Goal: Task Accomplishment & Management: Use online tool/utility

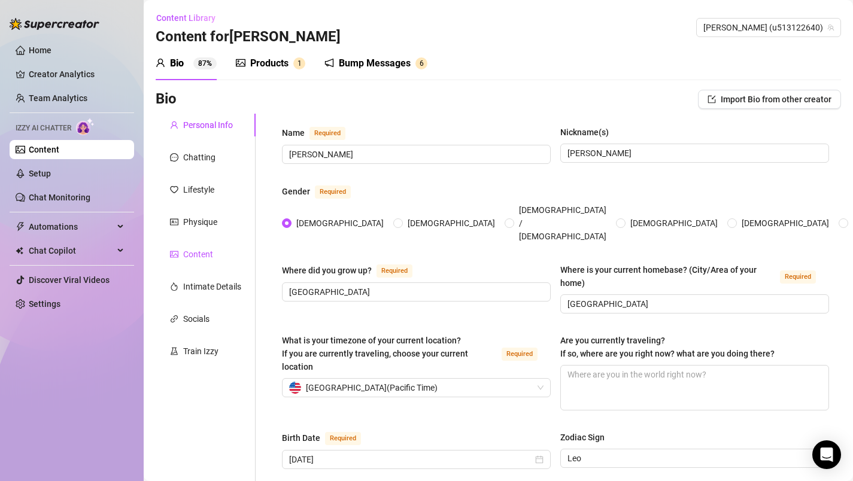
click at [204, 250] on div "Content" at bounding box center [198, 254] width 30 height 13
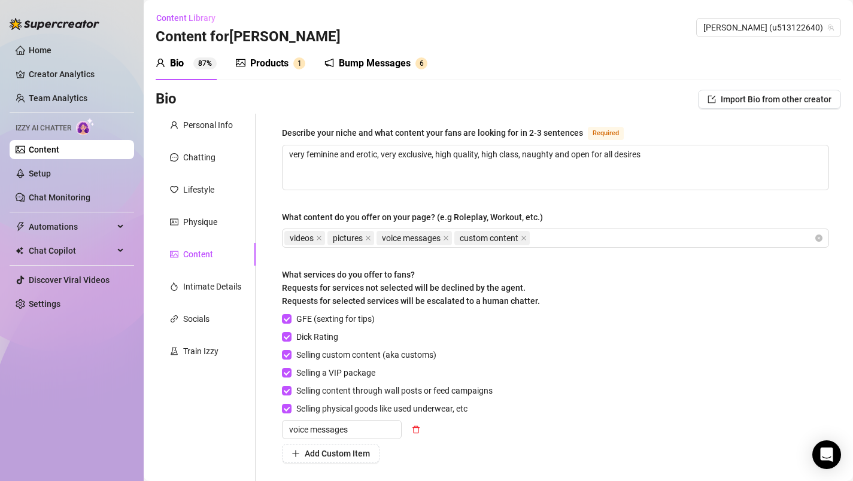
click at [260, 64] on div "Products" at bounding box center [269, 63] width 38 height 14
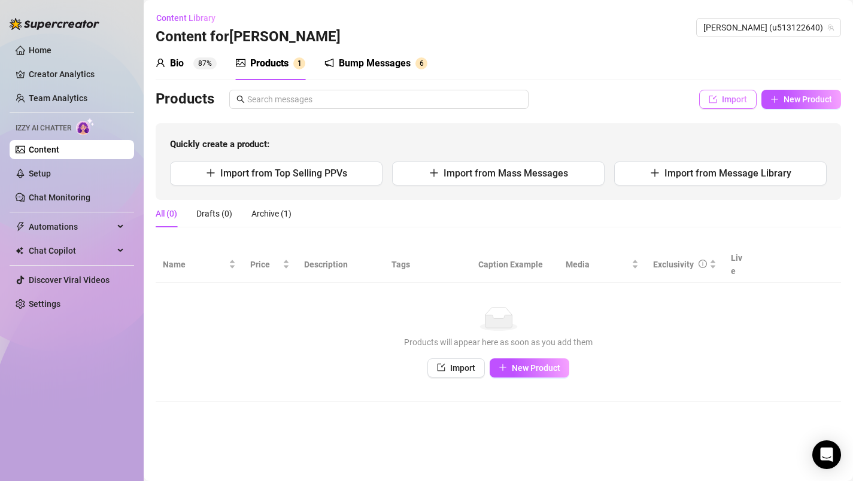
click at [721, 95] on button "Import" at bounding box center [727, 99] width 57 height 19
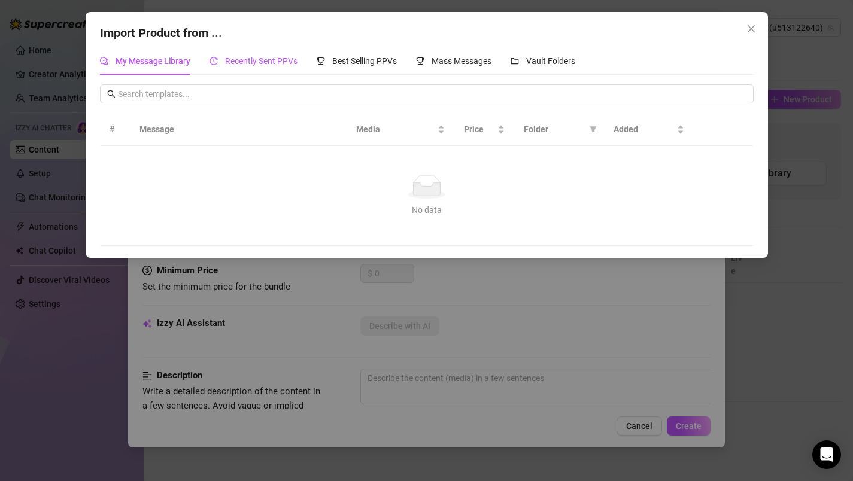
click at [281, 56] on span "Recently Sent PPVs" at bounding box center [261, 61] width 72 height 10
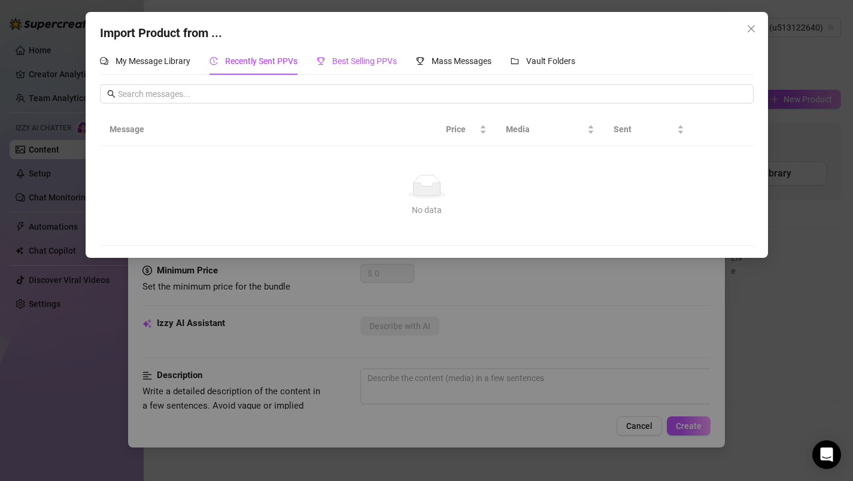
click at [357, 56] on span "Best Selling PPVs" at bounding box center [364, 61] width 65 height 10
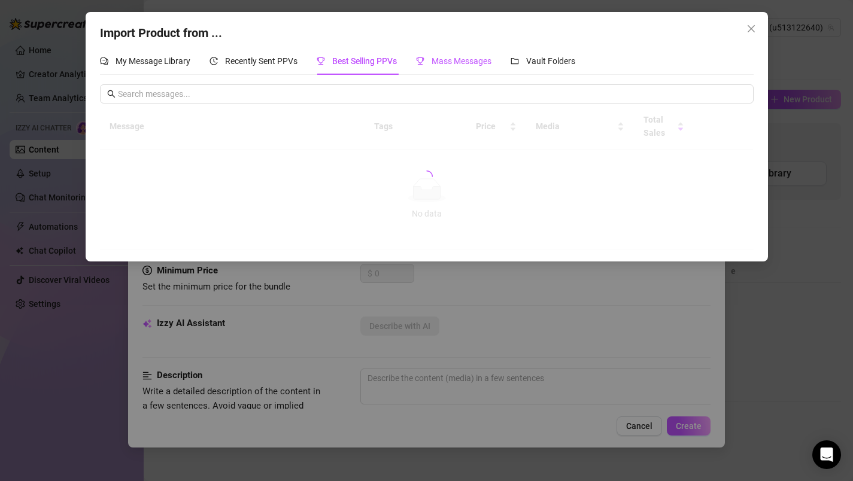
click at [453, 56] on span "Mass Messages" at bounding box center [462, 61] width 60 height 10
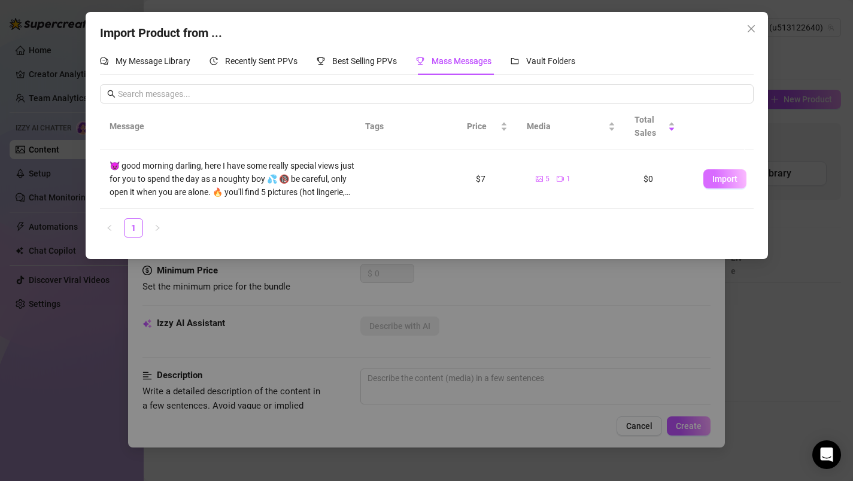
click at [719, 175] on span "Import" at bounding box center [724, 179] width 25 height 10
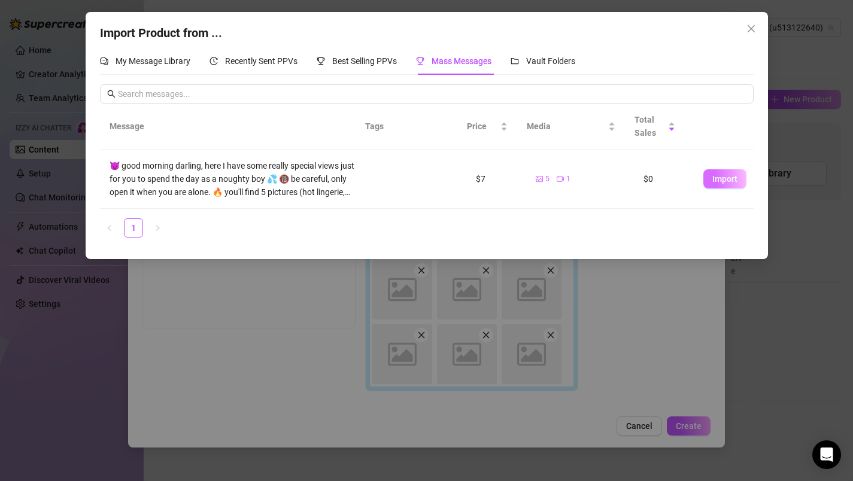
type textarea "😈 good morning darling, here I have some really special views just for you to s…"
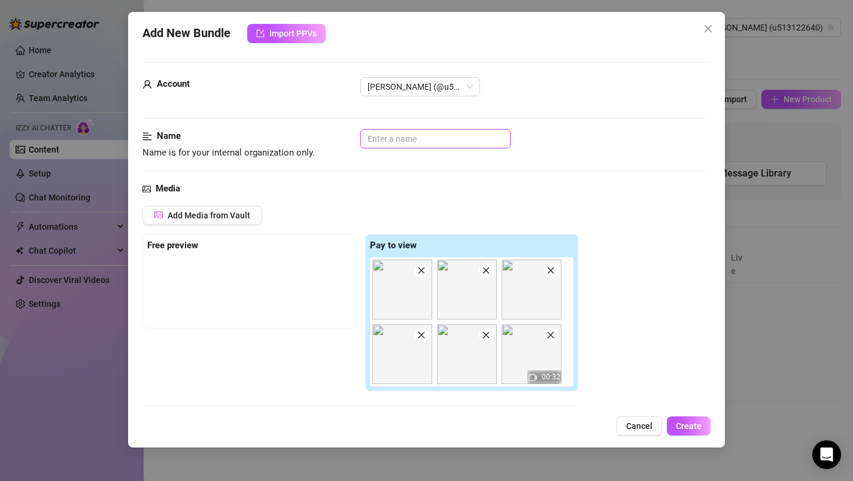
click at [389, 141] on input "text" at bounding box center [435, 138] width 150 height 19
type input "SamII"
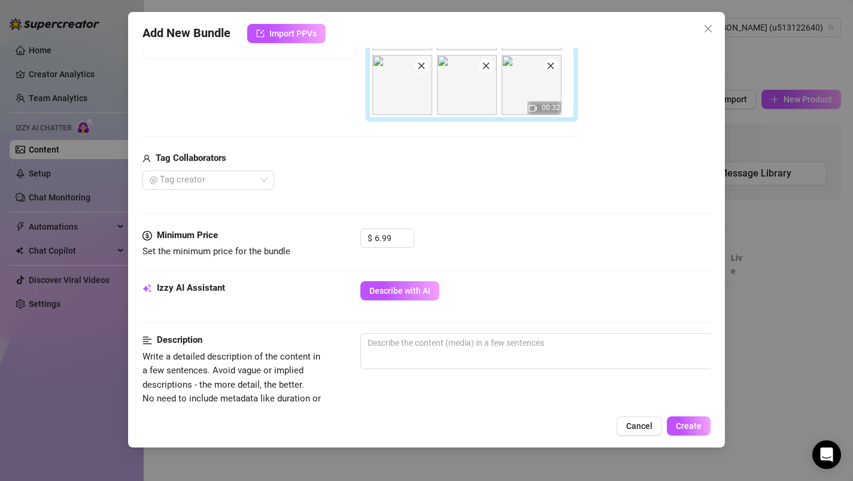
scroll to position [270, 0]
click at [264, 179] on div "@ Tag creator" at bounding box center [208, 179] width 132 height 19
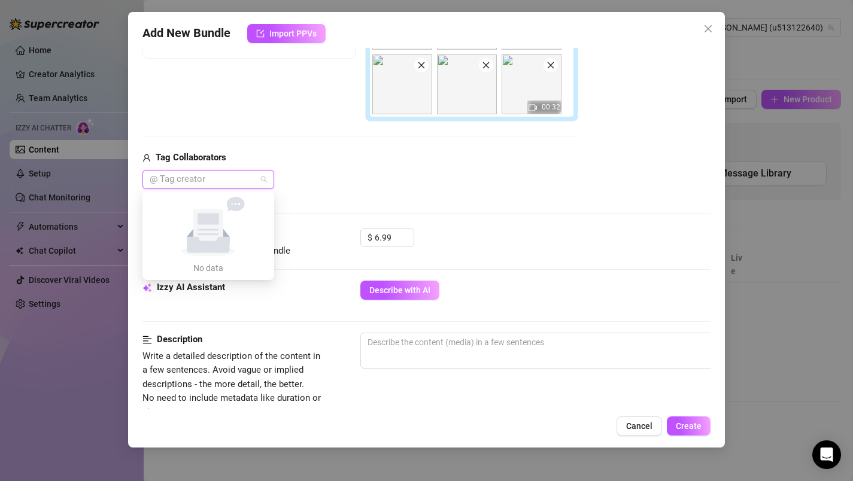
click at [264, 179] on div "@ Tag creator" at bounding box center [208, 179] width 132 height 19
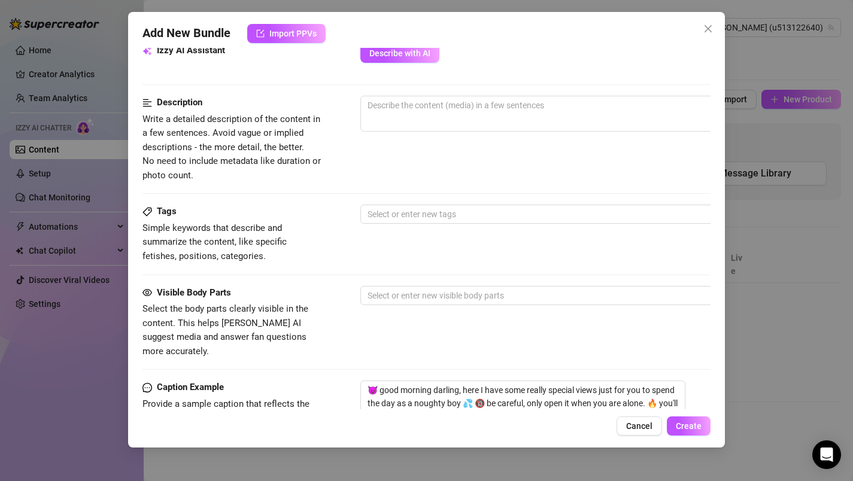
scroll to position [519, 0]
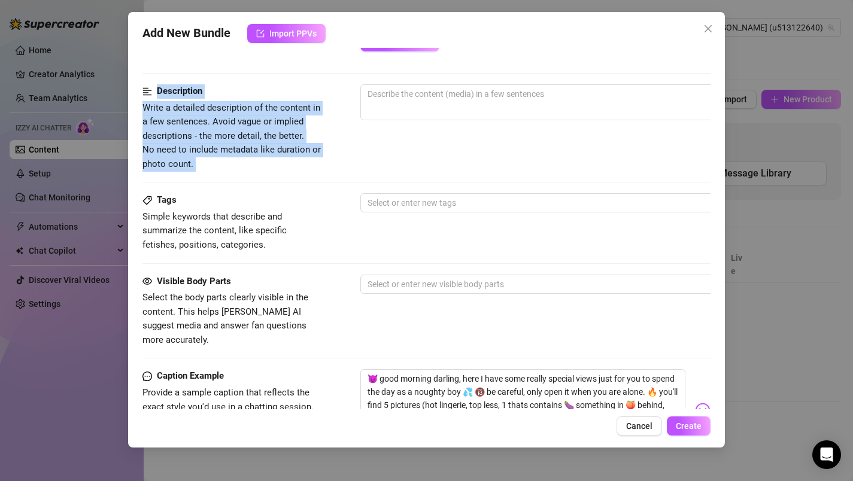
drag, startPoint x: 438, startPoint y: 27, endPoint x: 558, endPoint y: 127, distance: 156.0
click at [558, 127] on div "Add New Bundle Import PPVs Account [PERSON_NAME] (@u513122640) Name Name is for…" at bounding box center [427, 230] width 598 height 436
click at [483, 109] on span "0 / 1000" at bounding box center [569, 102] width 419 height 36
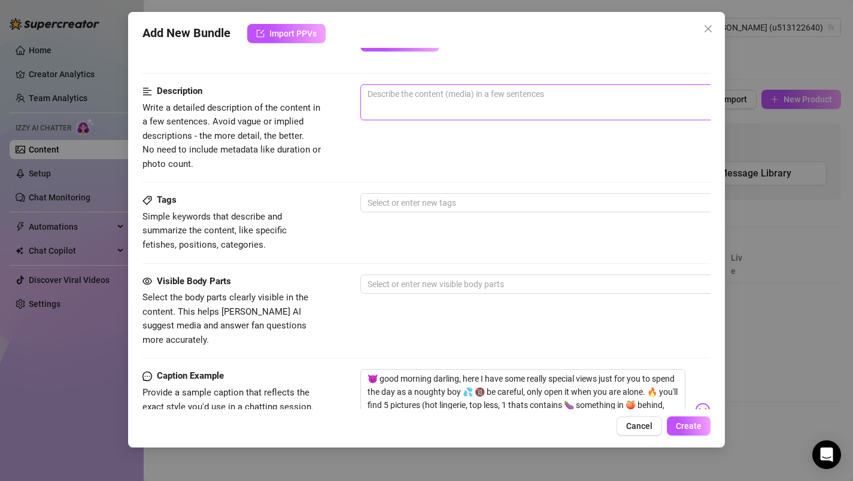
click at [464, 101] on textarea at bounding box center [570, 94] width 418 height 18
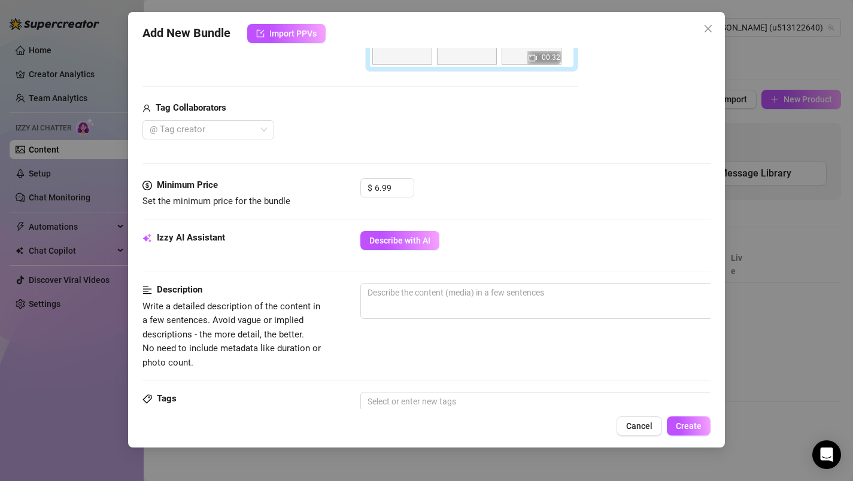
scroll to position [325, 0]
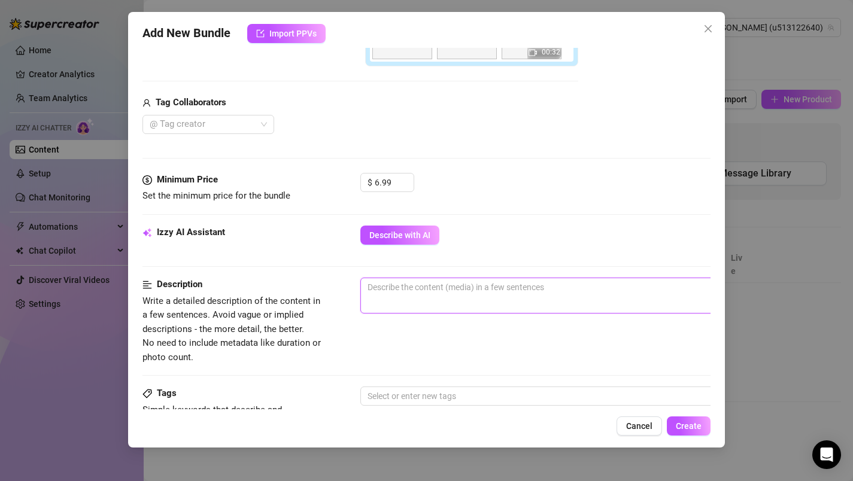
click at [413, 290] on textarea at bounding box center [570, 287] width 418 height 18
paste textarea "In the dim light, the image captures a bare backside, smooth skin contrasting a…"
type textarea "In the dim light, the image captures a bare backside, smooth skin contrasting a…"
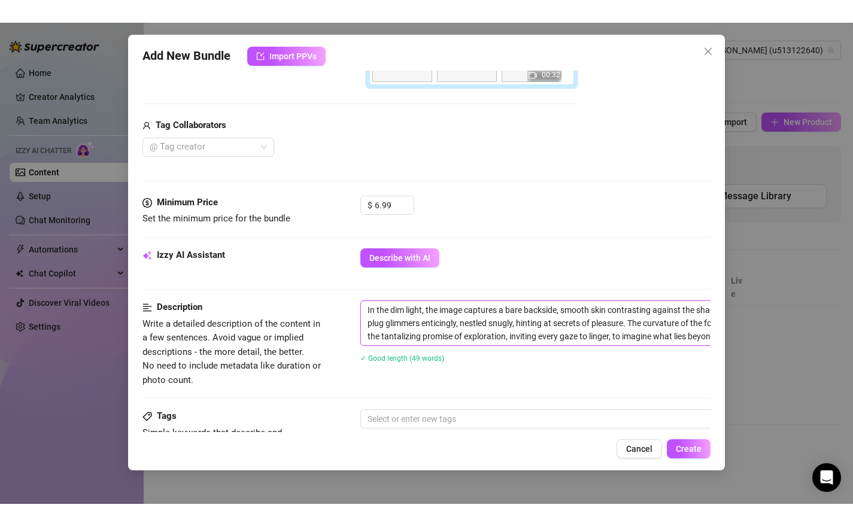
scroll to position [325, 66]
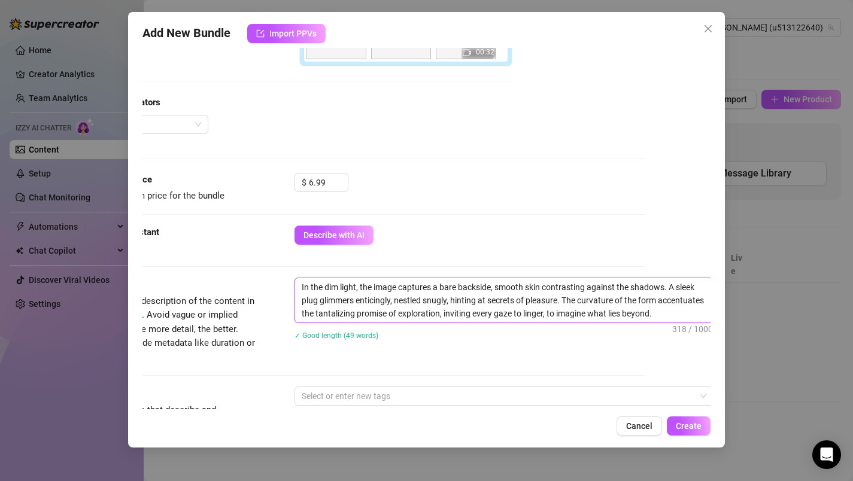
drag, startPoint x: 432, startPoint y: 290, endPoint x: 302, endPoint y: 290, distance: 130.5
click at [302, 290] on textarea "In the dim light, the image captures a bare backside, smooth skin contrasting a…" at bounding box center [504, 300] width 418 height 44
type textarea "a bare backside, smooth skin contrasting against the shadows. A sleek plug glim…"
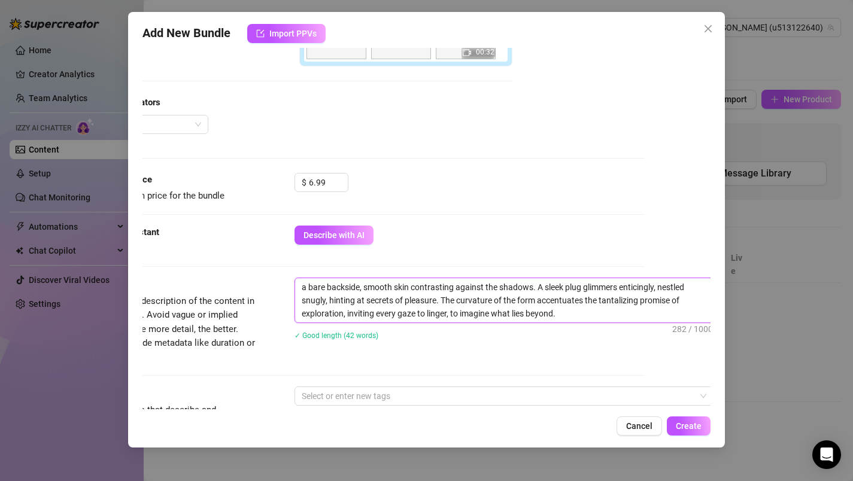
type textarea "a bare backside, smooth skin contrasting against the shadows. A sleek plug glim…"
type textarea "a bare backside , smooth skin contrasting against the shadows. A sleek plug gli…"
type textarea "a bare backside b, smooth skin contrasting against the shadows. A sleek plug gl…"
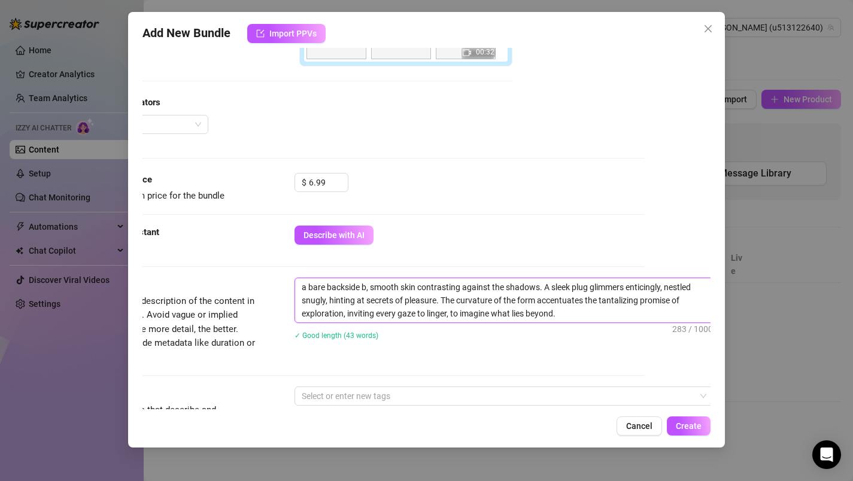
type textarea "a bare backside bo, smooth skin contrasting against the shadows. A sleek plug g…"
type textarea "a bare backside boo, smooth skin contrasting against the shadows. A sleek plug …"
type textarea "a bare backside boot, smooth skin contrasting against the shadows. A sleek plug…"
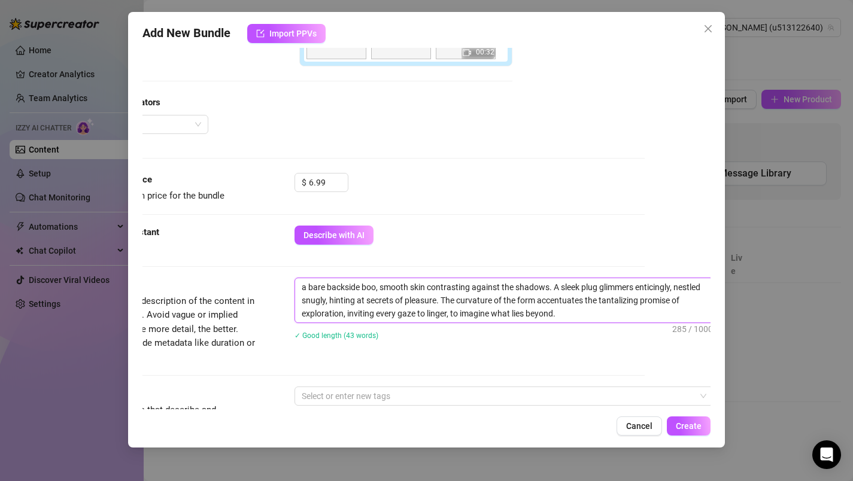
type textarea "a bare backside boot, smooth skin contrasting against the shadows. A sleek plug…"
type textarea "a bare backside booti, smooth skin contrasting against the shadows. A sleek plu…"
type textarea "a bare backside bootie, smooth skin contrasting against the shadows. A sleek pl…"
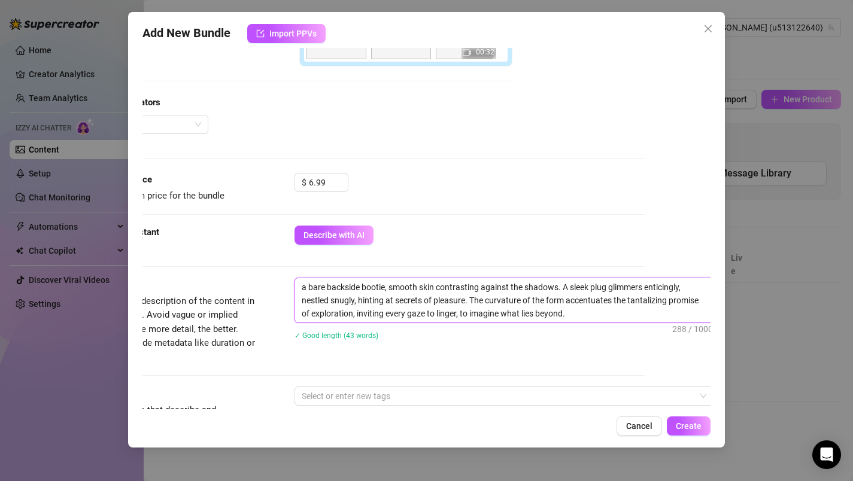
drag, startPoint x: 439, startPoint y: 291, endPoint x: 566, endPoint y: 291, distance: 126.9
click at [566, 291] on textarea "a bare backside bootie, smooth skin contrasting against the shadows. A sleek pl…" at bounding box center [504, 300] width 418 height 44
type textarea "a bare backside bootie, smooth skin ca sleek plug glimmers enticingly, nestled …"
type textarea "a bare backside bootie, smooth skin c sleek plug glimmers enticingly, nestled s…"
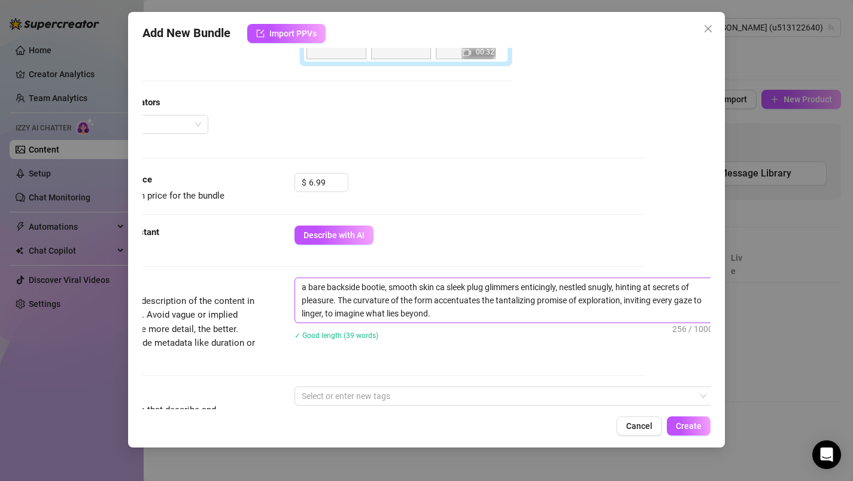
type textarea "a bare backside bootie, smooth skin c sleek plug glimmers enticingly, nestled s…"
type textarea "a bare backside bootie, smooth skin sleek plug glimmers enticingly, nestled snu…"
type textarea "a bare backside bootie, smooth skin a sleek plug glimmers enticingly, nestled s…"
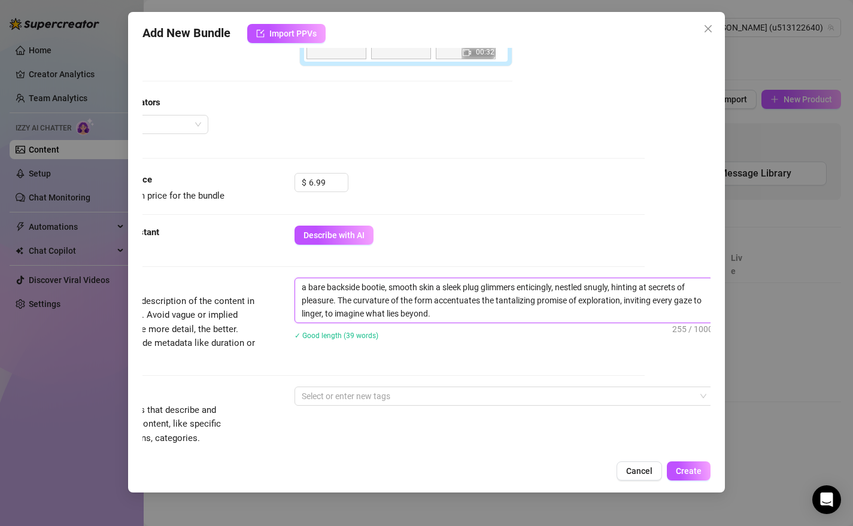
type textarea "a bare backside bootie, smooth skin a sleek plug glimmers enticingly, nestled s…"
drag, startPoint x: 328, startPoint y: 301, endPoint x: 435, endPoint y: 307, distance: 106.7
click at [435, 307] on textarea "a bare backside bootie, smooth skin a sleek plug glimmers enticingly, nestled s…" at bounding box center [502, 300] width 418 height 44
drag, startPoint x: 434, startPoint y: 310, endPoint x: 328, endPoint y: 304, distance: 106.7
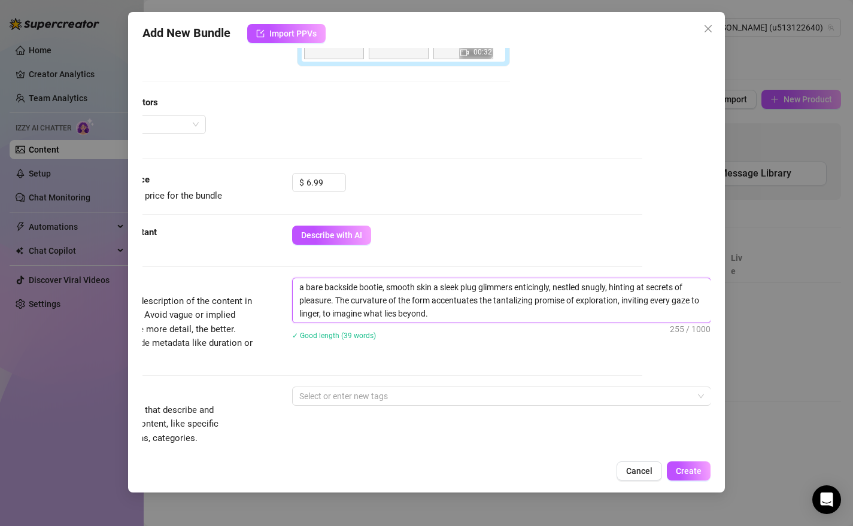
click at [328, 304] on textarea "a bare backside bootie, smooth skin a sleek plug glimmers enticingly, nestled s…" at bounding box center [502, 300] width 418 height 44
type textarea "a bare backside bootie, smooth skin a sleek plug glimmers enticingly, nestled s…"
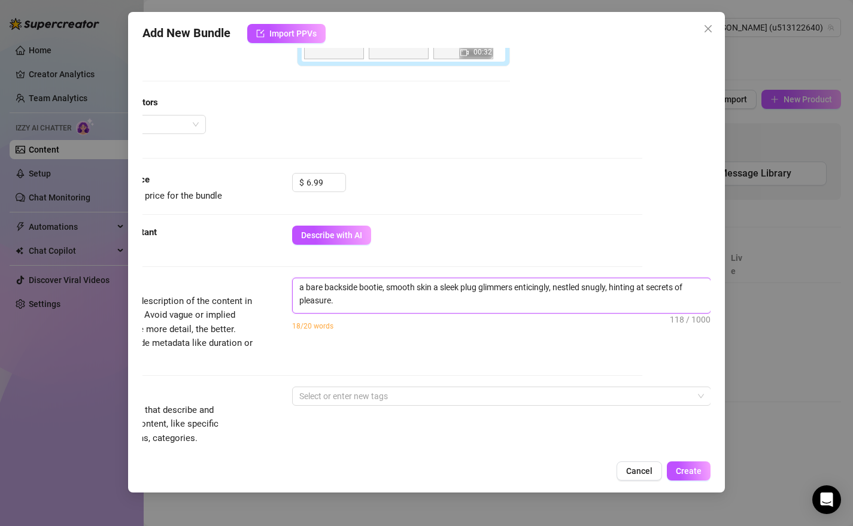
click at [351, 289] on textarea "a bare backside bootie, smooth skin a sleek plug glimmers enticingly, nestled s…" at bounding box center [502, 293] width 418 height 31
type textarea "a bare backside sbootie, smooth skin a sleek plug glimmers enticingly, nestled …"
type textarea "a bare backside shbootie, smooth skin a sleek plug glimmers enticingly, nestled…"
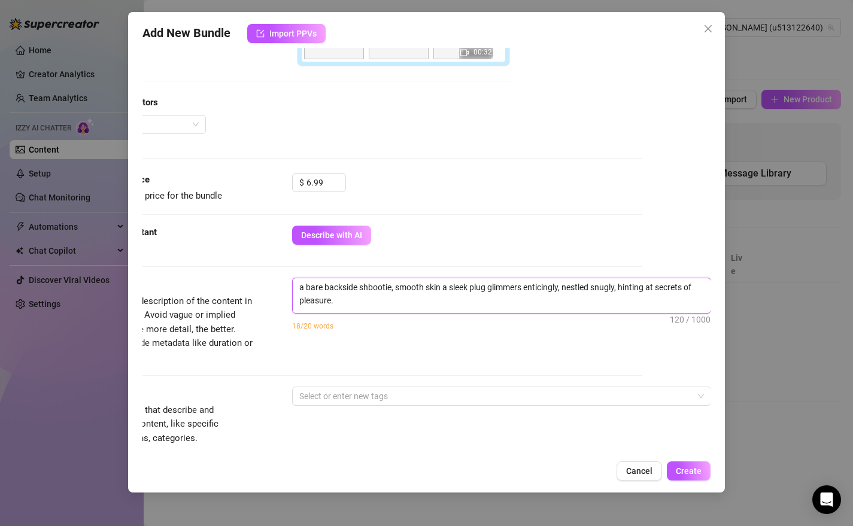
type textarea "a bare backside shobootie, smooth skin a sleek plug glimmers enticingly, nestle…"
type textarea "a bare backside showbootie, smooth skin a sleek plug glimmers enticingly, nestl…"
type textarea "a bare backside showebootie, smooth skin a sleek plug glimmers enticingly, nest…"
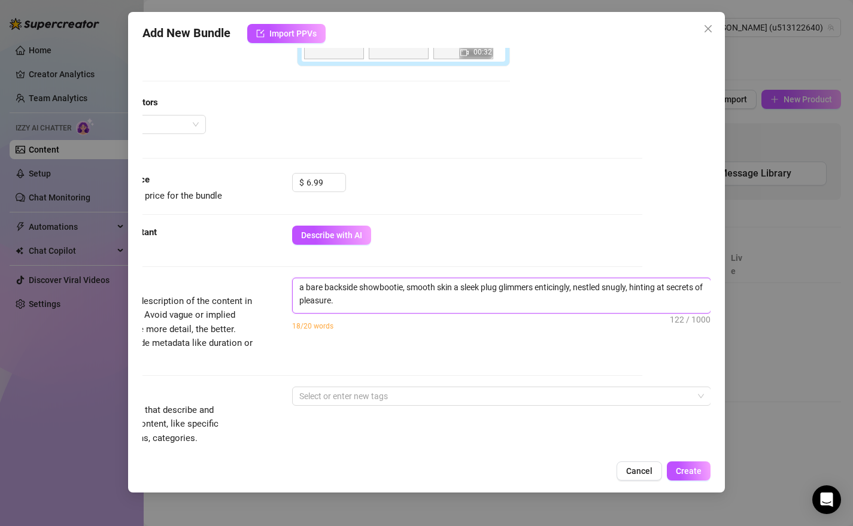
type textarea "a bare backside showebootie, smooth skin a sleek plug glimmers enticingly, nest…"
type textarea "a bare backside showesbootie, smooth skin a sleek plug glimmers enticingly, nes…"
type textarea "a bare backside showes bootie, smooth skin a sleek plug glimmers enticingly, ne…"
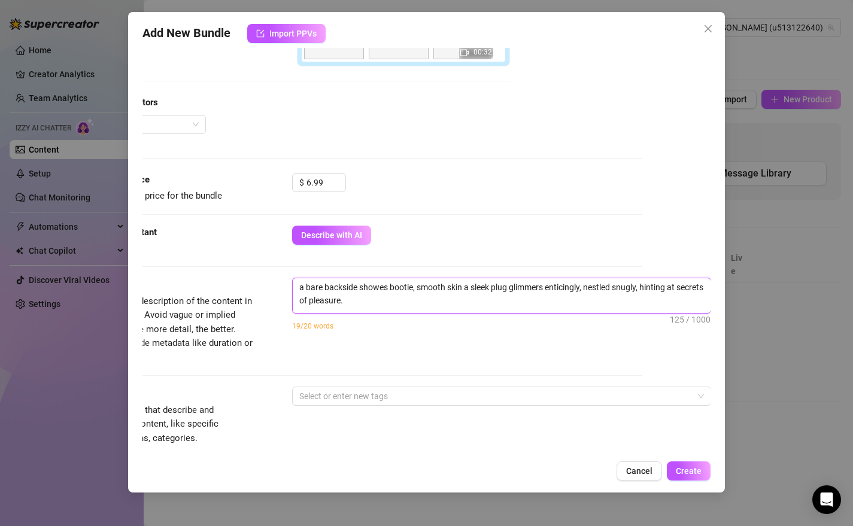
type textarea "a bare backside showes abootie, smooth skin a sleek plug glimmers enticingly, n…"
type textarea "a bare backside showes a bootie, smooth skin a sleek plug glimmers enticingly, …"
type textarea "a bare backside showes abootie, smooth skin a sleek plug glimmers enticingly, n…"
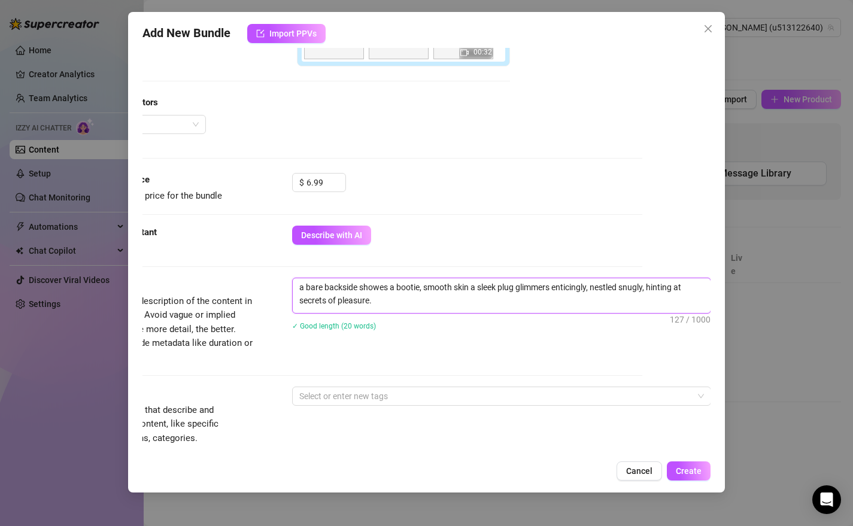
type textarea "a bare backside showes abootie, smooth skin a sleek plug glimmers enticingly, n…"
type textarea "a bare backside showes bootie, smooth skin a sleek plug glimmers enticingly, ne…"
type textarea "a bare backside showesbootie, smooth skin a sleek plug glimmers enticingly, nes…"
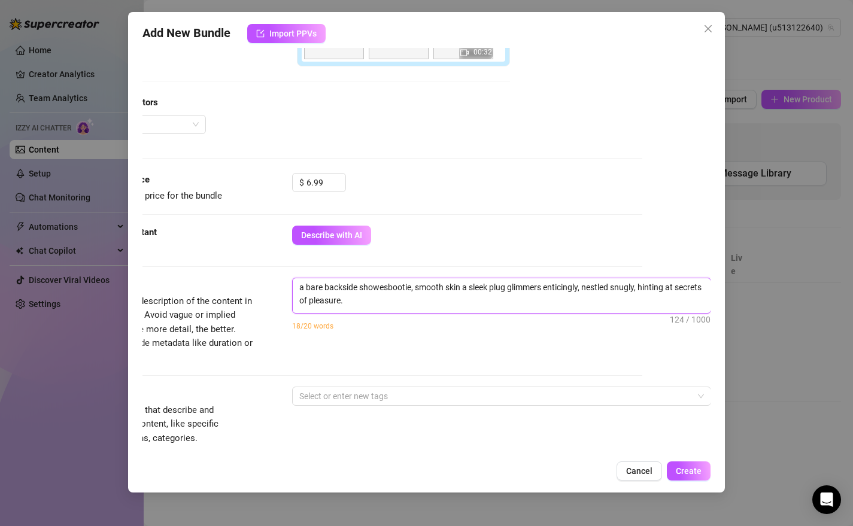
type textarea "a bare backside showebootie, smooth skin a sleek plug glimmers enticingly, nest…"
type textarea "a bare backside showbootie, smooth skin a sleek plug glimmers enticingly, nestl…"
type textarea "a bare backside showsbootie, smooth skin a sleek plug glimmers enticingly, nest…"
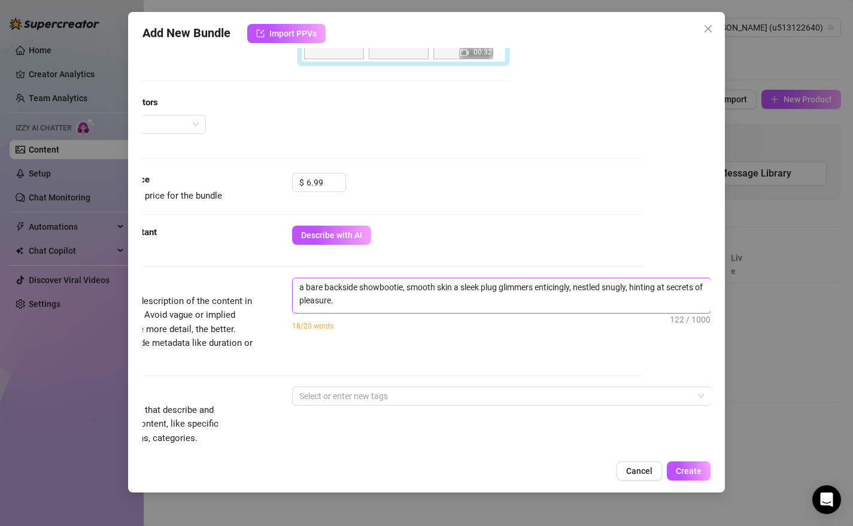
type textarea "a bare backside showsbootie, smooth skin a sleek plug glimmers enticingly, nest…"
type textarea "a bare backside shows bootie, smooth skin a sleek plug glimmers enticingly, nes…"
type textarea "a bare backside shows abootie, smooth skin a sleek plug glimmers enticingly, ne…"
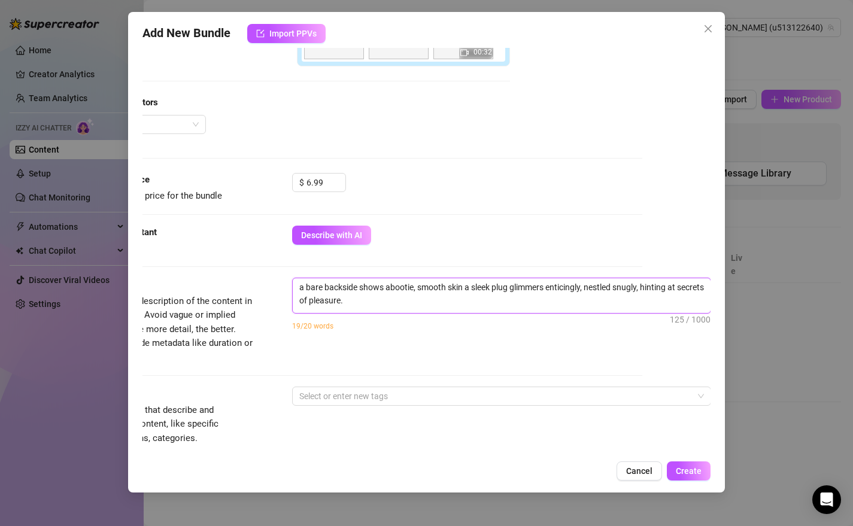
type textarea "a bare backside shows a bootie, smooth skin a sleek plug glimmers enticingly, n…"
type textarea "a bare backside shows a nbootie, smooth skin a sleek plug glimmers enticingly, …"
type textarea "a bare backside shows a nabootie, smooth skin a sleek plug glimmers enticingly,…"
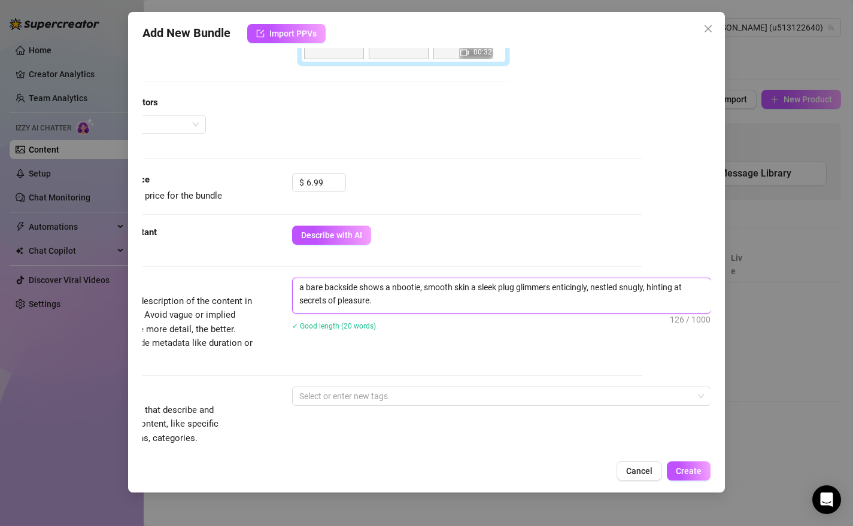
type textarea "a bare backside shows a nabootie, smooth skin a sleek plug glimmers enticingly,…"
type textarea "a bare backside shows a nacbootie, smooth skin a sleek plug glimmers enticingly…"
type textarea "a bare backside shows a nackbootie, smooth skin a sleek plug glimmers enticingl…"
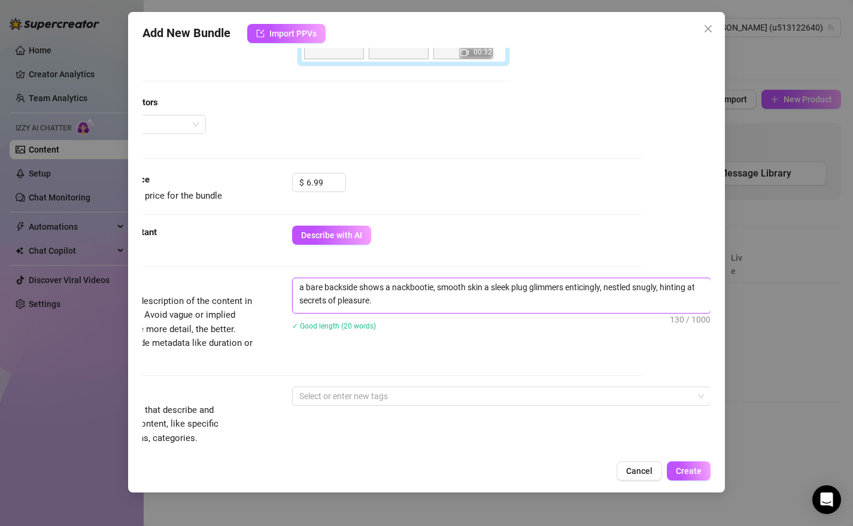
type textarea "a bare backside shows a nackebootie, smooth skin a sleek plug glimmers enticing…"
type textarea "a bare backside shows a nacketbootie, smooth skin a sleek plug glimmers enticin…"
type textarea "a bare backside shows a nacket bootie, smooth skin a sleek plug glimmers entici…"
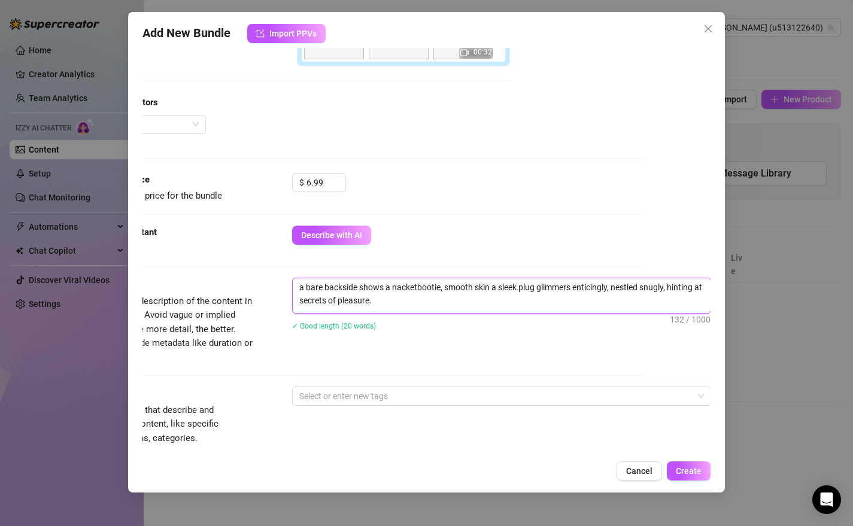
type textarea "a bare backside shows a nacket bootie, smooth skin a sleek plug glimmers entici…"
type textarea "a bare backside shows a nacketbootie, smooth skin a sleek plug glimmers enticin…"
type textarea "a bare backside shows a nackebootie, smooth skin a sleek plug glimmers enticing…"
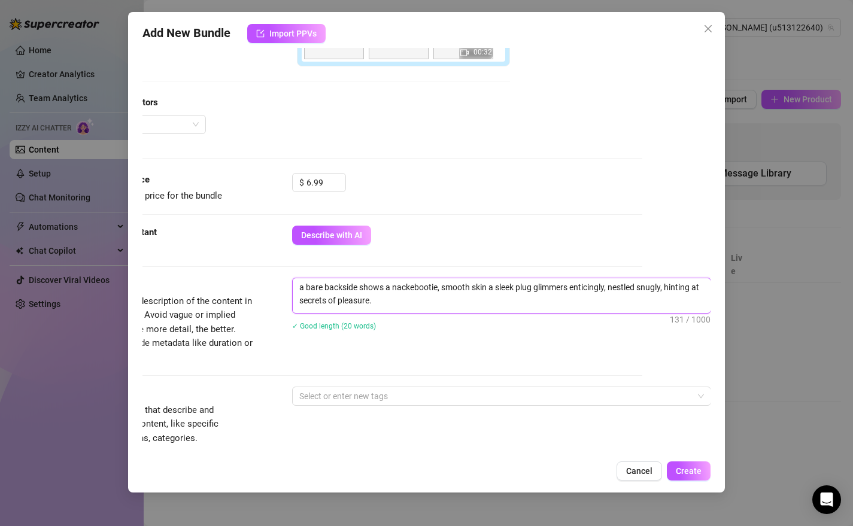
type textarea "a bare backside shows a nackedbootie, smooth skin a sleek plug glimmers enticin…"
type textarea "a bare backside shows a nacked bootie, smooth skin a sleek plug glimmers entici…"
click at [399, 289] on textarea "a bare backside shows a nacked bootie, smooth skin a sleek plug glimmers entici…" at bounding box center [502, 293] width 418 height 31
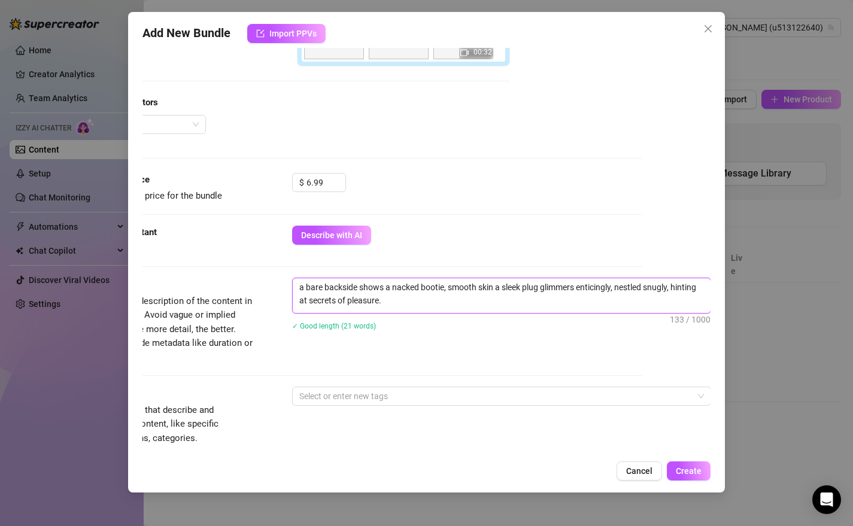
click at [406, 289] on textarea "a bare backside shows a nacked bootie, smooth skin a sleek plug glimmers entici…" at bounding box center [502, 293] width 418 height 31
type textarea "a bare backside shows a naced bootie, smooth skin a sleek plug glimmers enticin…"
type textarea "a bare backside shows a naed bootie, smooth skin a sleek plug glimmers enticing…"
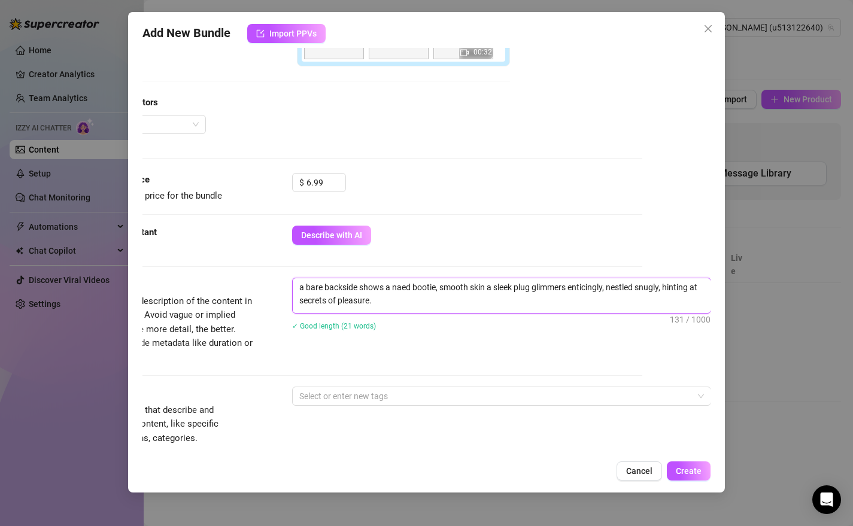
type textarea "a bare backside shows a naked bootie, smooth skin a sleek plug glimmers enticin…"
click at [526, 295] on textarea "a bare backside shows a naked bootie, smooth skin a sleek plug glimmers enticin…" at bounding box center [502, 293] width 418 height 31
click at [516, 289] on textarea "a bare backside shows a naked bootie, smooth skin a sleek plug glimmers enticin…" at bounding box center [502, 293] width 418 height 31
type textarea "a bare backside shows a naked bootie, smooth skin a sleekplug glimmers enticing…"
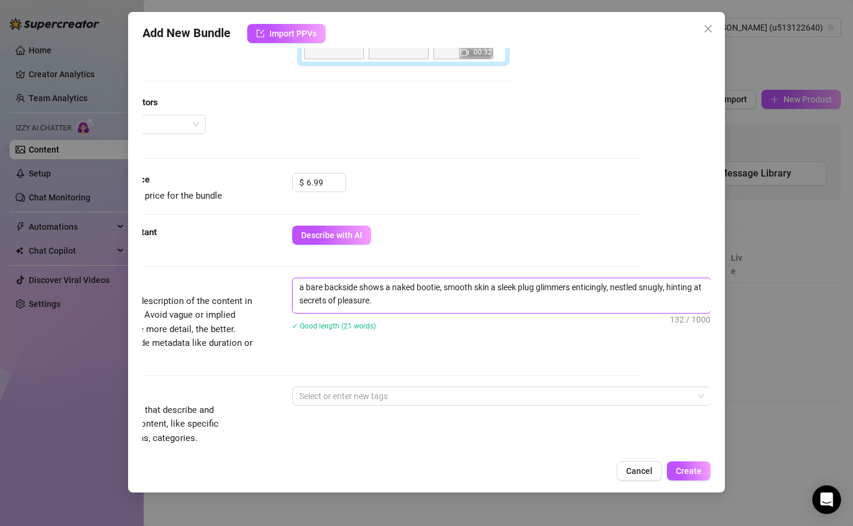
type textarea "a bare backside shows a naked bootie, smooth skin a sleekplug glimmers enticing…"
type textarea "a bare backside shows a naked bootie, smooth skin a sleeplug glimmers enticingl…"
type textarea "a bare backside shows a naked bootie, smooth skin a sleplug glimmers enticingly…"
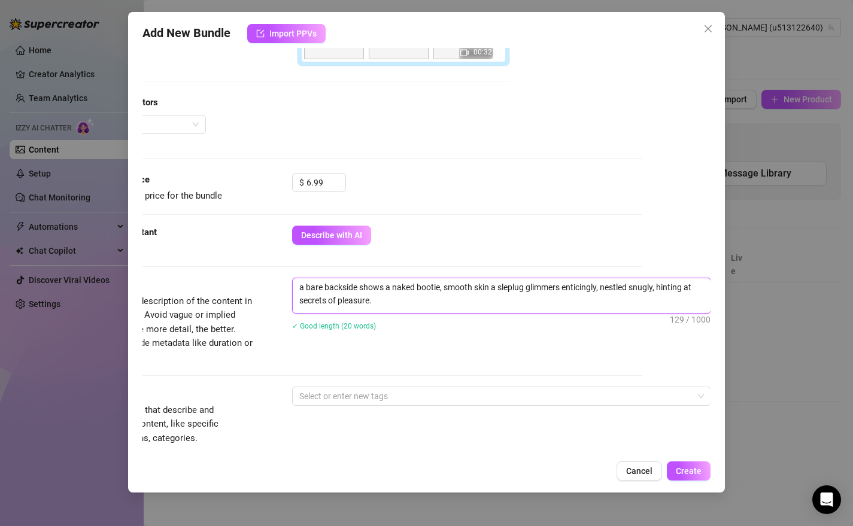
type textarea "a bare backside shows a naked bootie, smooth skin a slplug glimmers enticingly,…"
type textarea "a bare backside shows a naked bootie, smooth skin a splug glimmers enticingly, …"
type textarea "a bare backside shows a naked bootie, smooth skin a plug glimmers enticingly, n…"
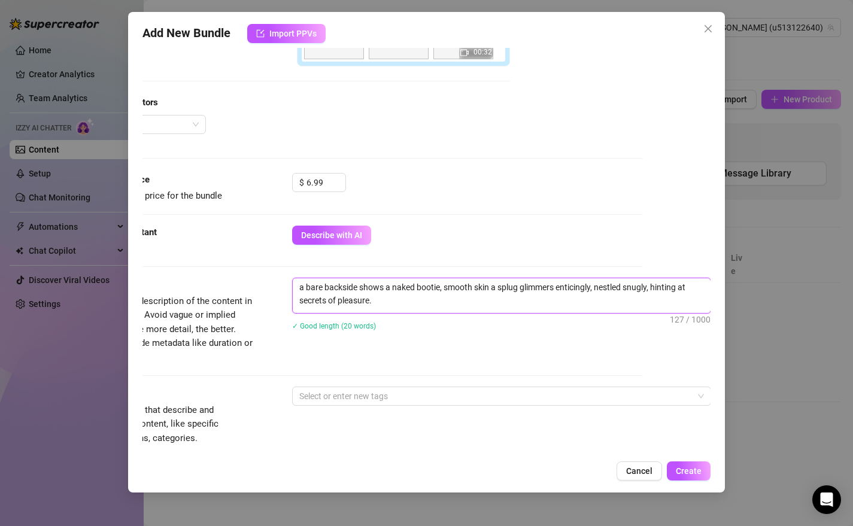
type textarea "a bare backside shows a naked bootie, smooth skin a plug glimmers enticingly, n…"
drag, startPoint x: 587, startPoint y: 292, endPoint x: 633, endPoint y: 289, distance: 46.2
click at [633, 289] on textarea "a bare backside shows a naked bootie, smooth skin a plug glimmers enticingly, n…" at bounding box center [502, 293] width 418 height 31
click at [629, 290] on textarea "a bare backside shows a naked bootie, smooth skin a plug glimmers enticingly, n…" at bounding box center [502, 293] width 418 height 31
click at [638, 290] on textarea "a bare backside shows a naked bootie, smooth skin a plug glimmers enticingly, n…" at bounding box center [502, 293] width 418 height 31
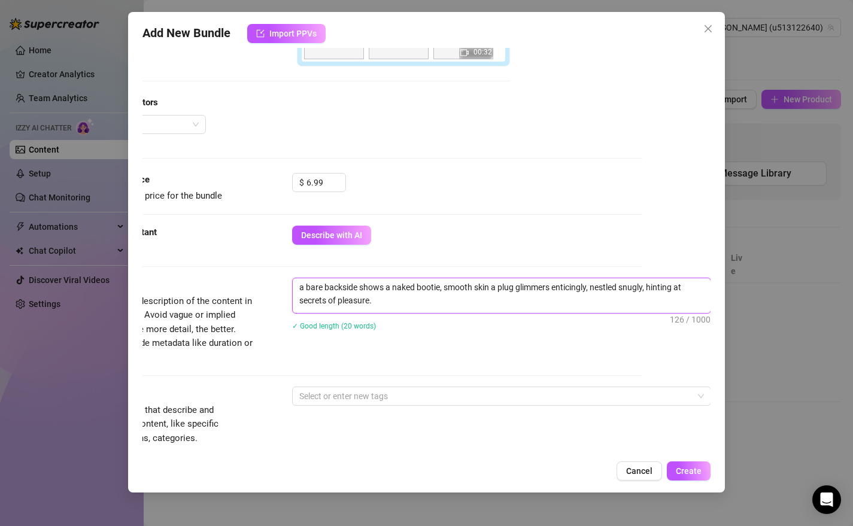
type textarea "a bare backside shows a naked bootie, smooth skin a plug glimmers enticingly, n…"
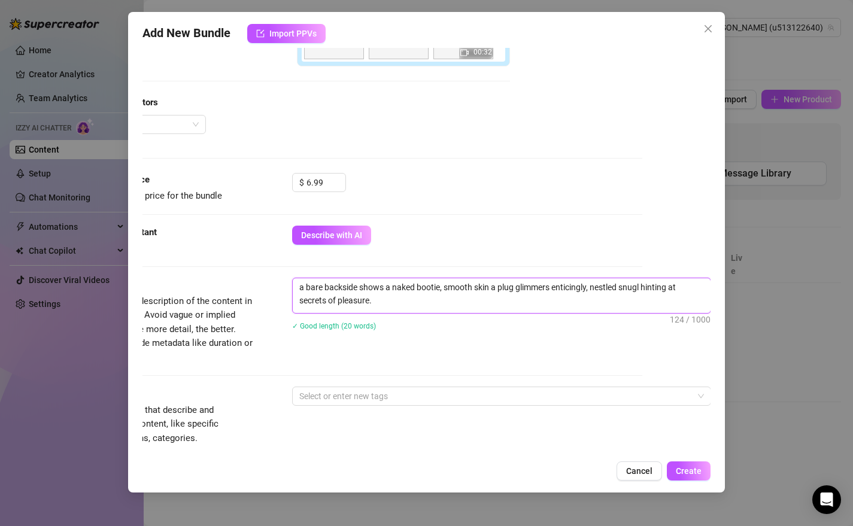
type textarea "a bare backside shows a naked bootie, smooth skin a plug glimmers enticingly, n…"
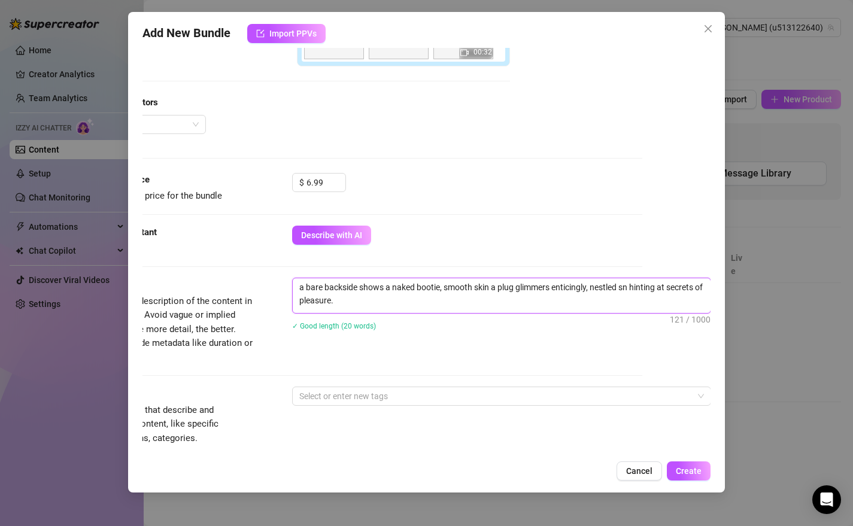
type textarea "a bare backside shows a naked bootie, smooth skin a plug glimmers enticingly, n…"
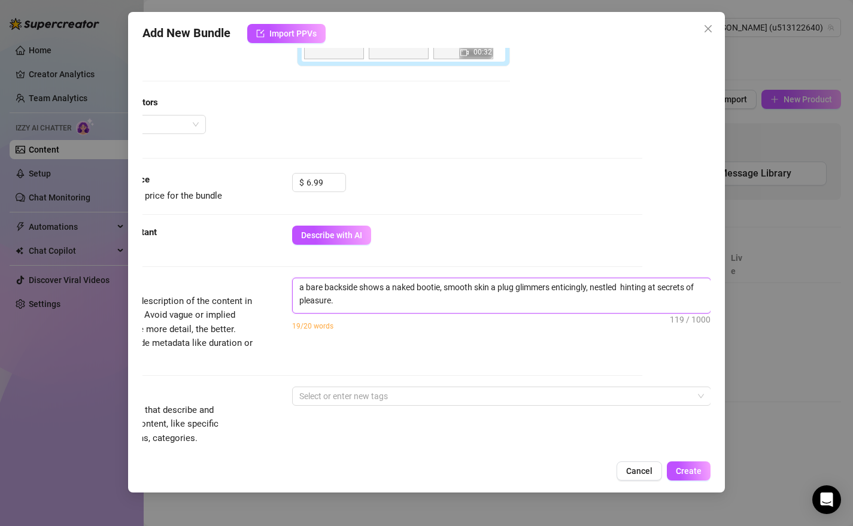
type textarea "a bare backside shows a naked bootie, smooth skin a plug glimmers enticingly, n…"
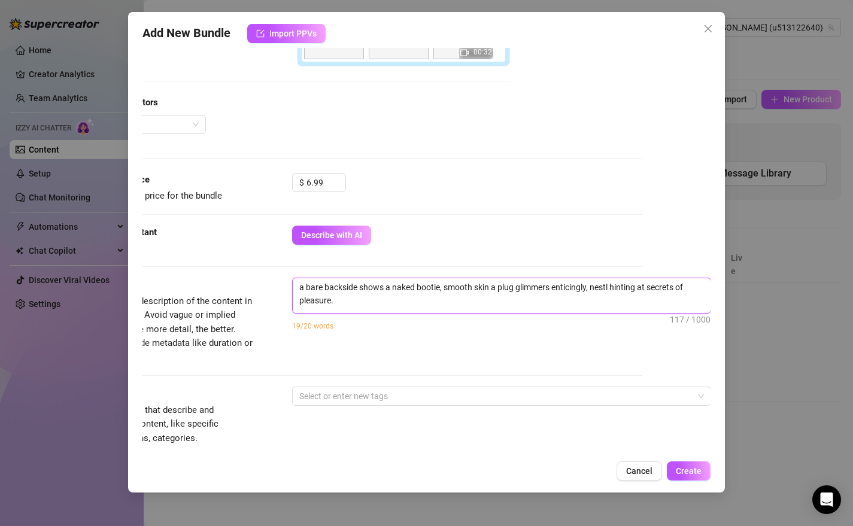
type textarea "a bare backside shows a naked bootie, smooth skin a plug glimmers enticingly, n…"
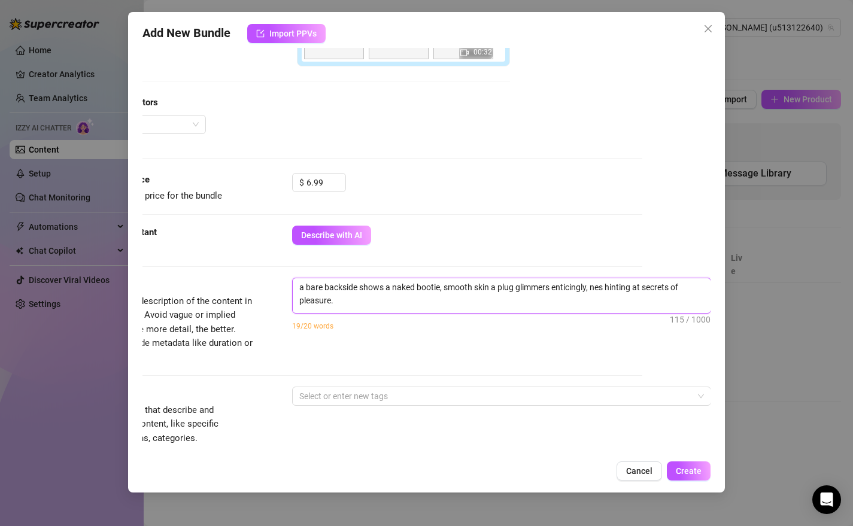
type textarea "a bare backside shows a naked bootie, smooth skin a plug glimmers enticingly, n…"
type textarea "a bare backside shows a naked bootie, smooth skin a plug glimmers enticingly, h…"
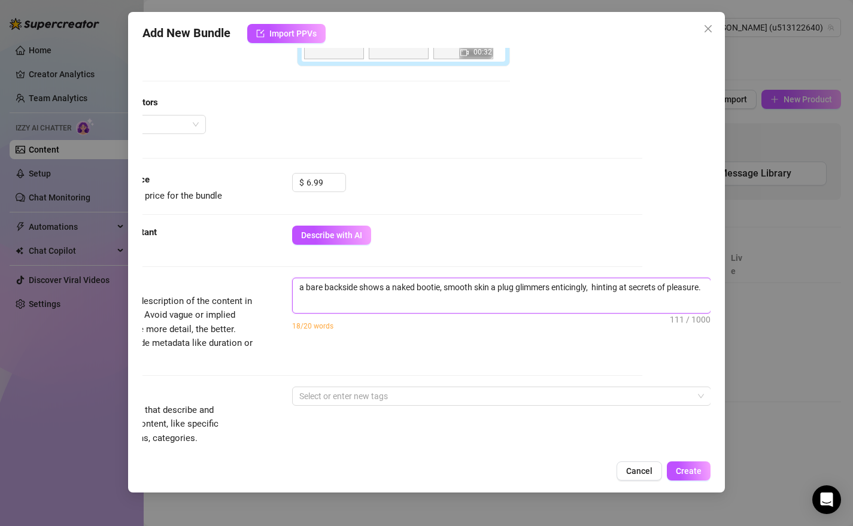
type textarea "a bare backside shows a naked bootie, smooth skin a plug glimmers enticingly, h…"
click at [348, 299] on textarea "a bare backside shows a naked bootie, smooth skin a plug glimmers enticingly, h…" at bounding box center [502, 293] width 418 height 31
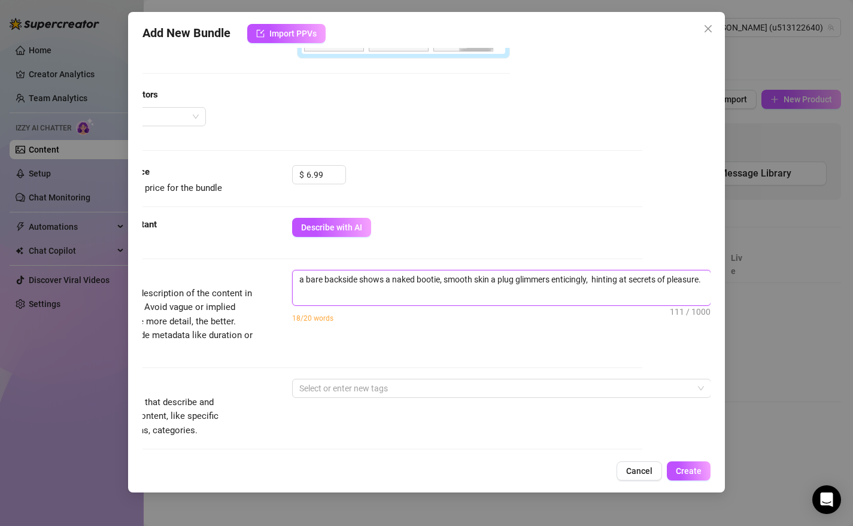
scroll to position [336, 77]
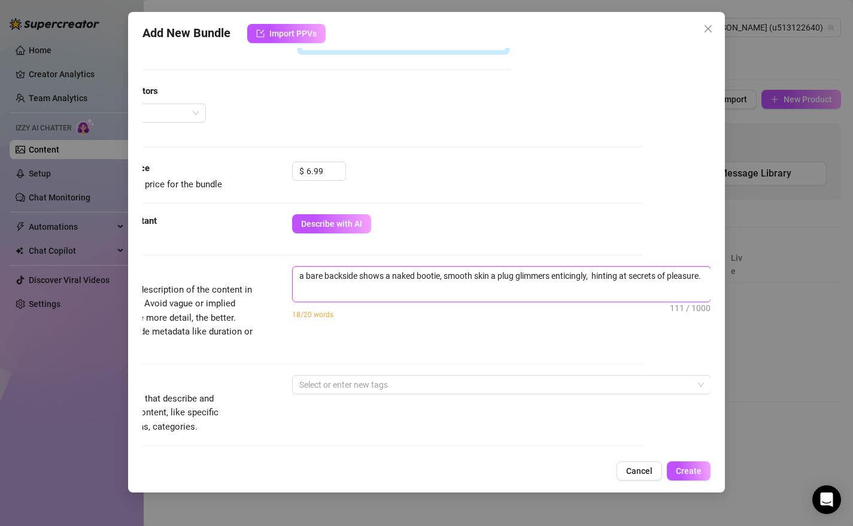
type textarea "a bare backside shows a naked bootie, smooth skin a plug glimmers enticingly, h…"
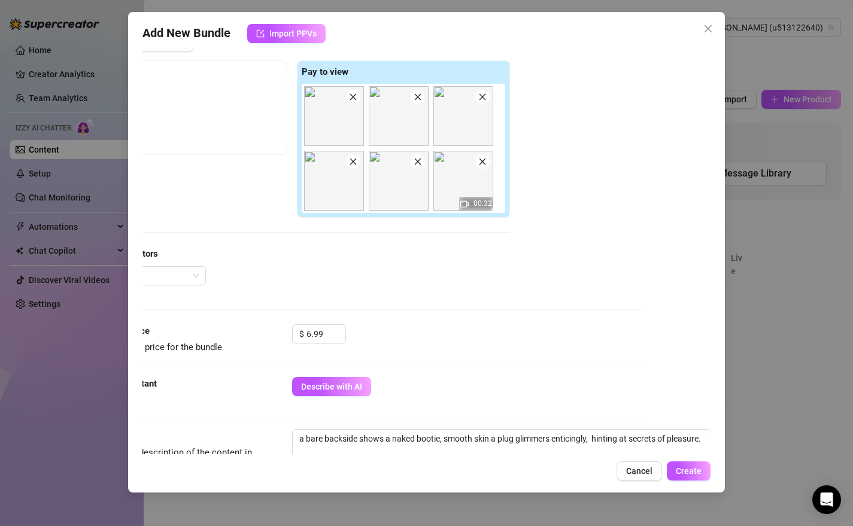
scroll to position [184, 77]
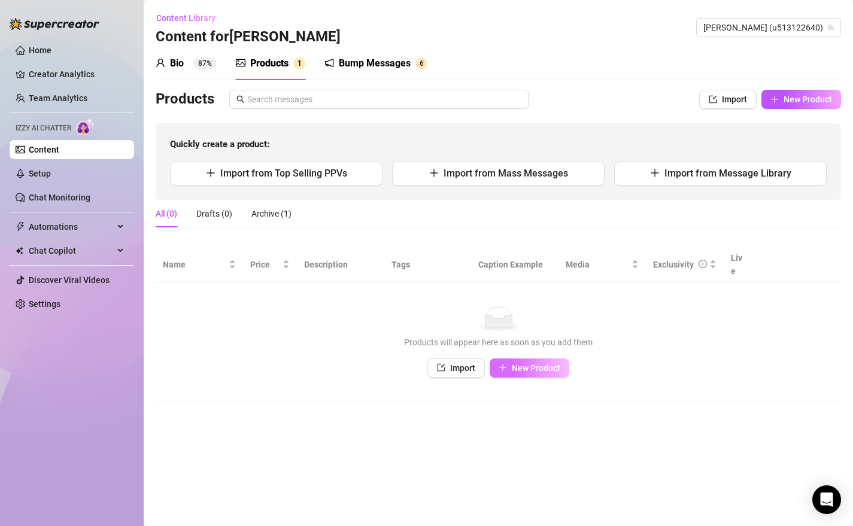
click at [533, 363] on span "New Product" at bounding box center [536, 368] width 48 height 10
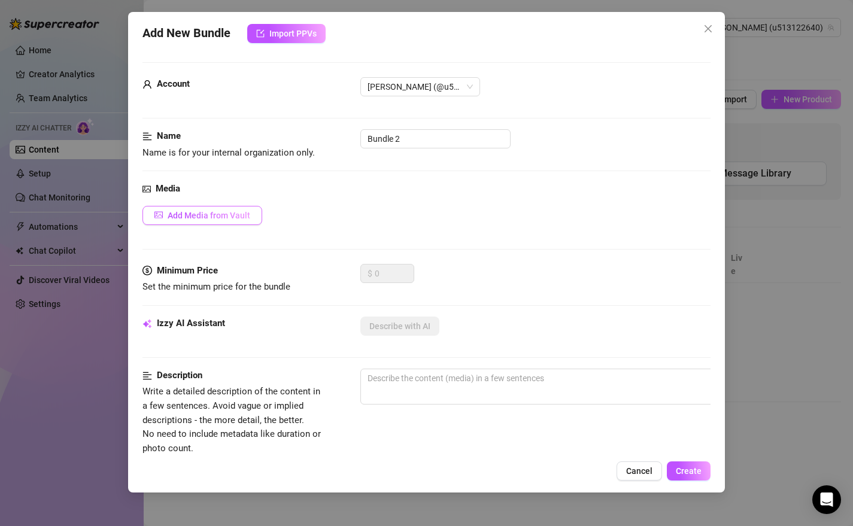
click at [226, 213] on span "Add Media from Vault" at bounding box center [209, 216] width 83 height 10
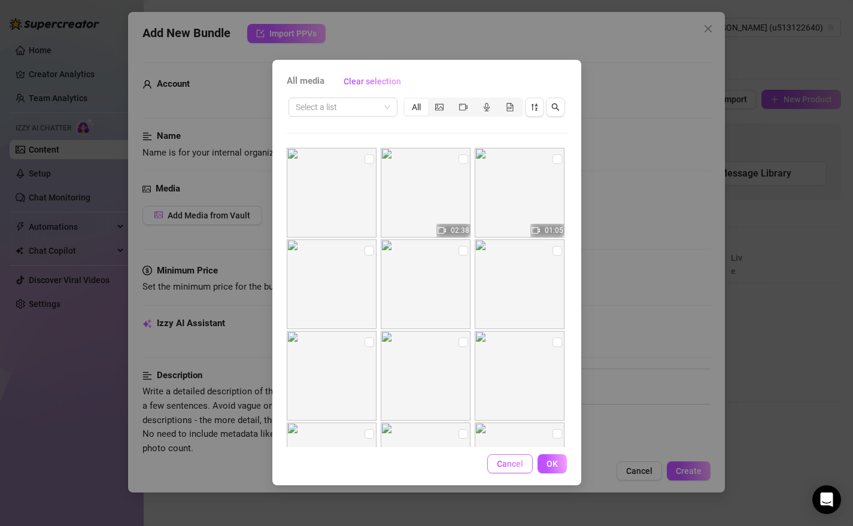
click at [499, 466] on span "Cancel" at bounding box center [510, 464] width 26 height 10
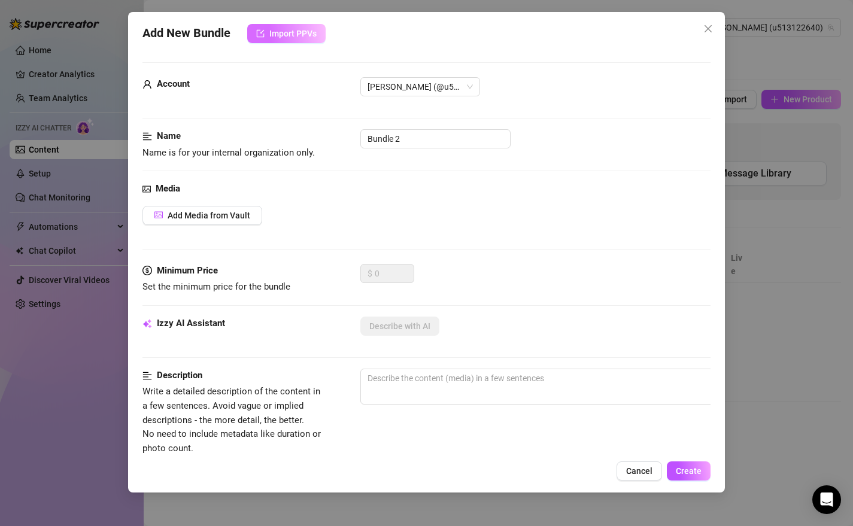
click at [307, 35] on span "Import PPVs" at bounding box center [292, 34] width 47 height 10
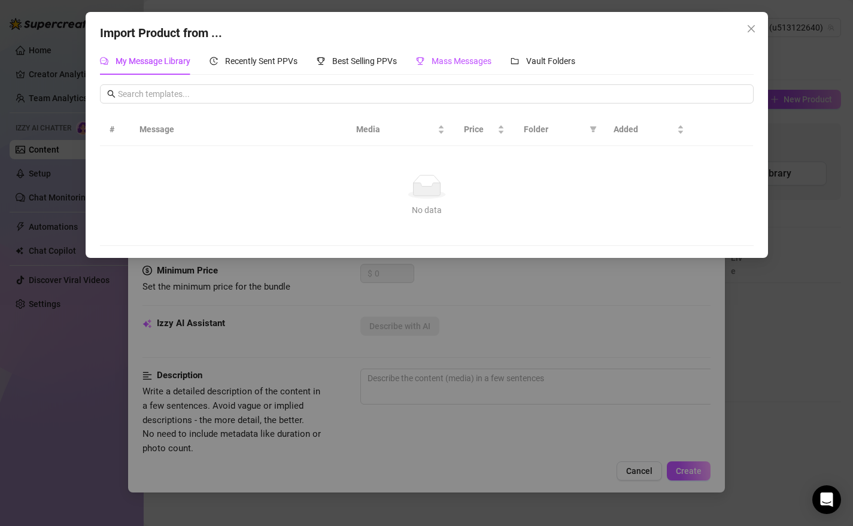
click at [473, 59] on span "Mass Messages" at bounding box center [462, 61] width 60 height 10
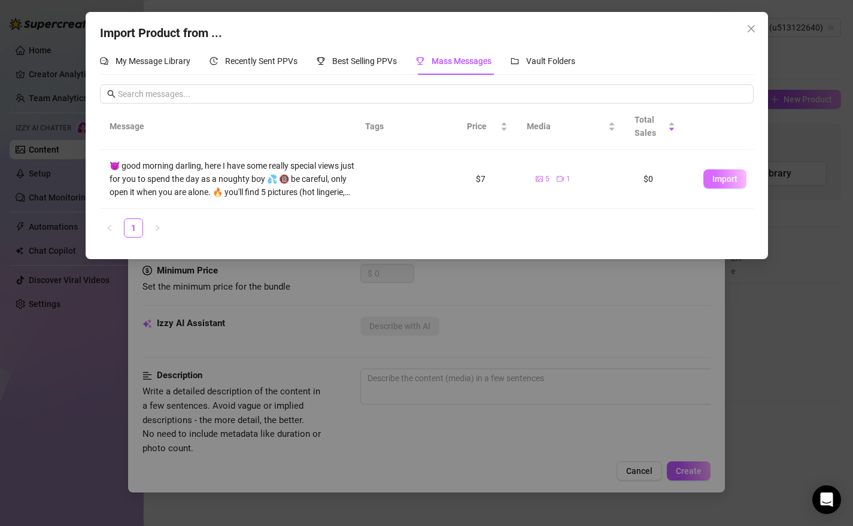
click at [712, 177] on span "Import" at bounding box center [724, 179] width 25 height 10
type textarea "😈 good morning darling, here I have some really special views just for you to s…"
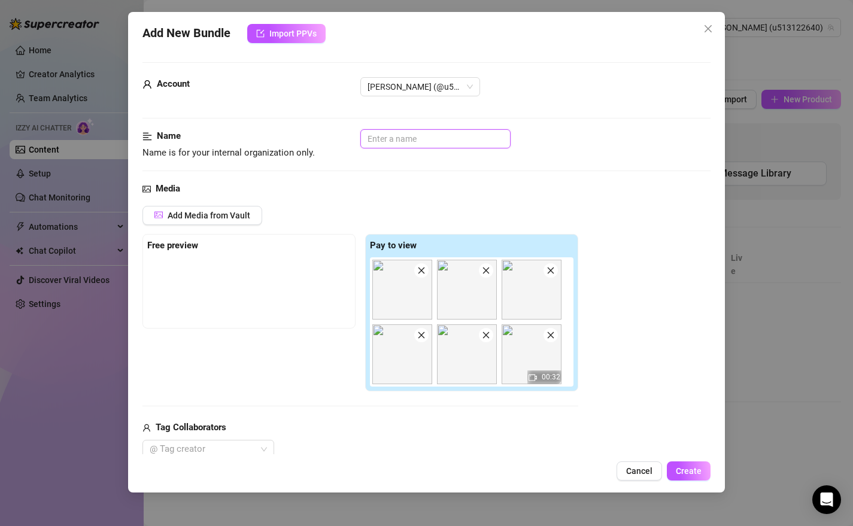
click at [438, 144] on input "text" at bounding box center [435, 138] width 150 height 19
type input "SamII"
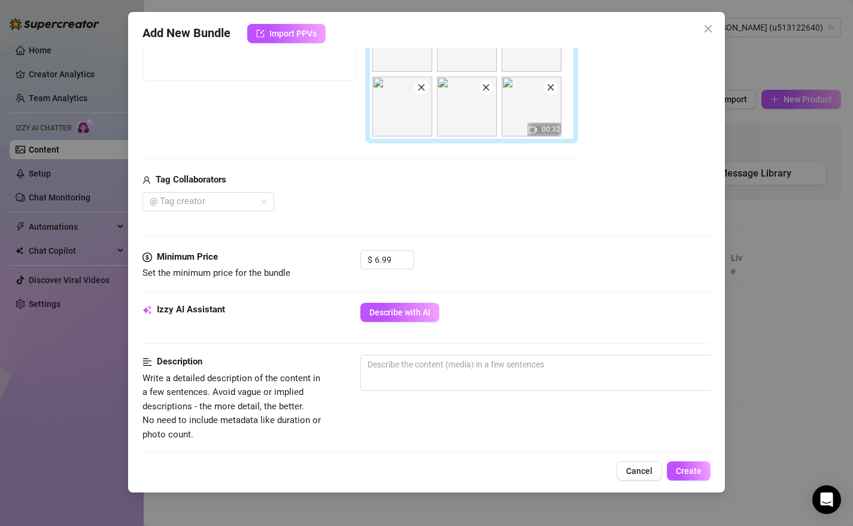
scroll to position [265, 0]
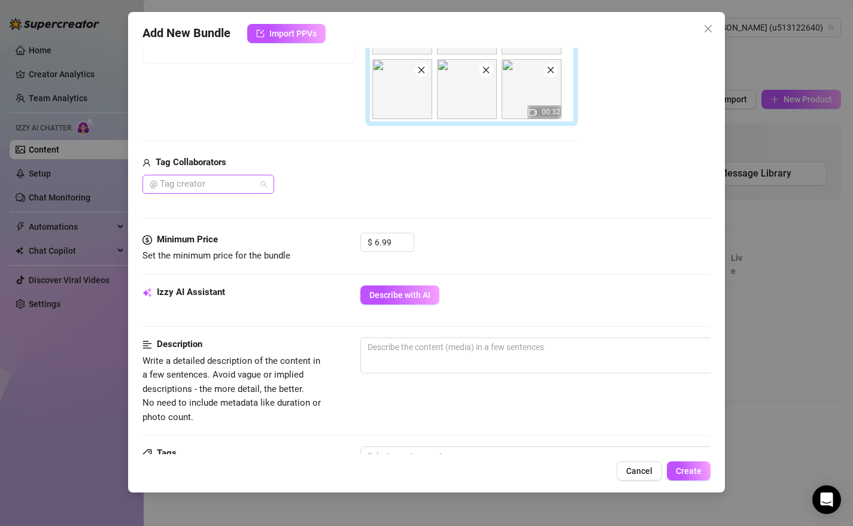
click at [265, 183] on div "@ Tag creator" at bounding box center [208, 184] width 132 height 19
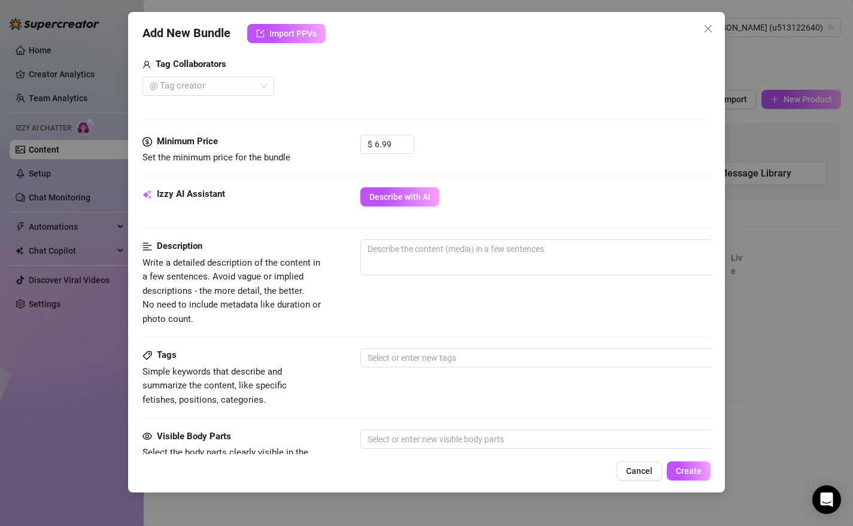
scroll to position [365, 0]
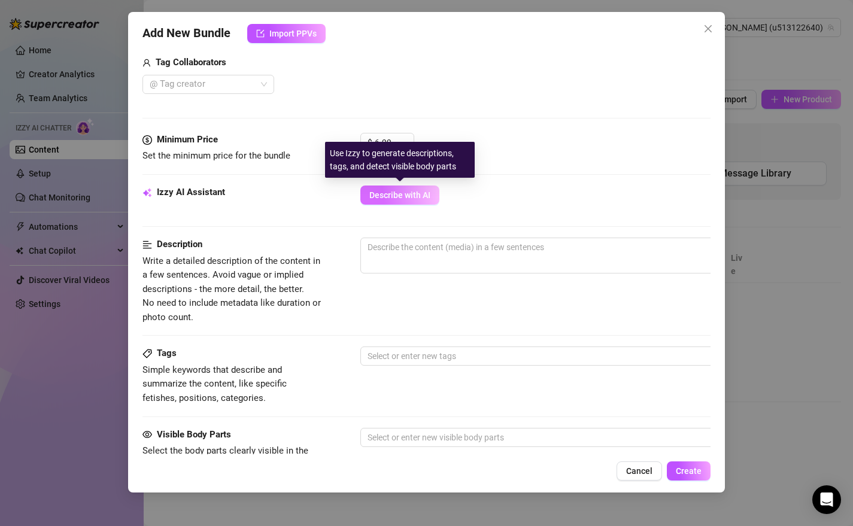
click at [393, 198] on span "Describe with AI" at bounding box center [399, 195] width 61 height 10
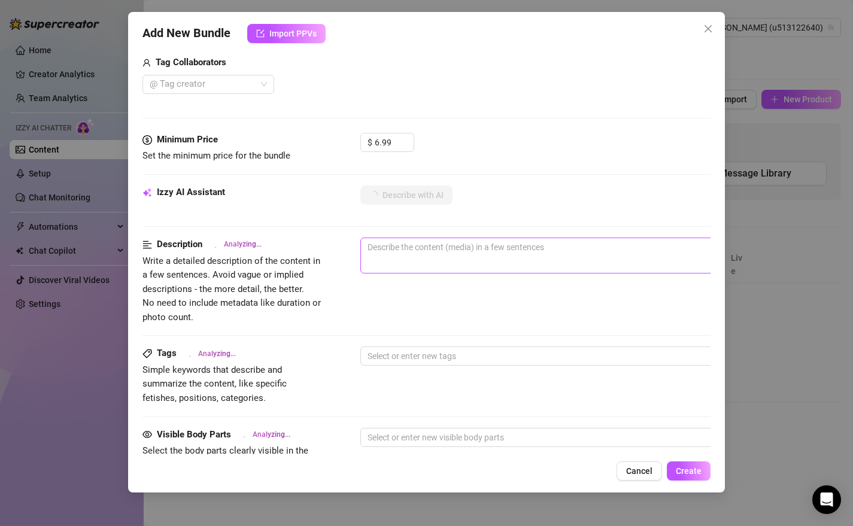
type textarea "[PERSON_NAME]"
type textarea "[PERSON_NAME] teases in"
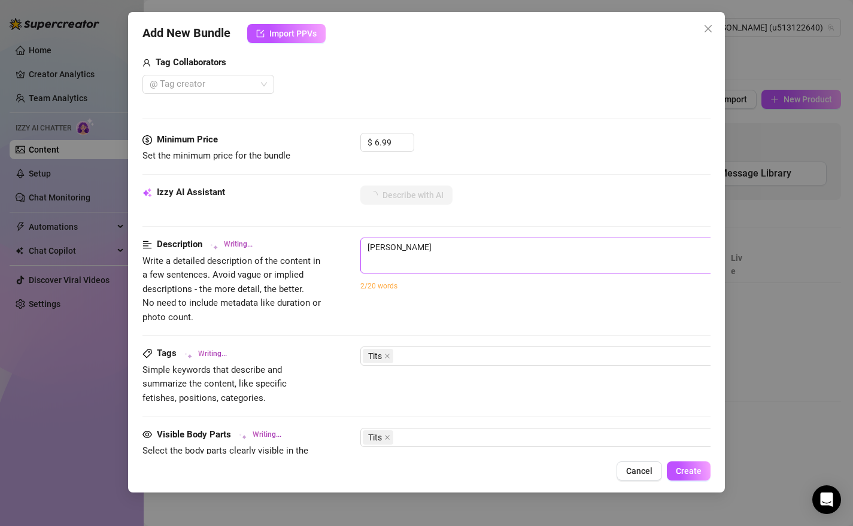
type textarea "[PERSON_NAME] teases in"
type textarea "[PERSON_NAME] teases in multiple"
type textarea "[PERSON_NAME] teases in multiple outfits"
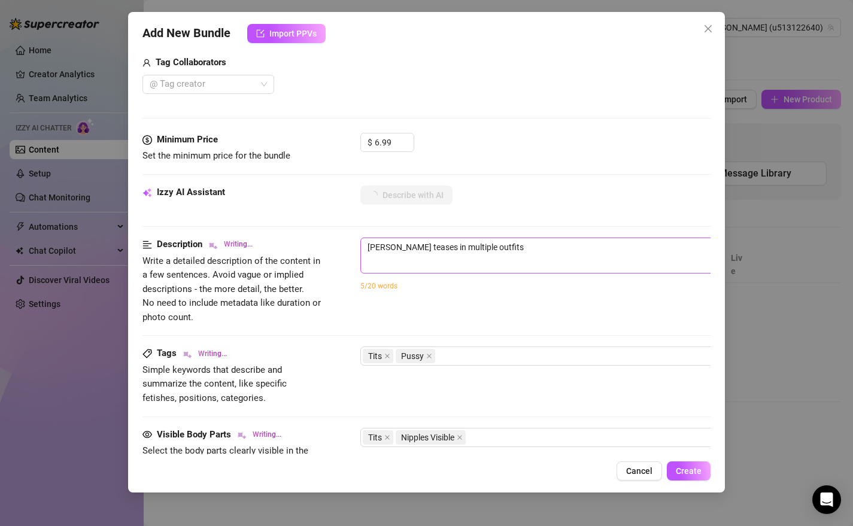
type textarea "[PERSON_NAME] teases in multiple outfits before"
type textarea "[PERSON_NAME] teases in multiple outfits before getting"
type textarea "[PERSON_NAME] teases in multiple outfits before getting completely"
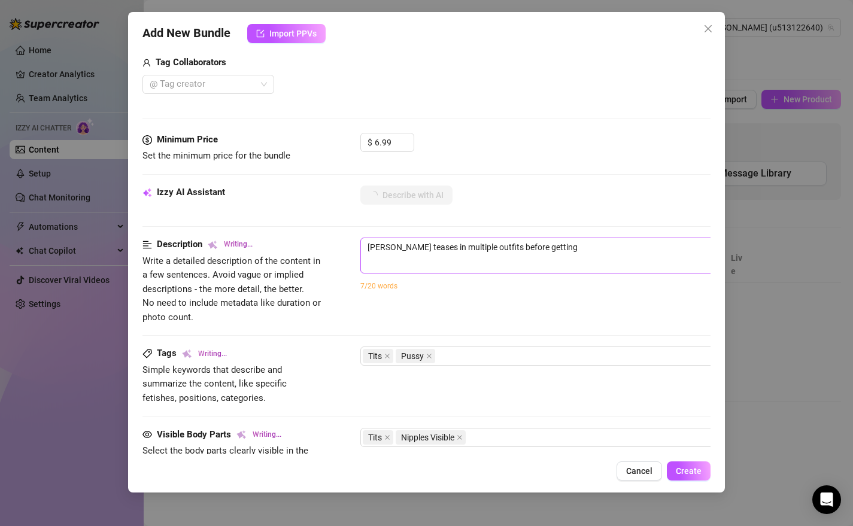
type textarea "[PERSON_NAME] teases in multiple outfits before getting completely"
type textarea "[PERSON_NAME] teases in multiple outfits before getting completely naked"
type textarea "[PERSON_NAME] teases in multiple outfits before getting completely naked in"
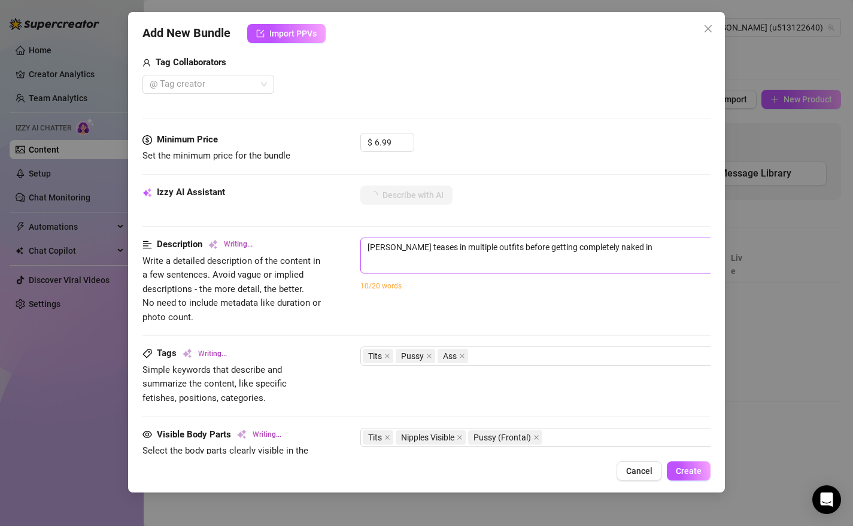
type textarea "[PERSON_NAME] teases in multiple outfits before getting completely naked in a"
type textarea "[PERSON_NAME] teases in multiple outfits before getting completely naked in a s…"
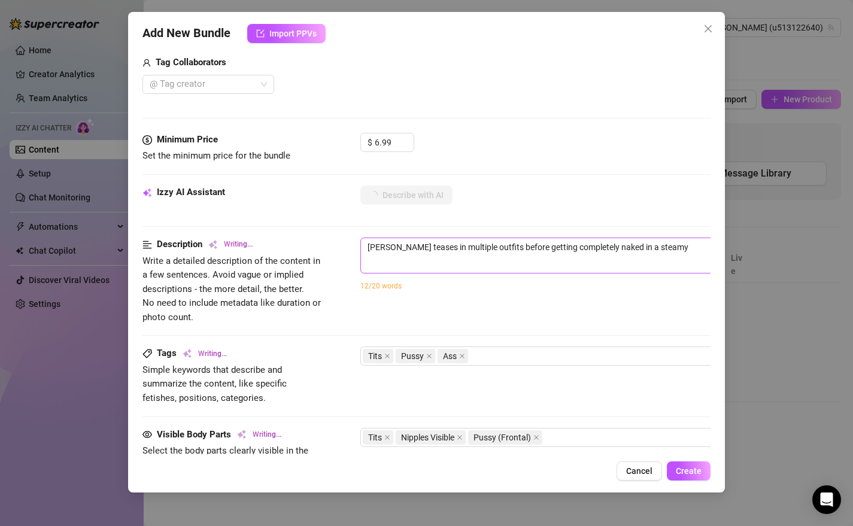
type textarea "[PERSON_NAME] teases in multiple outfits before getting completely naked in a s…"
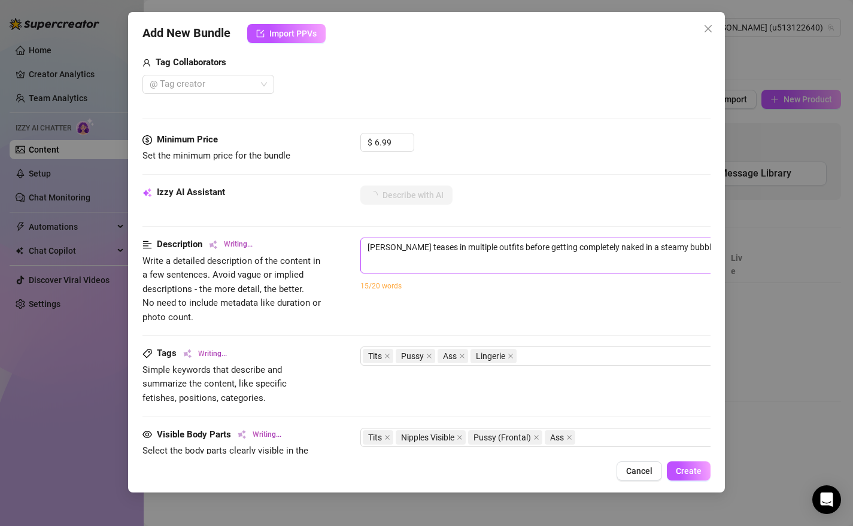
type textarea "[PERSON_NAME] teases in multiple outfits before getting completely naked in a s…"
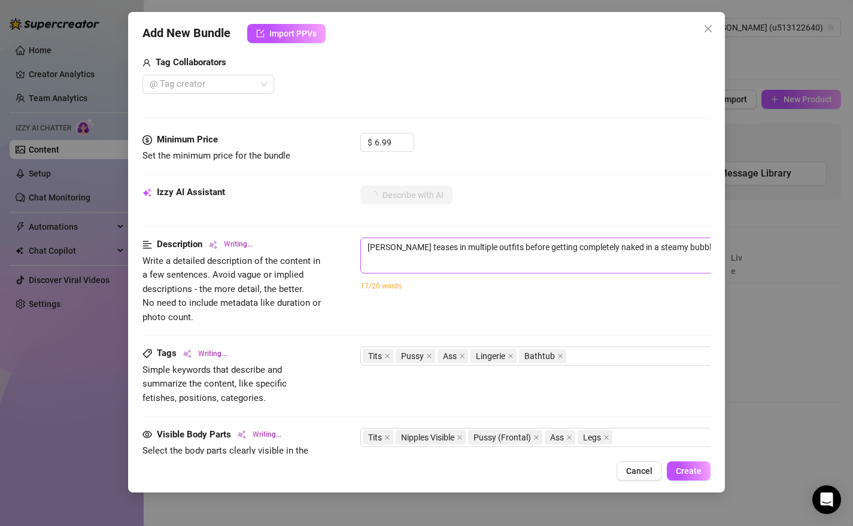
type textarea "[PERSON_NAME] teases in multiple outfits before getting completely naked in a s…"
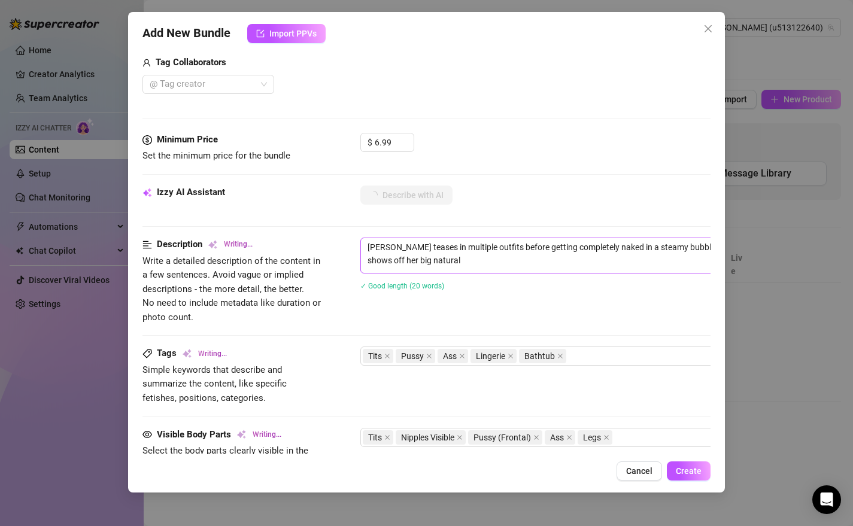
type textarea "[PERSON_NAME] teases in multiple outfits before getting completely naked in a s…"
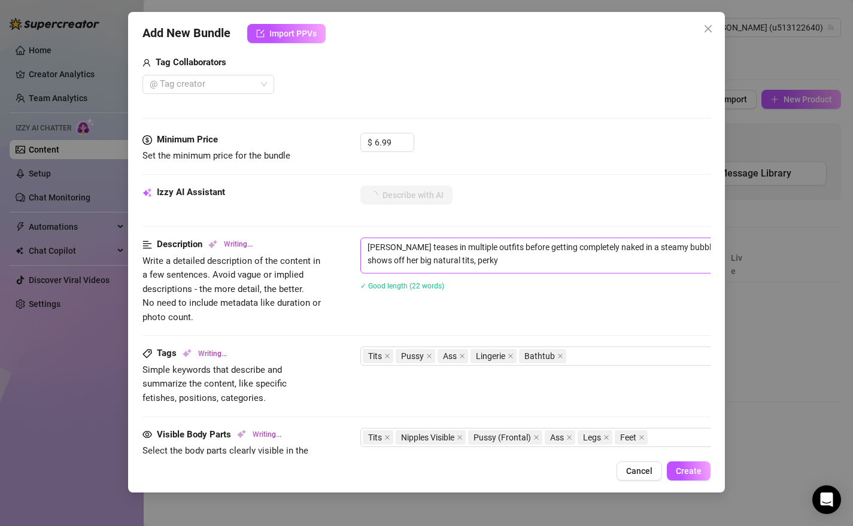
type textarea "[PERSON_NAME] teases in multiple outfits before getting completely naked in a s…"
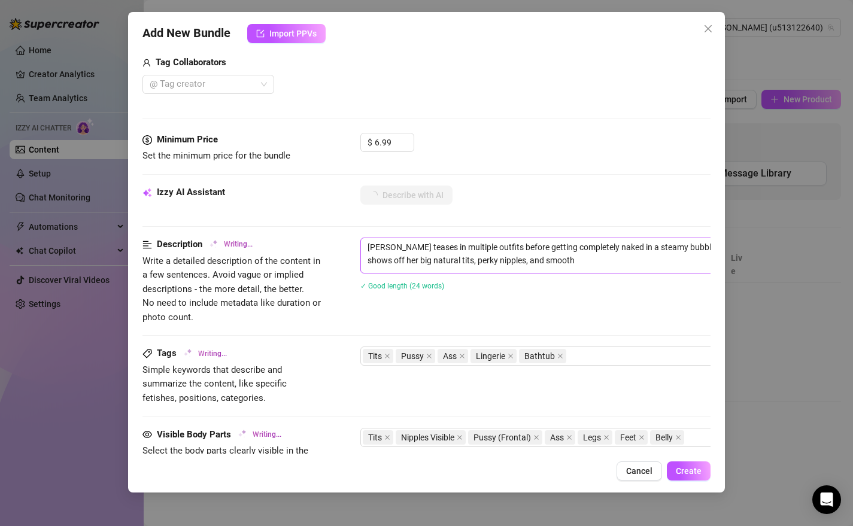
type textarea "[PERSON_NAME] teases in multiple outfits before getting completely naked in a s…"
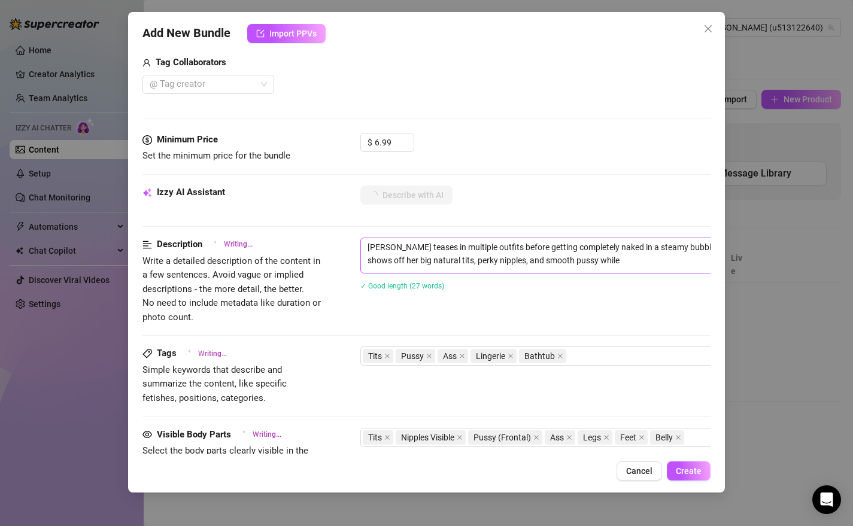
type textarea "[PERSON_NAME] teases in multiple outfits before getting completely naked in a s…"
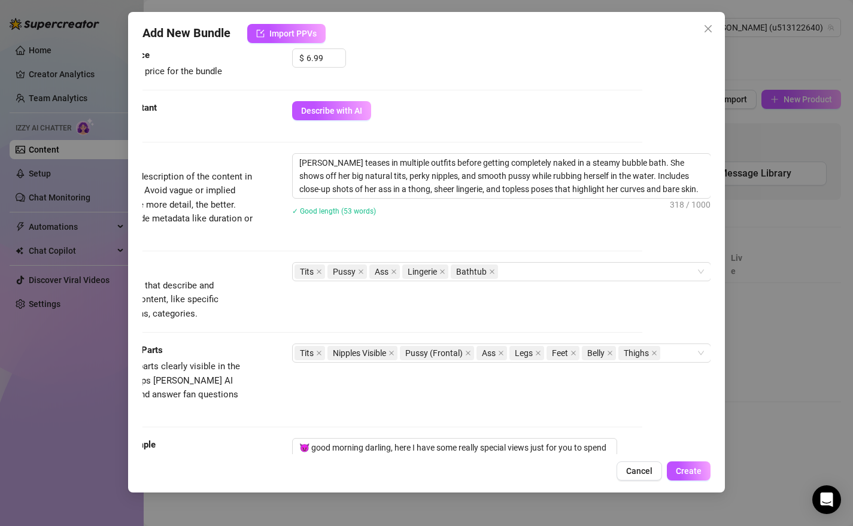
scroll to position [451, 77]
click at [576, 274] on div "Tits Pussy Ass Lingerie Bathtub" at bounding box center [496, 270] width 402 height 17
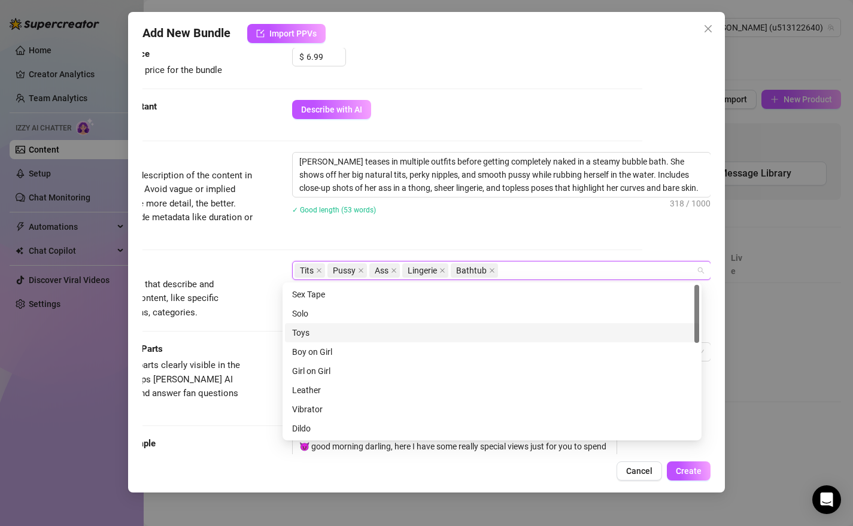
click at [308, 328] on div "Toys" at bounding box center [492, 332] width 400 height 13
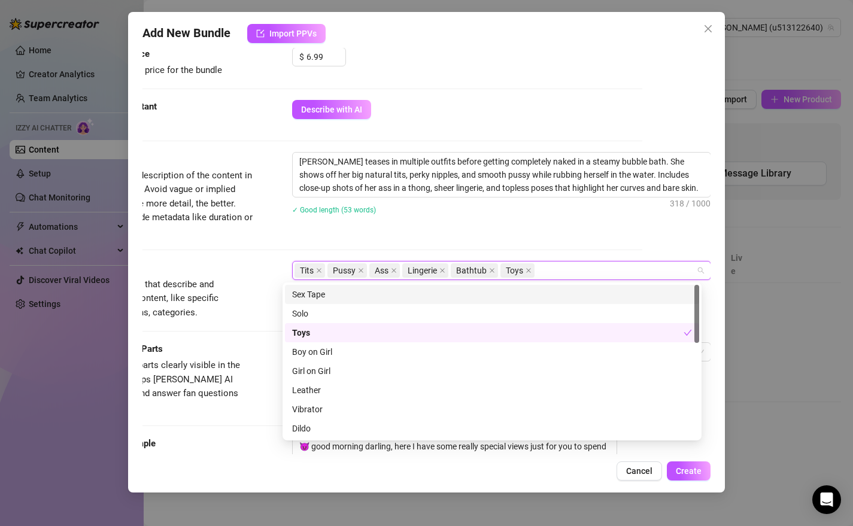
click at [574, 270] on div "Tits Pussy Ass Lingerie Bathtub Toys" at bounding box center [496, 270] width 402 height 17
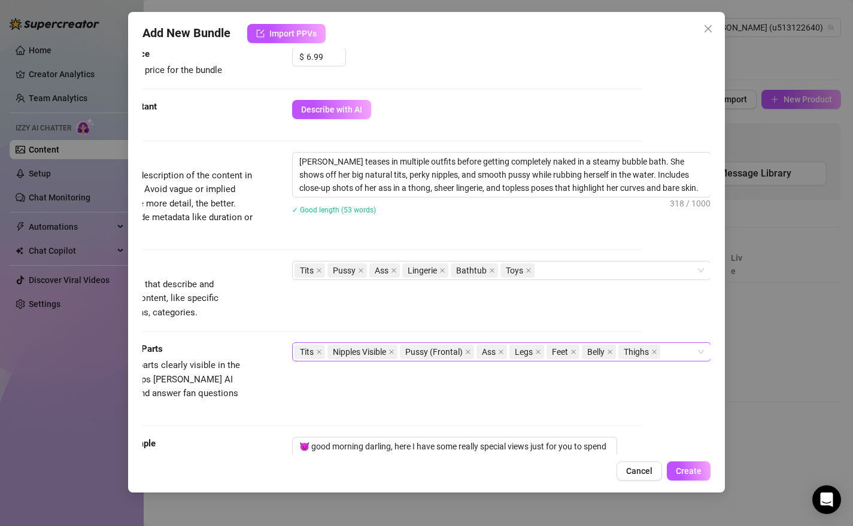
click at [687, 349] on div "Tits Nipples Visible Pussy (Frontal) Ass Legs Feet Belly Thighs" at bounding box center [501, 351] width 419 height 19
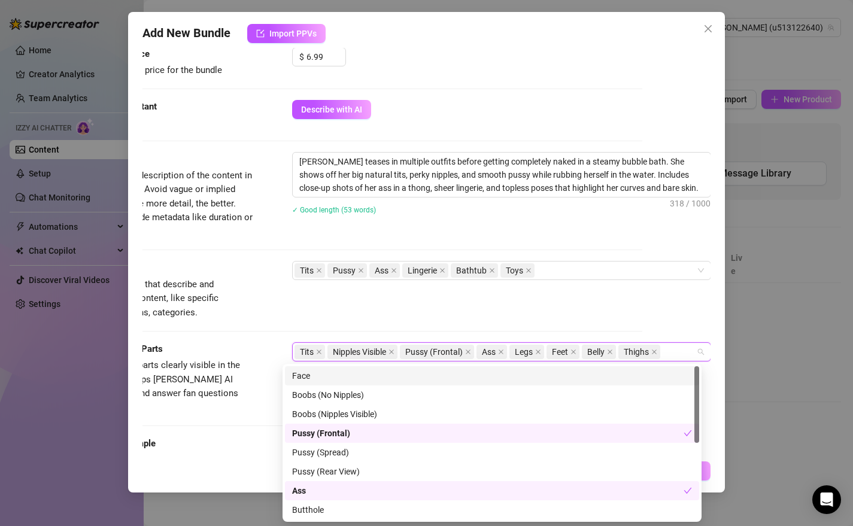
click at [328, 378] on div "Face" at bounding box center [492, 375] width 400 height 13
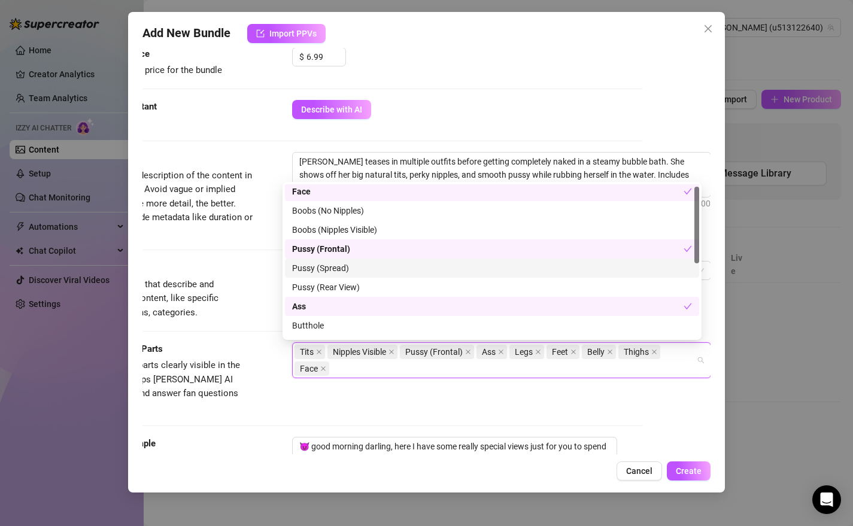
scroll to position [5, 0]
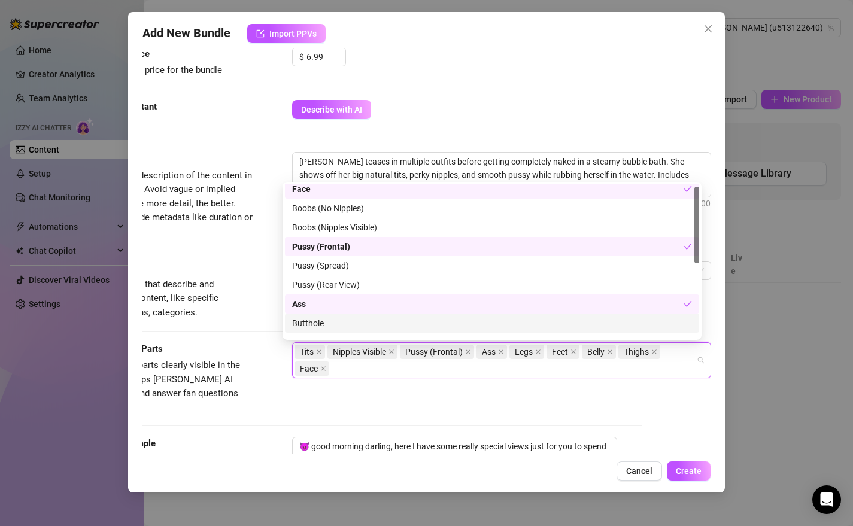
click at [379, 365] on div "Tits Nipples Visible Pussy (Frontal) Ass Legs Feet Belly Thighs Face" at bounding box center [496, 361] width 402 height 34
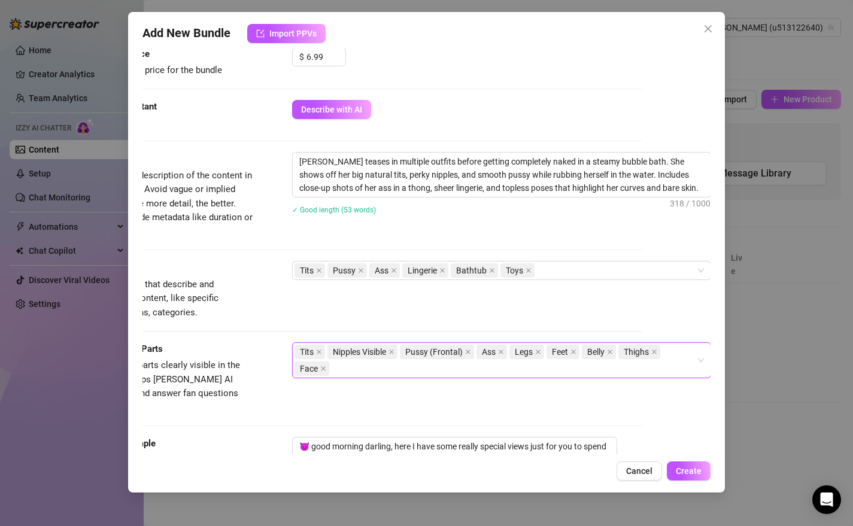
click at [693, 363] on div "Tits Nipples Visible Pussy (Frontal) Ass Legs Feet Belly Thighs Face" at bounding box center [501, 360] width 419 height 36
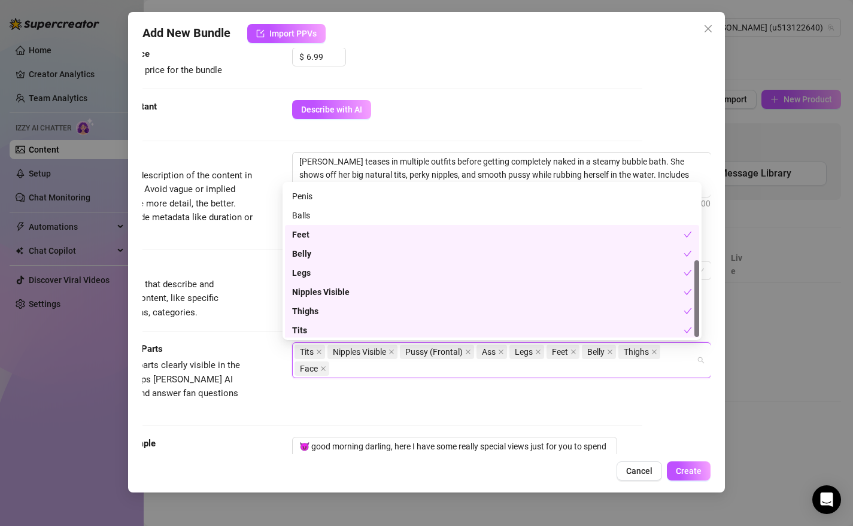
scroll to position [153, 0]
drag, startPoint x: 696, startPoint y: 219, endPoint x: 715, endPoint y: 298, distance: 80.6
click at [715, 298] on body "Home Creator Analytics Team Analytics Izzy AI Chatter Content Setup Chat Monito…" at bounding box center [426, 263] width 853 height 526
click at [668, 387] on div "Account [PERSON_NAME] (@u513122640) Name Name is for your internal organization…" at bounding box center [426, 251] width 569 height 407
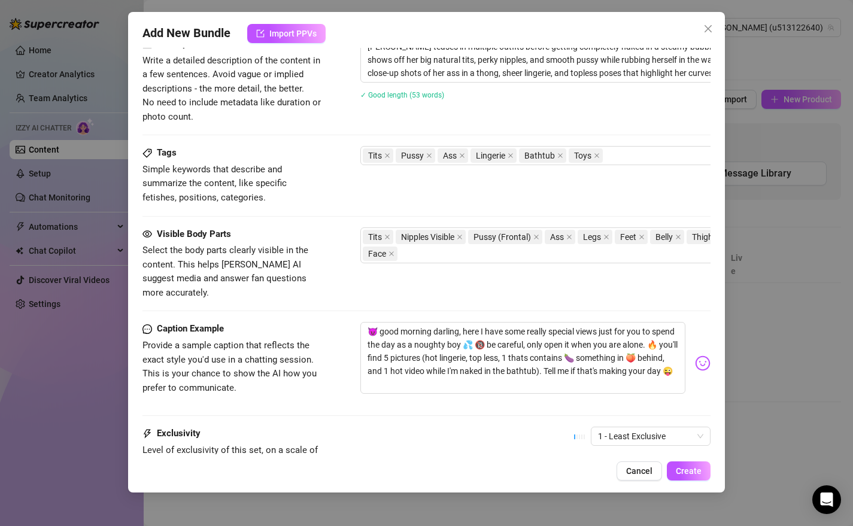
scroll to position [568, 0]
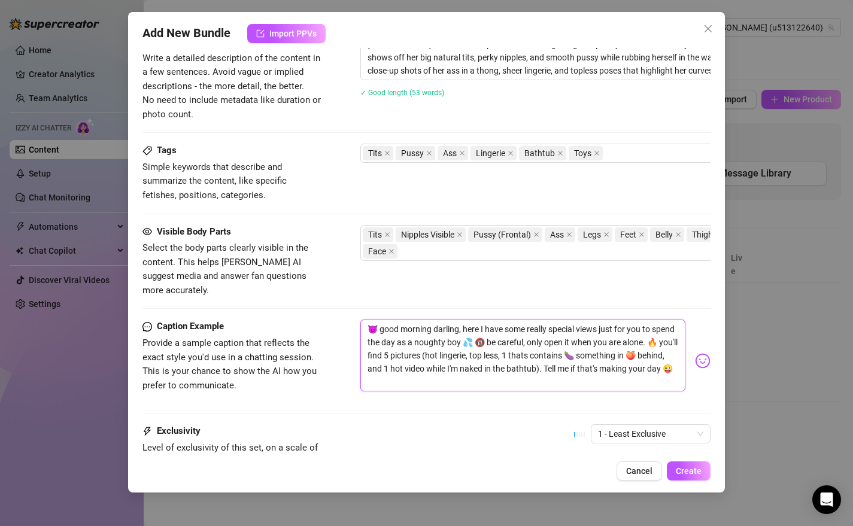
click at [392, 360] on textarea "😈 good morning darling, here I have some really special views just for you to s…" at bounding box center [523, 356] width 326 height 72
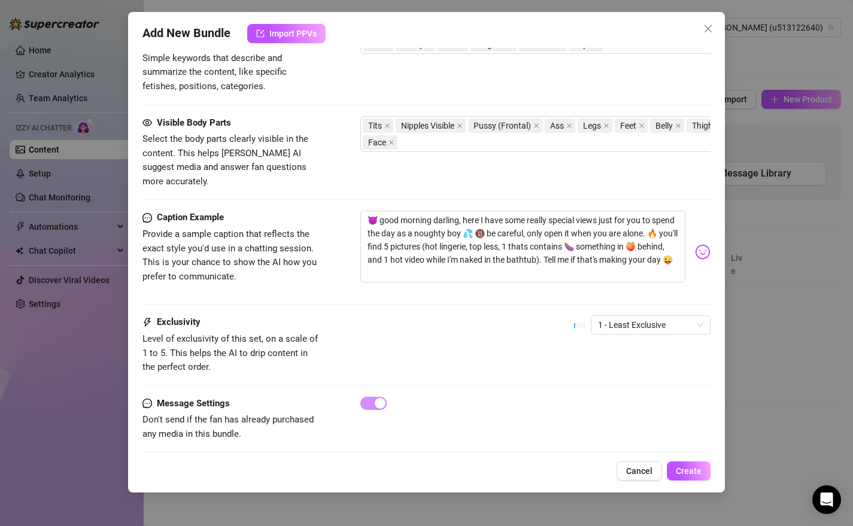
scroll to position [681, 0]
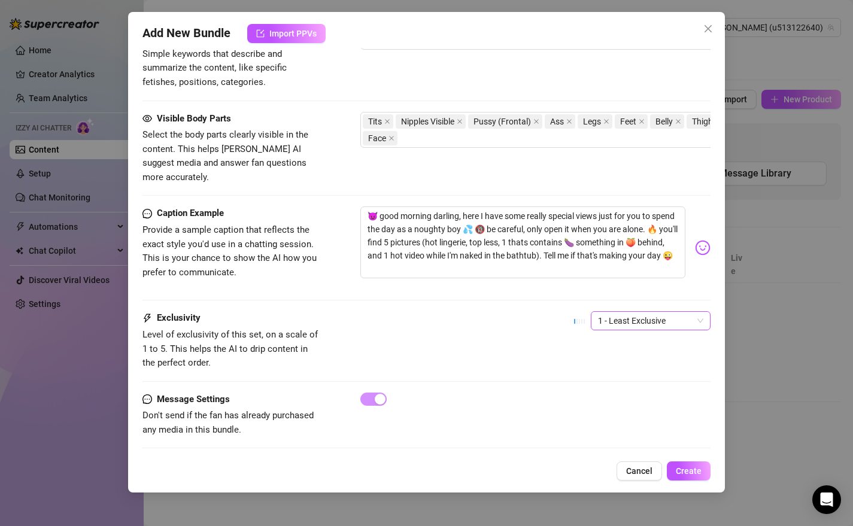
click at [693, 312] on span "1 - Least Exclusive" at bounding box center [650, 321] width 105 height 18
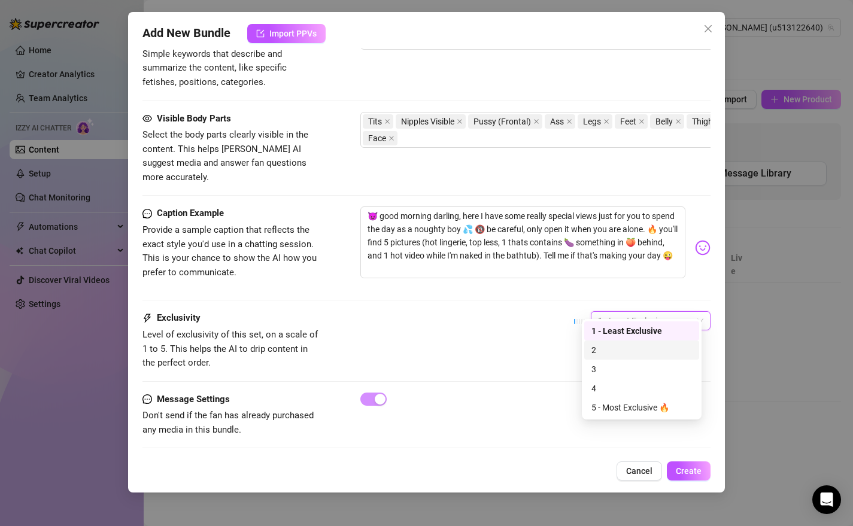
click at [615, 351] on div "2" at bounding box center [642, 350] width 101 height 13
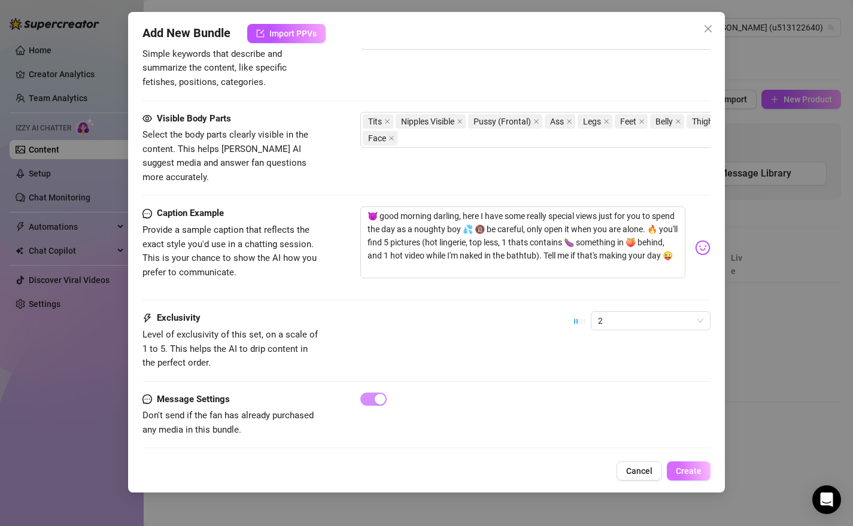
click at [692, 472] on span "Create" at bounding box center [689, 471] width 26 height 10
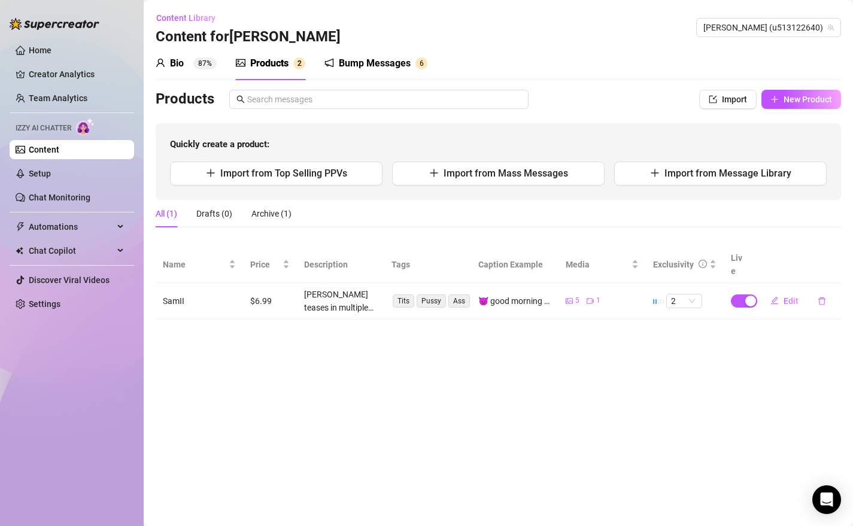
click at [275, 60] on div "Products" at bounding box center [269, 63] width 38 height 14
click at [274, 211] on div "Archive (1)" at bounding box center [271, 213] width 40 height 13
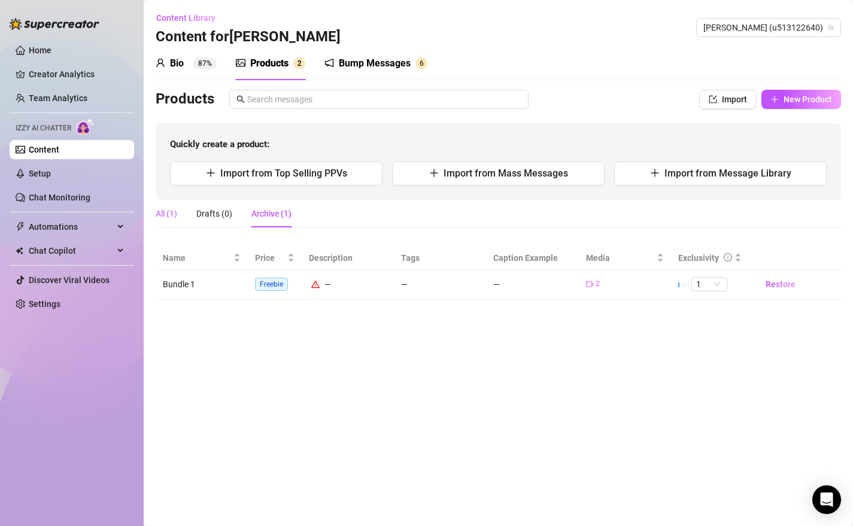
click at [166, 217] on div "All (1)" at bounding box center [167, 213] width 22 height 13
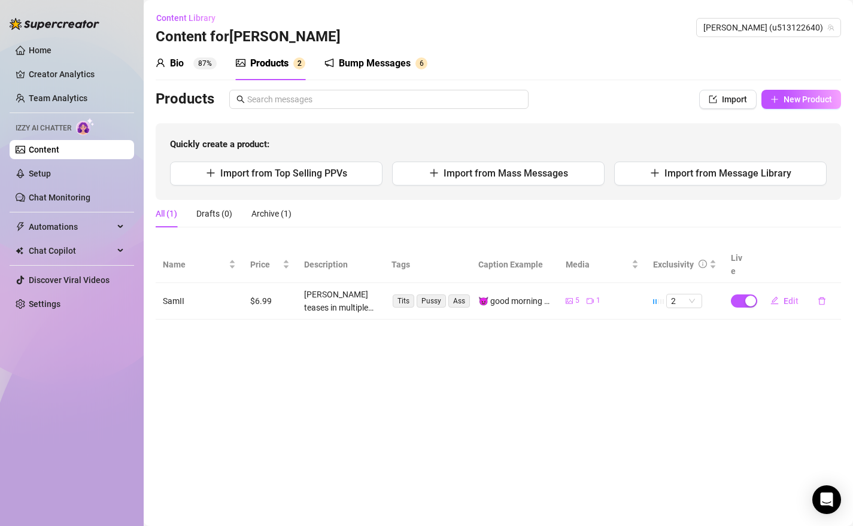
click at [380, 62] on div "Bump Messages" at bounding box center [375, 63] width 72 height 14
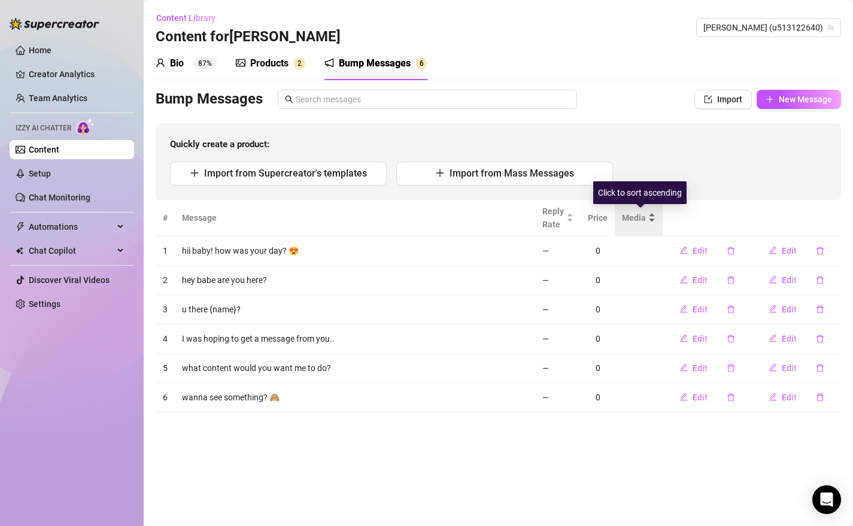
click at [646, 219] on span "Media" at bounding box center [634, 217] width 24 height 13
click at [652, 219] on div "Media" at bounding box center [639, 217] width 34 height 13
click at [687, 250] on icon "edit" at bounding box center [684, 250] width 8 height 8
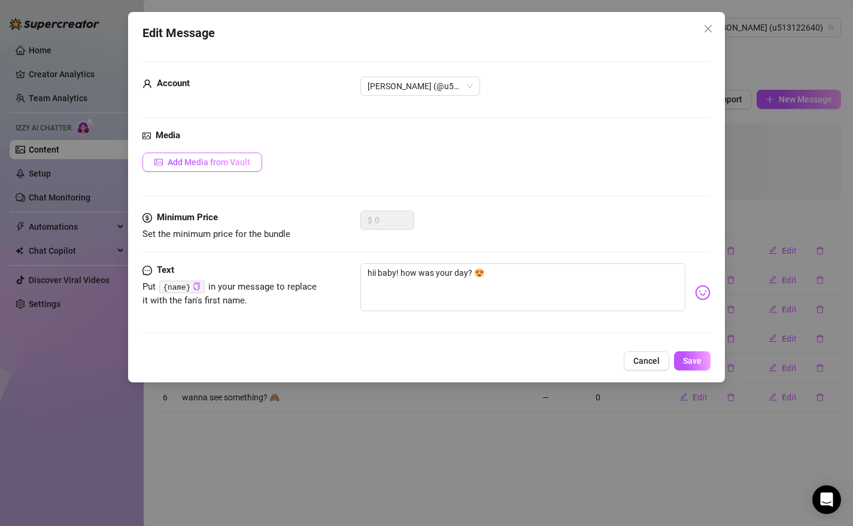
click at [208, 160] on span "Add Media from Vault" at bounding box center [209, 162] width 83 height 10
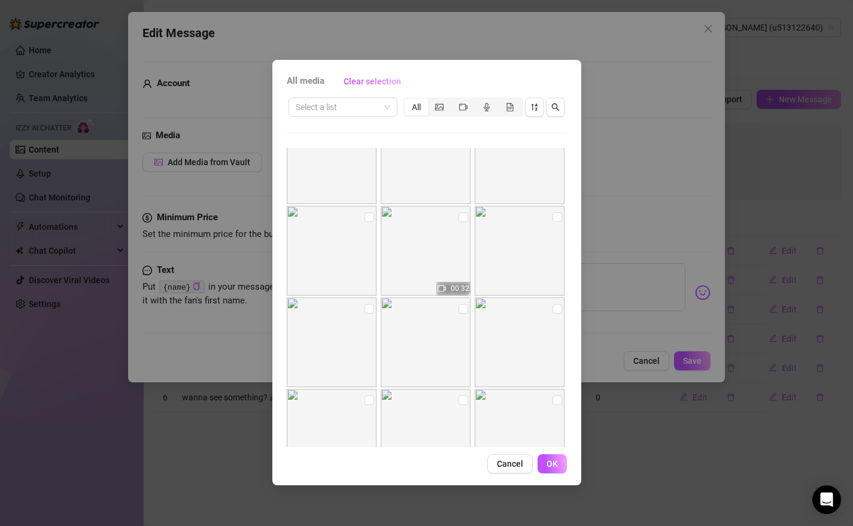
scroll to position [220, 0]
click at [459, 308] on input "checkbox" at bounding box center [464, 306] width 10 height 10
click at [554, 468] on span "OK" at bounding box center [552, 464] width 11 height 10
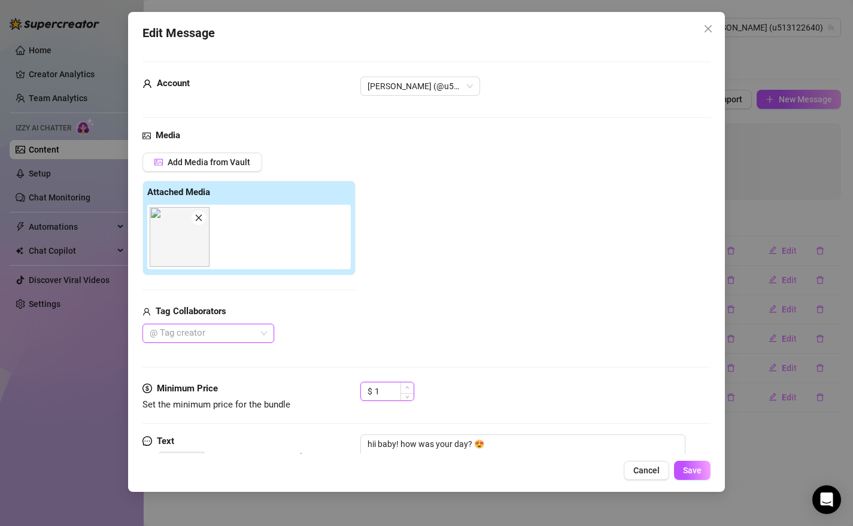
click at [411, 387] on span "Increase Value" at bounding box center [407, 388] width 13 height 11
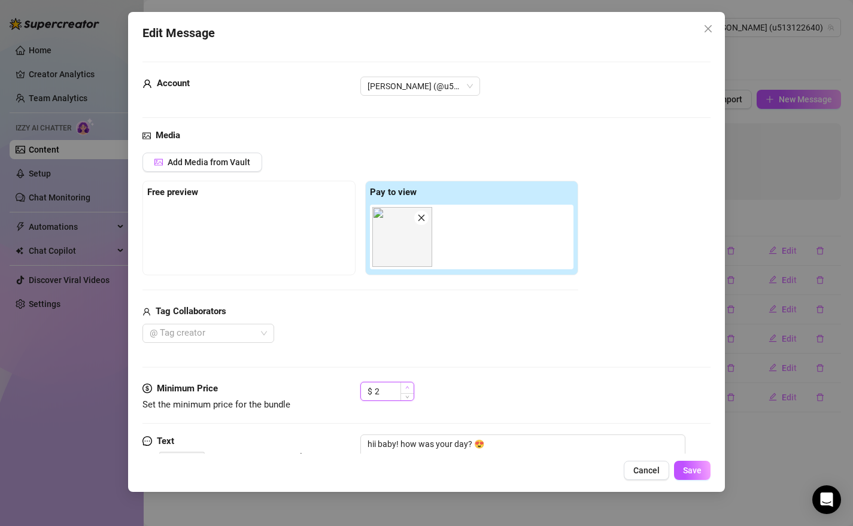
click at [411, 387] on span "Increase Value" at bounding box center [407, 388] width 13 height 11
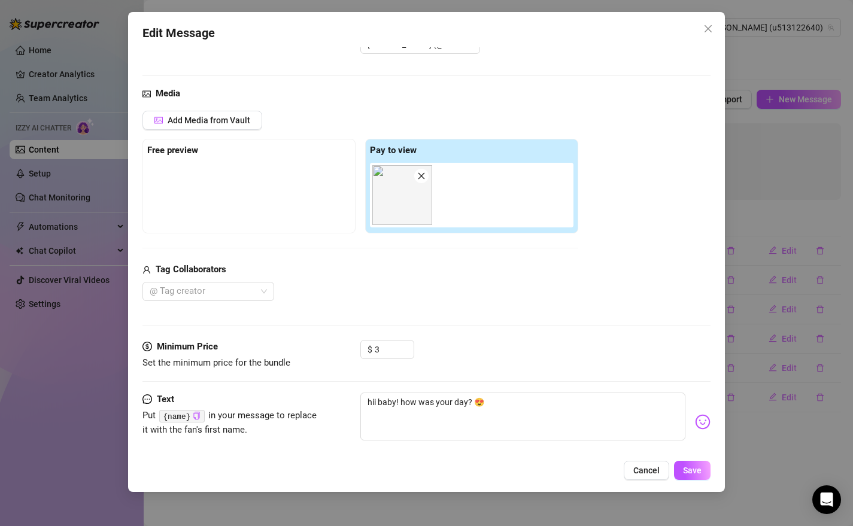
scroll to position [61, 0]
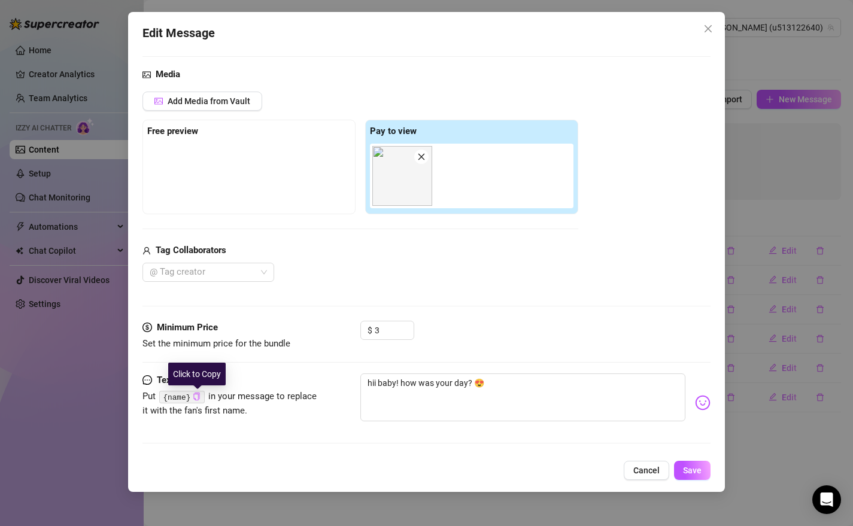
click at [199, 397] on icon "copy" at bounding box center [197, 397] width 6 height 8
click at [395, 383] on textarea "hii baby! how was your day? 😍" at bounding box center [523, 398] width 326 height 48
paste textarea "{name}"
click at [396, 390] on textarea "hii baby{name} how was your day? 😍" at bounding box center [523, 398] width 326 height 48
click at [398, 382] on textarea "hii baby{name} how was your day? 😍" at bounding box center [523, 398] width 326 height 48
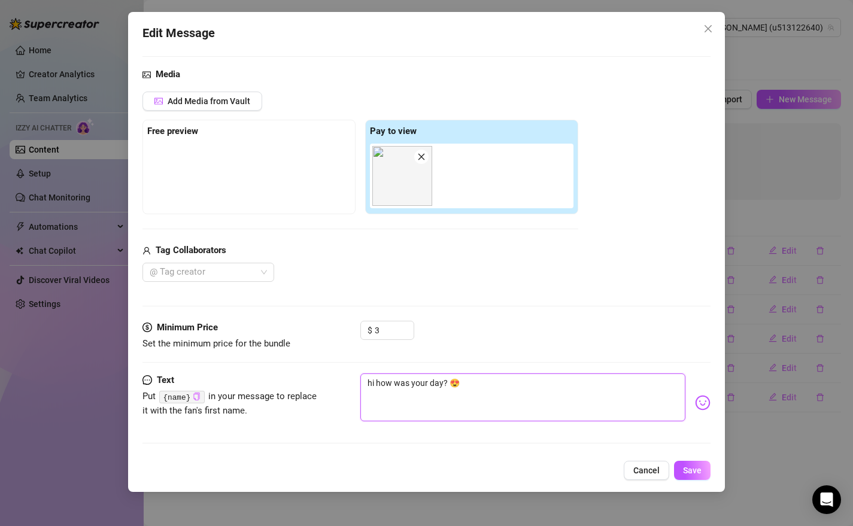
paste textarea "{name}"
click at [503, 384] on textarea "hi {name} how was your day? 😍" at bounding box center [523, 398] width 326 height 48
click at [393, 333] on input "3" at bounding box center [394, 331] width 39 height 18
click at [694, 469] on span "Save" at bounding box center [692, 471] width 19 height 10
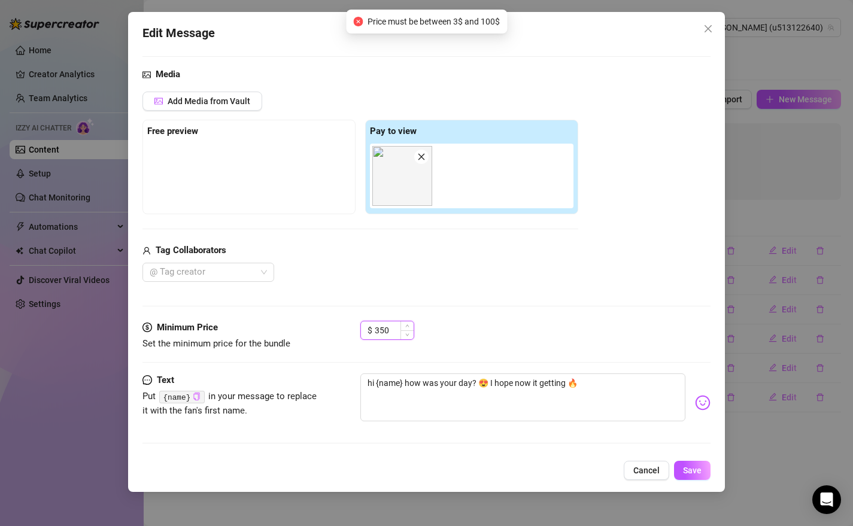
click at [383, 332] on input "350" at bounding box center [394, 331] width 39 height 18
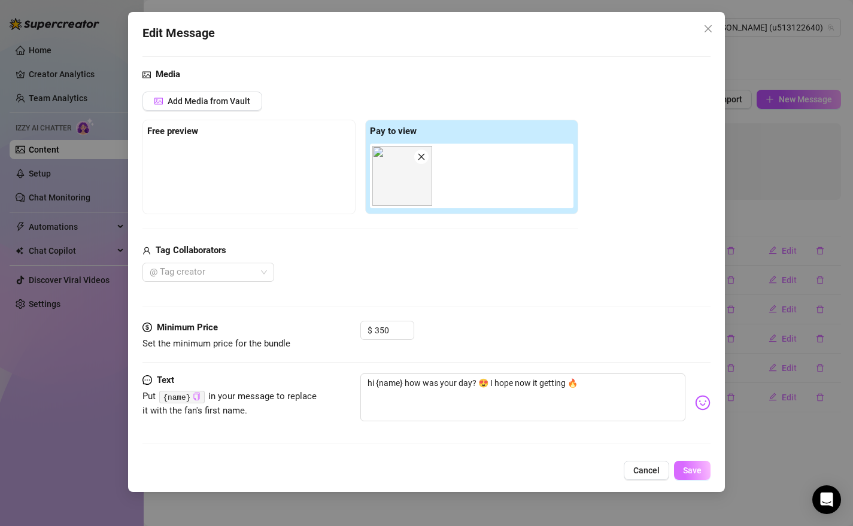
click at [697, 468] on span "Save" at bounding box center [692, 471] width 19 height 10
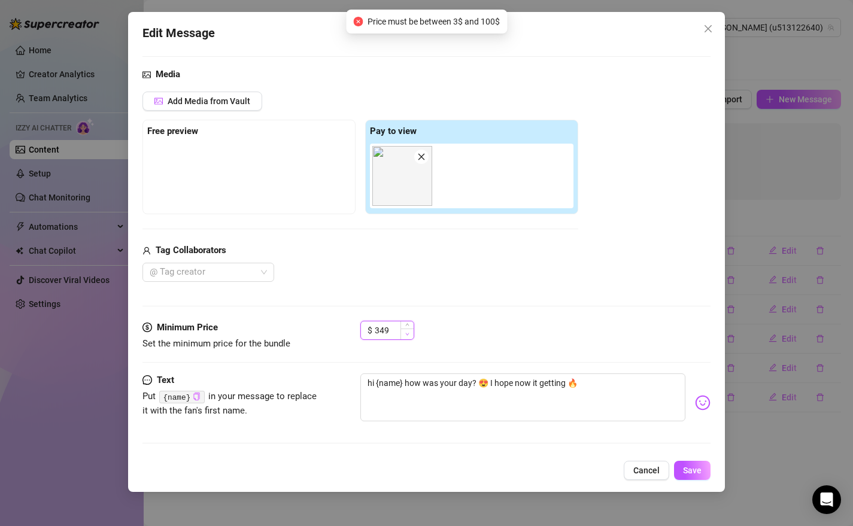
click at [405, 333] on icon "down" at bounding box center [407, 334] width 4 height 4
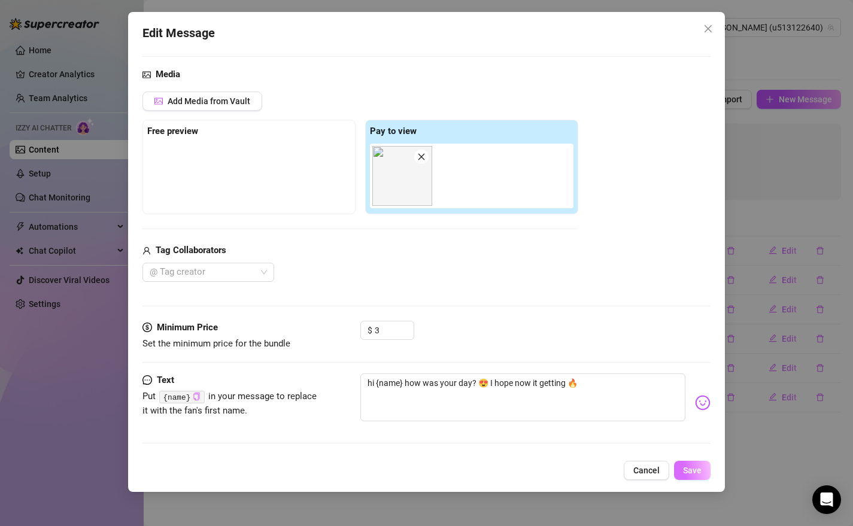
click at [692, 466] on span "Save" at bounding box center [692, 471] width 19 height 10
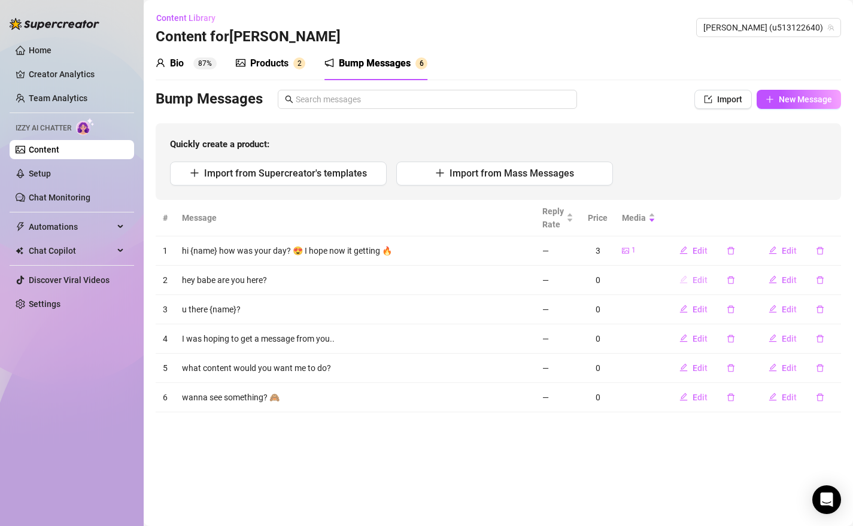
click at [685, 276] on icon "edit" at bounding box center [684, 279] width 8 height 8
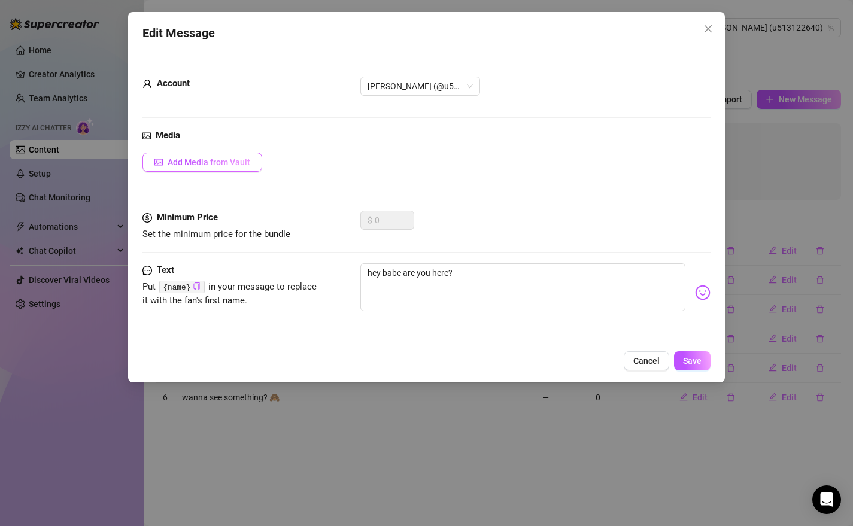
click at [216, 160] on span "Add Media from Vault" at bounding box center [209, 162] width 83 height 10
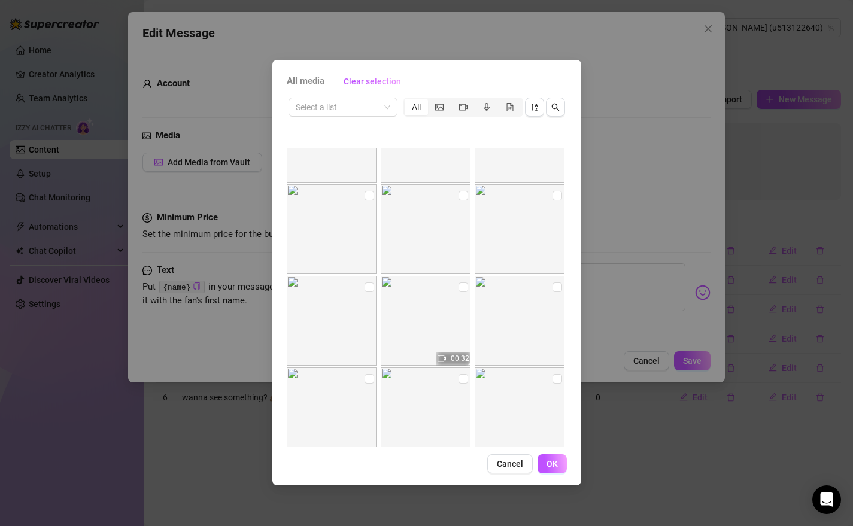
scroll to position [148, 0]
click at [539, 224] on img at bounding box center [520, 228] width 90 height 90
click at [553, 196] on input "checkbox" at bounding box center [558, 195] width 10 height 10
click at [557, 466] on button "OK" at bounding box center [552, 463] width 29 height 19
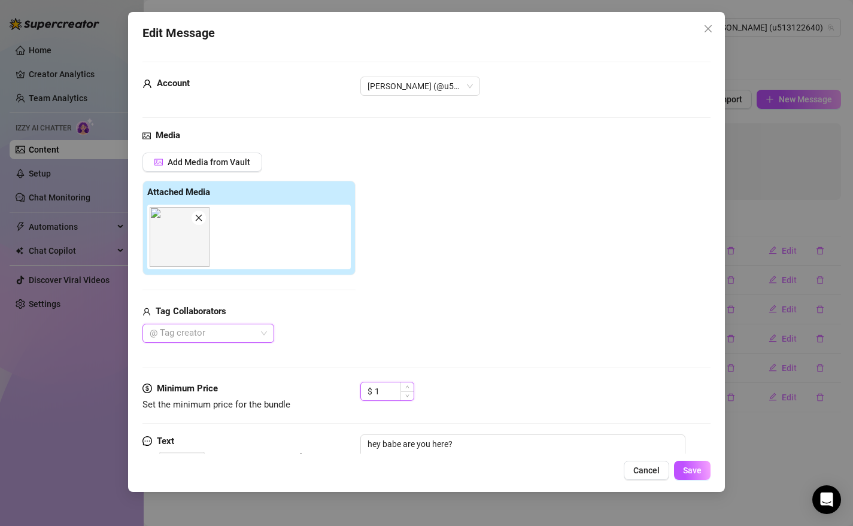
click at [401, 391] on span "Increase Value" at bounding box center [407, 387] width 13 height 9
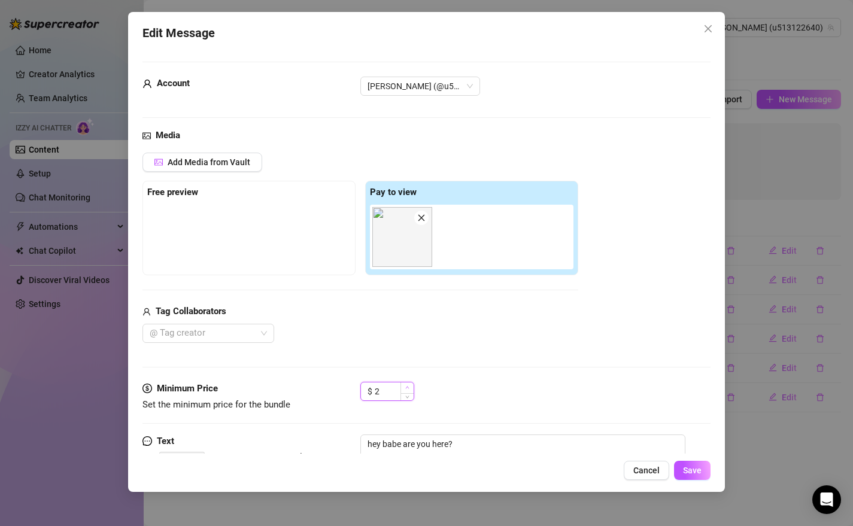
click at [411, 388] on span "Increase Value" at bounding box center [407, 388] width 13 height 11
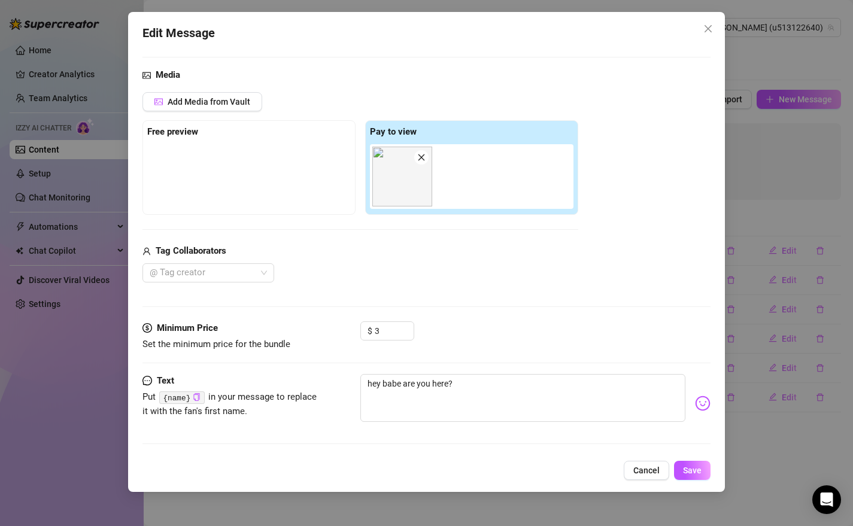
scroll to position [61, 0]
click at [486, 385] on textarea "hey babe are you here?" at bounding box center [523, 398] width 326 height 48
click at [496, 387] on textarea "hey babe are you here? I'm waiting like this ..... 😜" at bounding box center [523, 398] width 326 height 48
drag, startPoint x: 383, startPoint y: 386, endPoint x: 399, endPoint y: 386, distance: 16.2
click at [399, 386] on textarea "hey babe are you here? I'm waiting for you like this ..... 😜" at bounding box center [523, 398] width 326 height 48
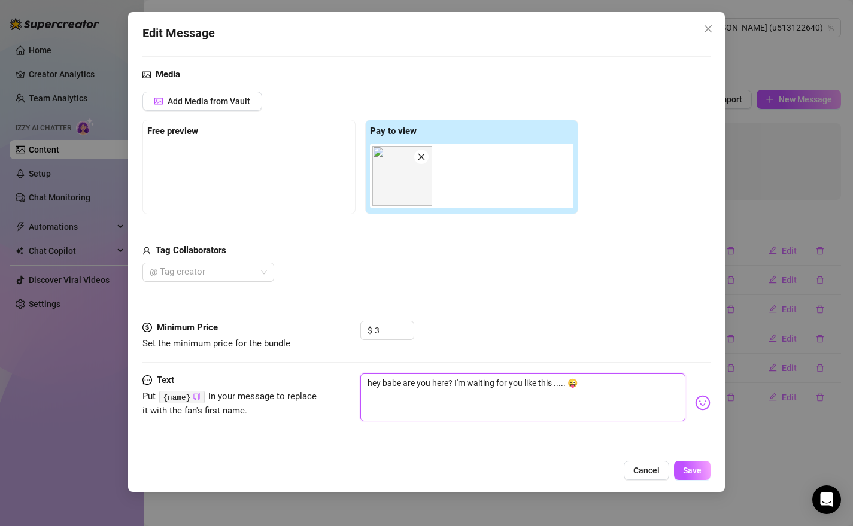
paste textarea "{name}"
click at [531, 387] on textarea "hey {name} are you here? I'm waiting for you like this ..... 😜" at bounding box center [523, 398] width 326 height 48
click at [696, 473] on span "Save" at bounding box center [692, 471] width 19 height 10
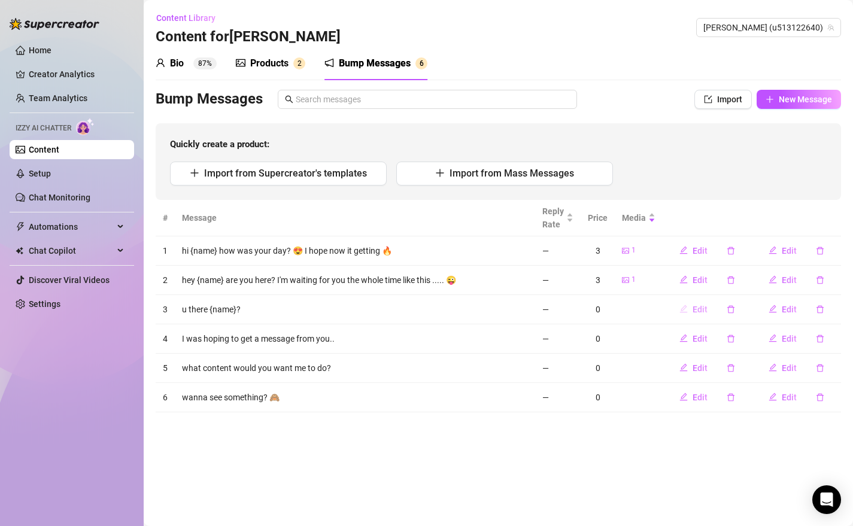
click at [689, 309] on button "Edit" at bounding box center [693, 309] width 47 height 19
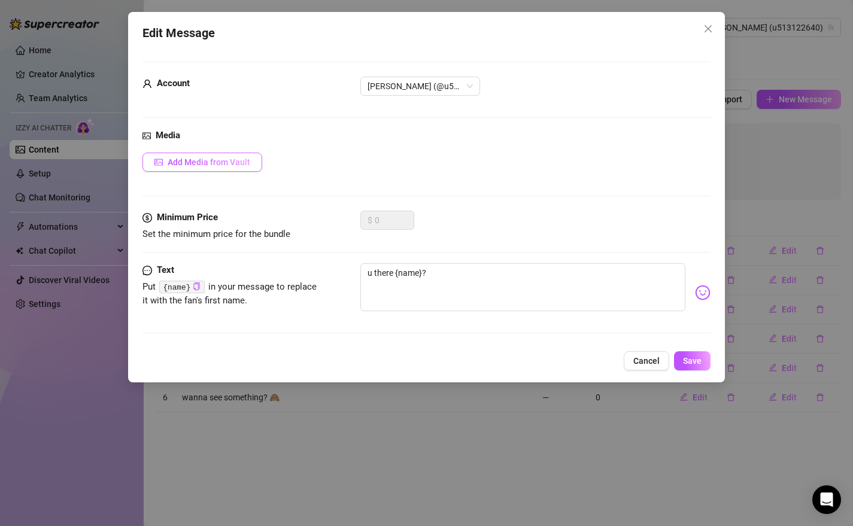
click at [235, 165] on span "Add Media from Vault" at bounding box center [209, 162] width 83 height 10
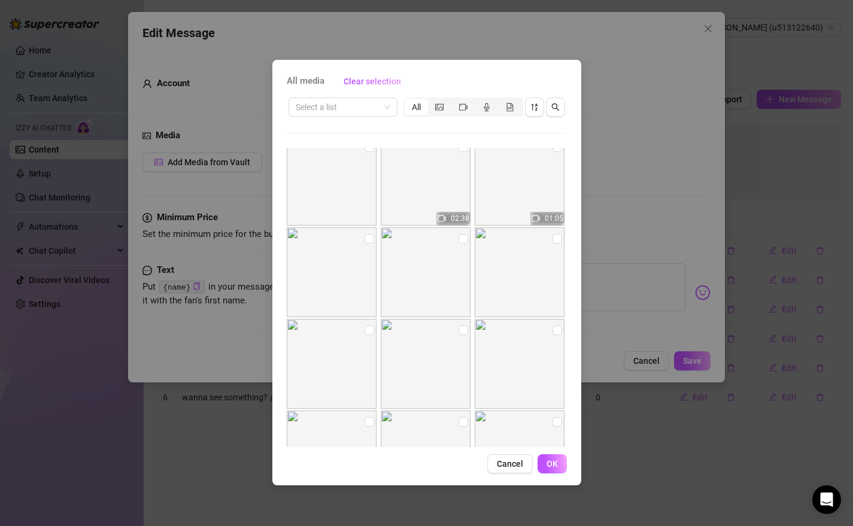
scroll to position [0, 0]
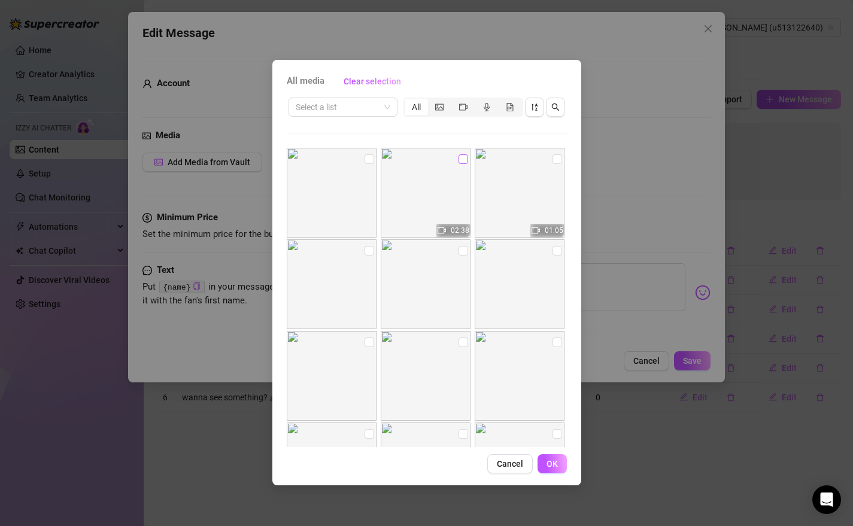
click at [460, 162] on input "checkbox" at bounding box center [464, 159] width 10 height 10
click at [556, 462] on span "OK" at bounding box center [552, 464] width 11 height 10
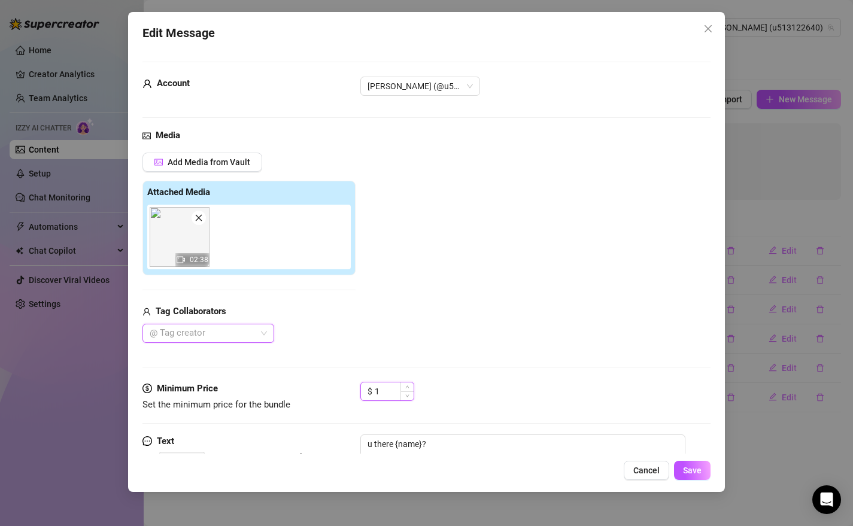
click at [401, 390] on span "Increase Value" at bounding box center [407, 387] width 13 height 9
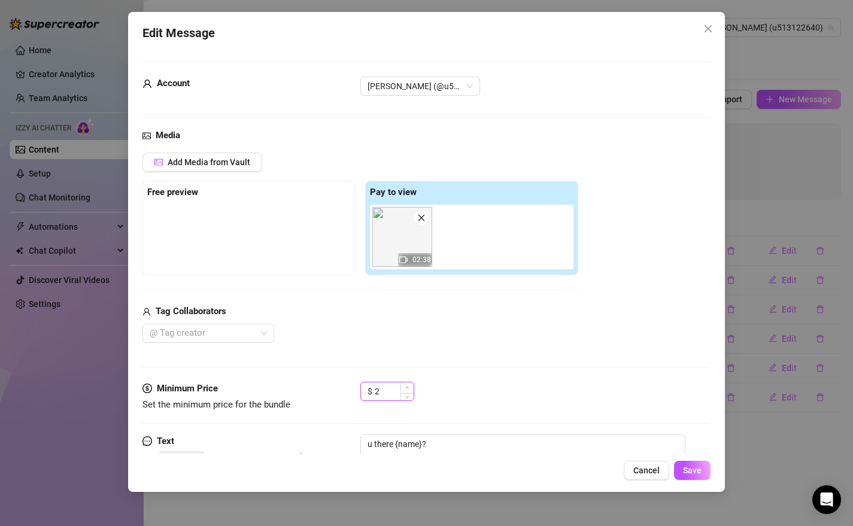
click at [411, 385] on span "Increase Value" at bounding box center [407, 388] width 13 height 11
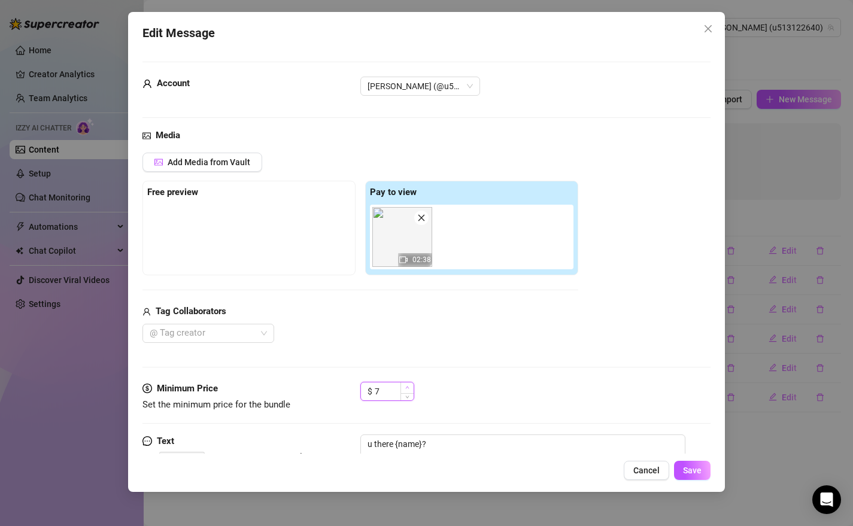
click at [411, 385] on span "Increase Value" at bounding box center [407, 388] width 13 height 11
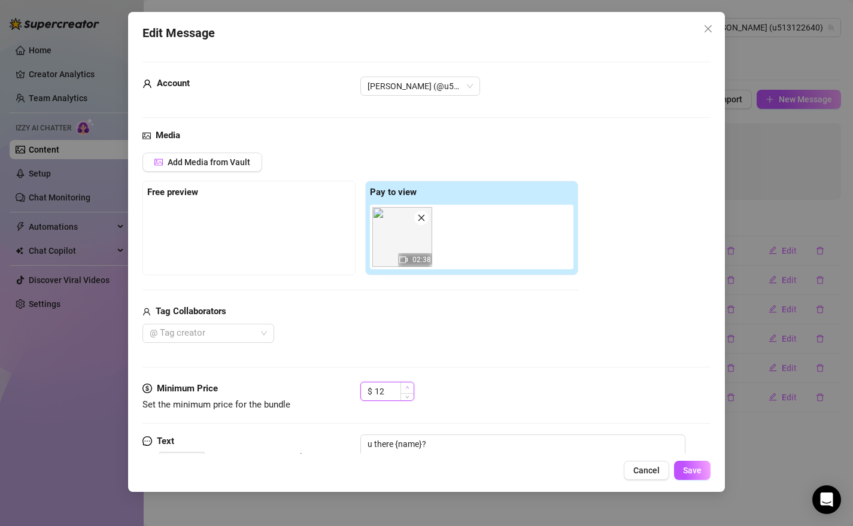
click at [411, 385] on span "Increase Value" at bounding box center [407, 388] width 13 height 11
click at [476, 372] on div "Media Add Media from Vault Free preview Pay to view 02:38 Tag Collaborators @ T…" at bounding box center [426, 255] width 569 height 253
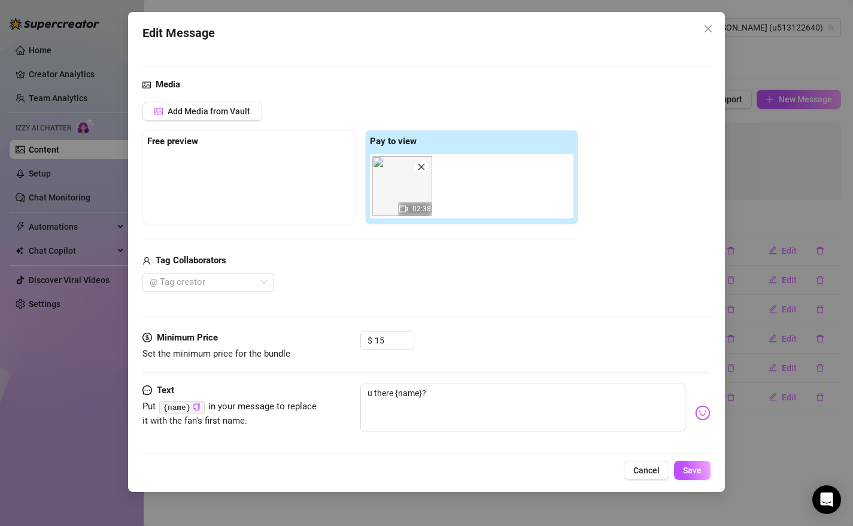
scroll to position [61, 0]
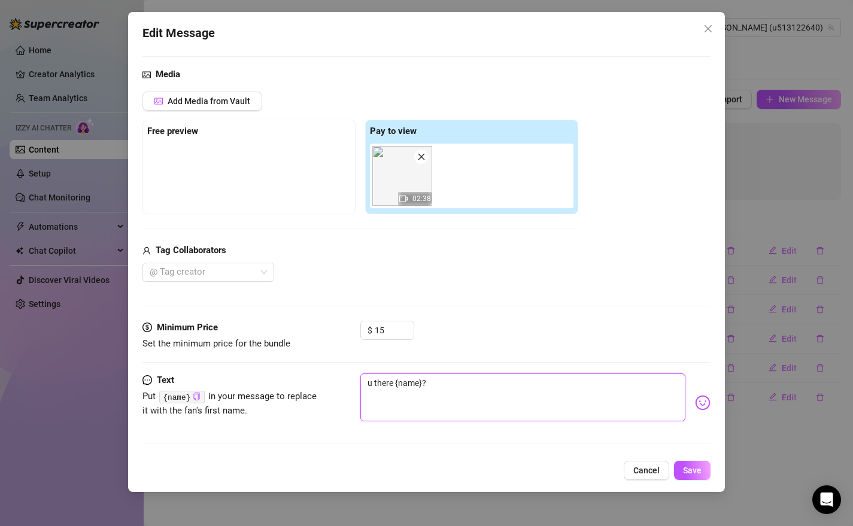
click at [450, 381] on textarea "u there {name}?" at bounding box center [523, 398] width 326 height 48
click at [190, 145] on div at bounding box center [251, 146] width 208 height 5
click at [184, 132] on strong "Free preview" at bounding box center [172, 131] width 51 height 11
click at [207, 102] on span "Add Media from Vault" at bounding box center [209, 101] width 83 height 10
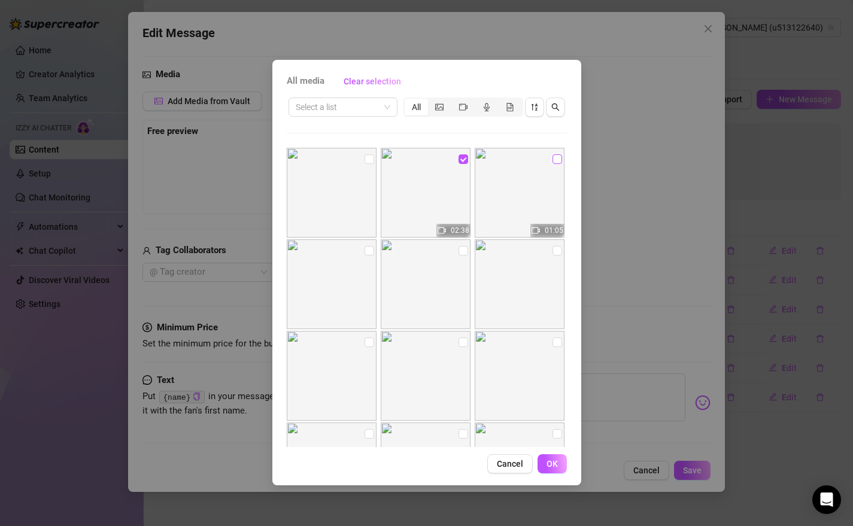
click at [553, 160] on input "checkbox" at bounding box center [558, 159] width 10 height 10
click at [558, 466] on button "OK" at bounding box center [552, 463] width 29 height 19
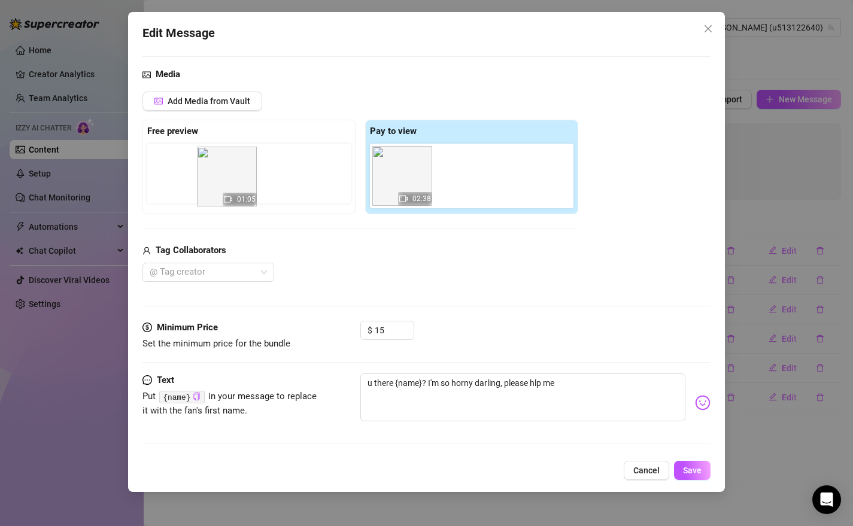
drag, startPoint x: 473, startPoint y: 171, endPoint x: 190, endPoint y: 172, distance: 283.2
click at [190, 172] on div "Free preview Pay to view 02:38 01:05" at bounding box center [360, 167] width 436 height 95
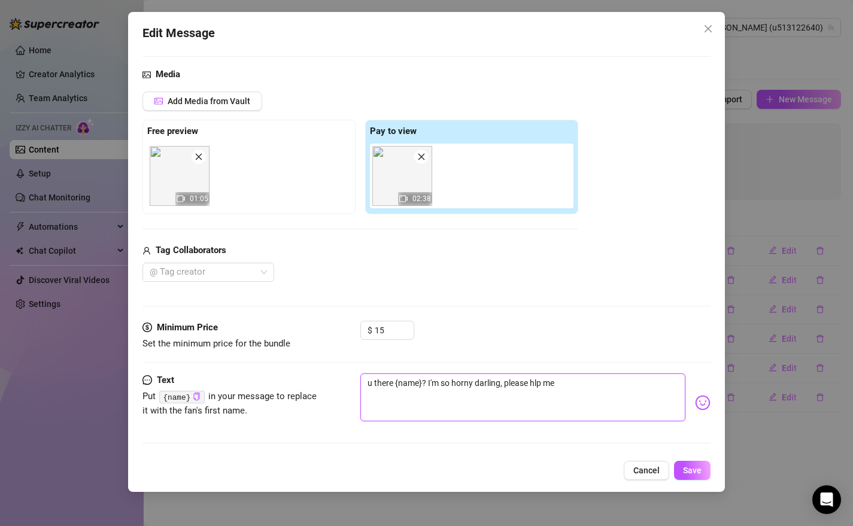
click at [537, 387] on textarea "u there {name}? I'm so horny darling, please hlp me" at bounding box center [523, 398] width 326 height 48
click at [573, 380] on textarea "u there {name}? I'm so horny darling, please help me" at bounding box center [523, 398] width 326 height 48
click at [478, 386] on textarea "u there {name}? I'm so horny darling, please help me please 🔥" at bounding box center [523, 398] width 326 height 48
click at [591, 381] on textarea "u there {name}? I'm so horny and wet darling, please help me please 🔥" at bounding box center [523, 398] width 326 height 48
click at [689, 469] on span "Save" at bounding box center [692, 471] width 19 height 10
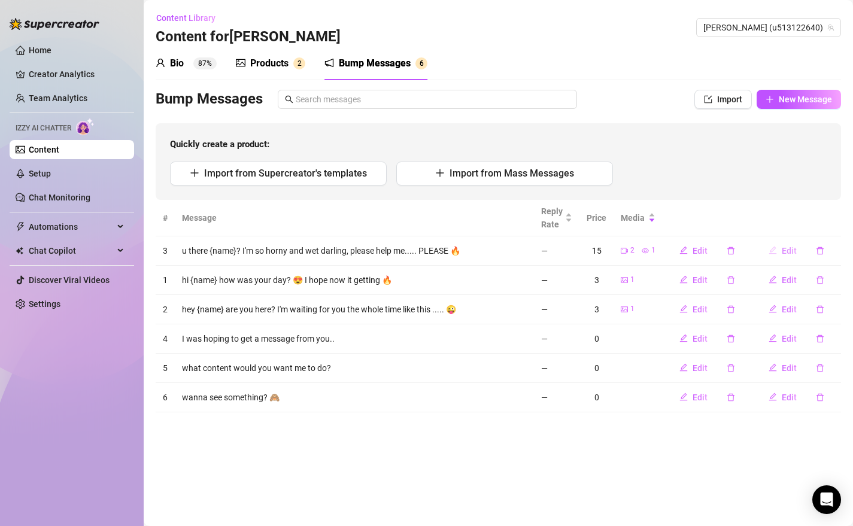
click at [789, 252] on span "Edit" at bounding box center [789, 251] width 15 height 10
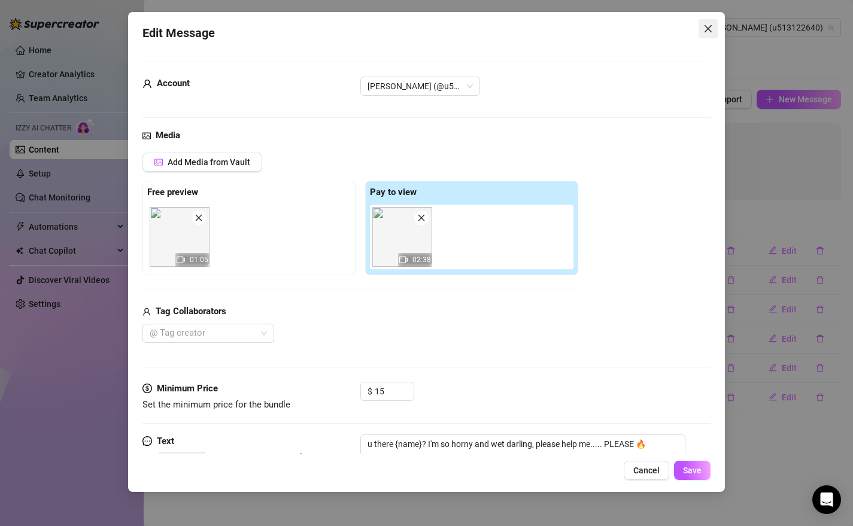
click at [709, 32] on icon "close" at bounding box center [709, 29] width 10 height 10
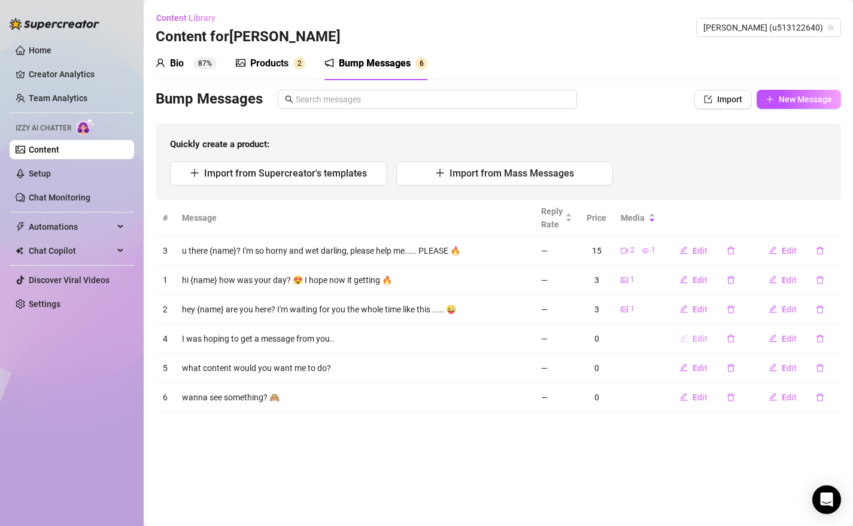
click at [690, 334] on button "Edit" at bounding box center [693, 338] width 47 height 19
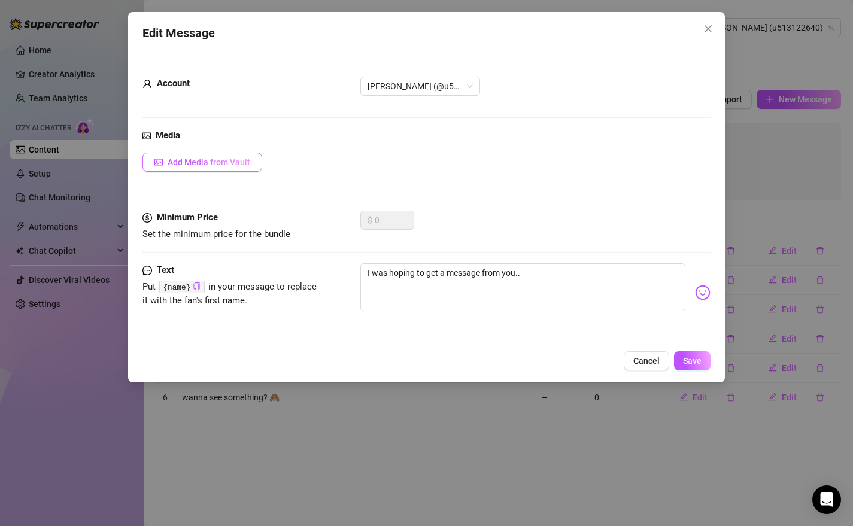
click at [229, 162] on span "Add Media from Vault" at bounding box center [209, 162] width 83 height 10
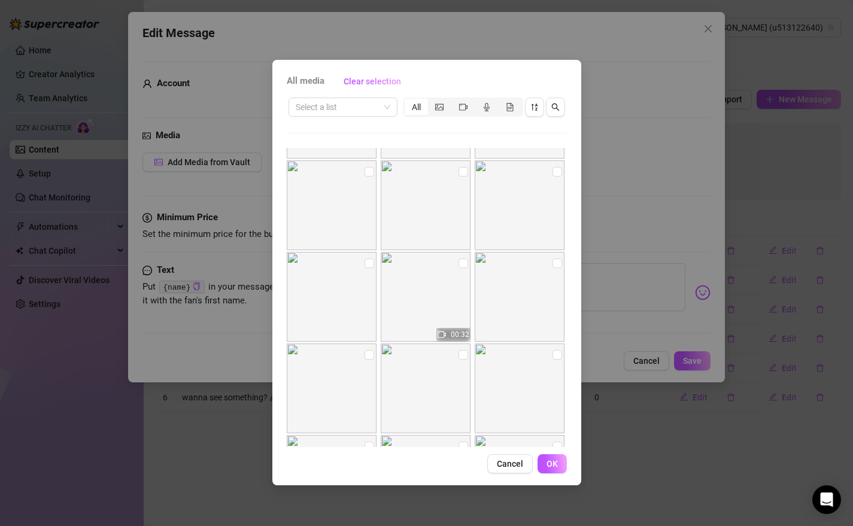
scroll to position [174, 0]
click at [365, 265] on label at bounding box center [370, 260] width 10 height 13
click at [365, 265] on input "checkbox" at bounding box center [370, 261] width 10 height 10
click at [561, 463] on button "OK" at bounding box center [552, 463] width 29 height 19
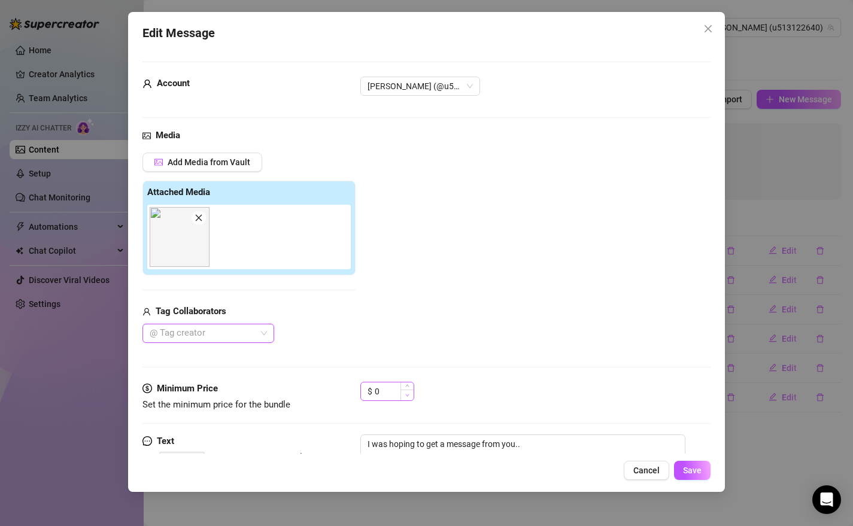
click at [403, 395] on span "Decrease Value" at bounding box center [407, 395] width 13 height 11
click at [407, 390] on span "Decrease Value" at bounding box center [407, 395] width 13 height 11
click at [410, 388] on span "Increase Value" at bounding box center [407, 388] width 13 height 11
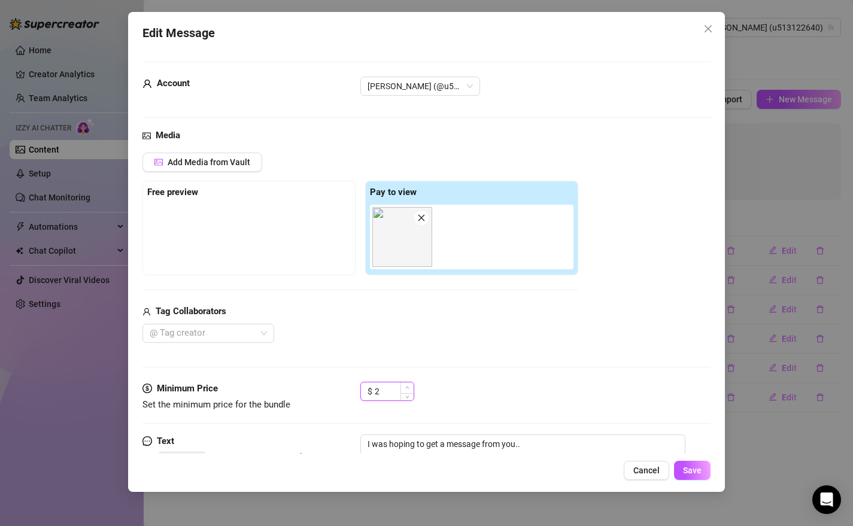
click at [410, 389] on span "Increase Value" at bounding box center [407, 388] width 13 height 11
click at [487, 387] on div "$ 3" at bounding box center [535, 397] width 351 height 30
click at [563, 442] on textarea "I was hoping to get a message from you.." at bounding box center [523, 459] width 326 height 48
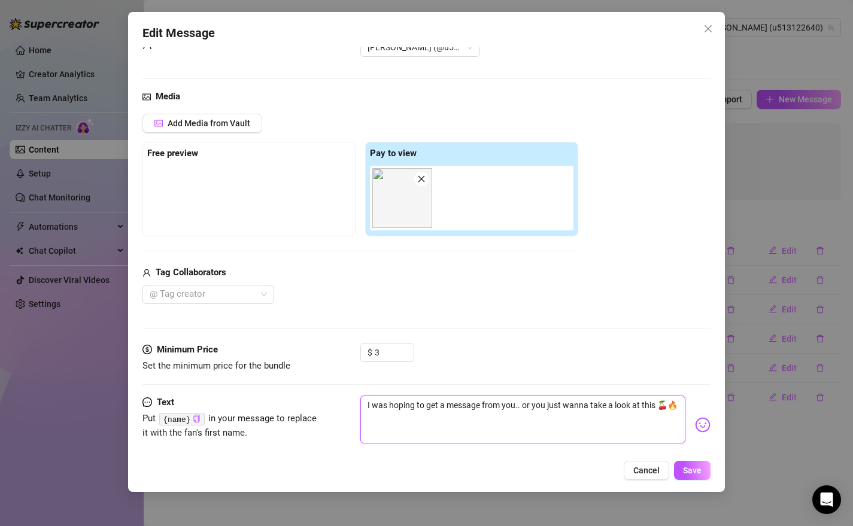
scroll to position [61, 0]
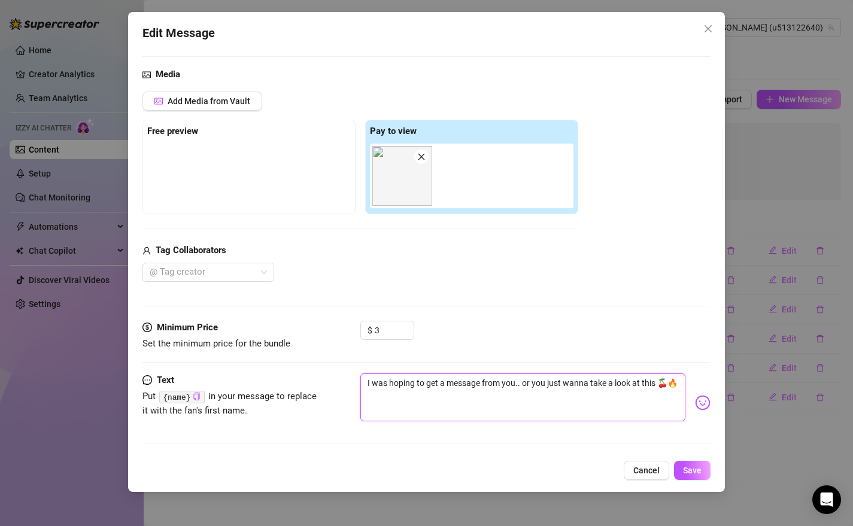
click at [368, 386] on textarea "I was hoping to get a message from you.. or you just wanna take a look at this …" at bounding box center [523, 398] width 326 height 48
paste textarea "{name}"
click at [695, 474] on span "Save" at bounding box center [692, 471] width 19 height 10
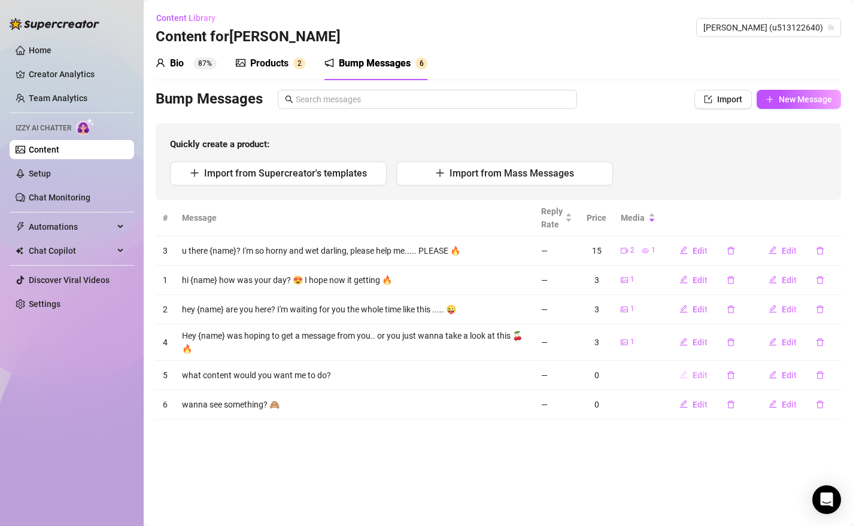
click at [688, 374] on icon "edit" at bounding box center [684, 375] width 8 height 8
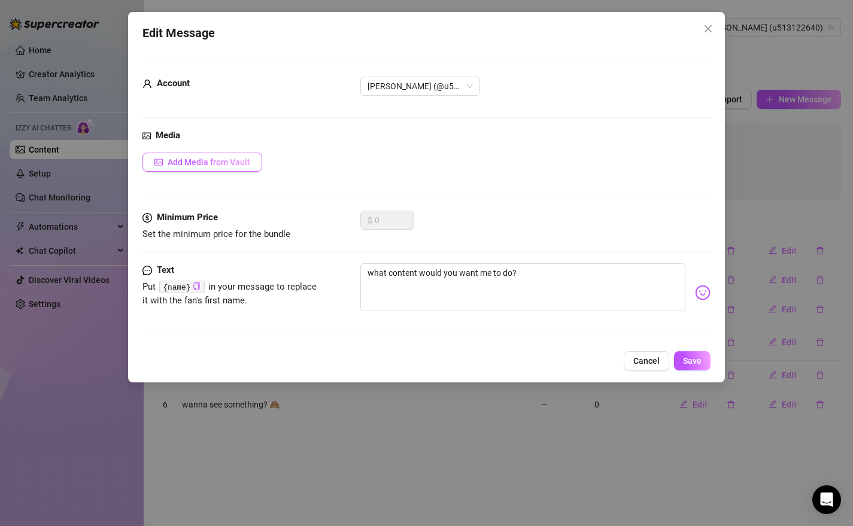
click at [231, 162] on span "Add Media from Vault" at bounding box center [209, 162] width 83 height 10
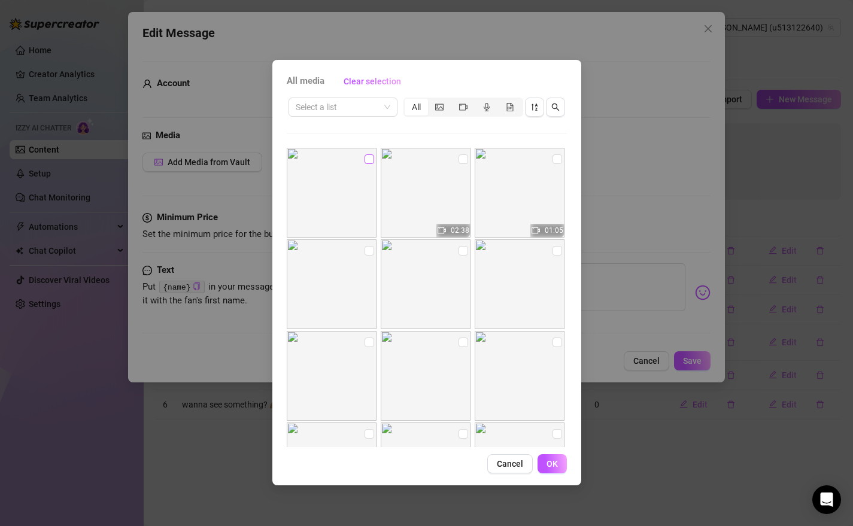
click at [365, 158] on input "checkbox" at bounding box center [370, 159] width 10 height 10
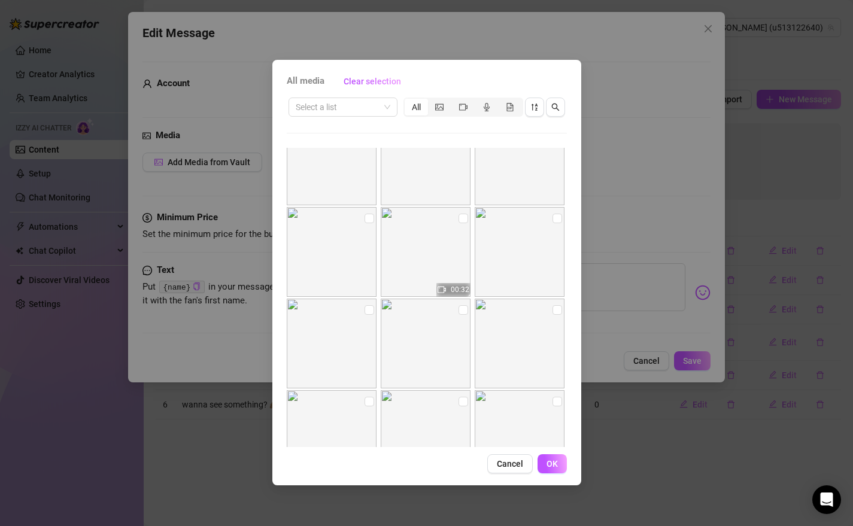
scroll to position [225, 0]
click at [553, 211] on input "checkbox" at bounding box center [558, 210] width 10 height 10
click at [558, 466] on button "OK" at bounding box center [552, 463] width 29 height 19
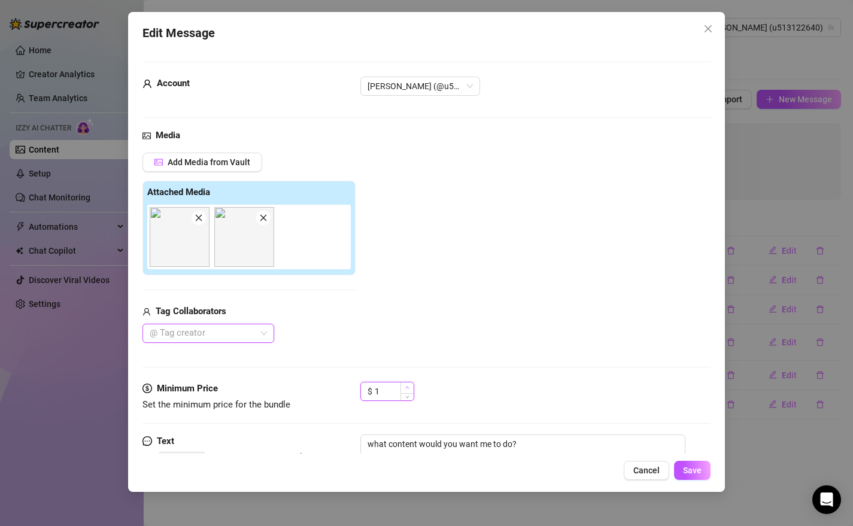
click at [407, 386] on icon "up" at bounding box center [407, 388] width 4 height 4
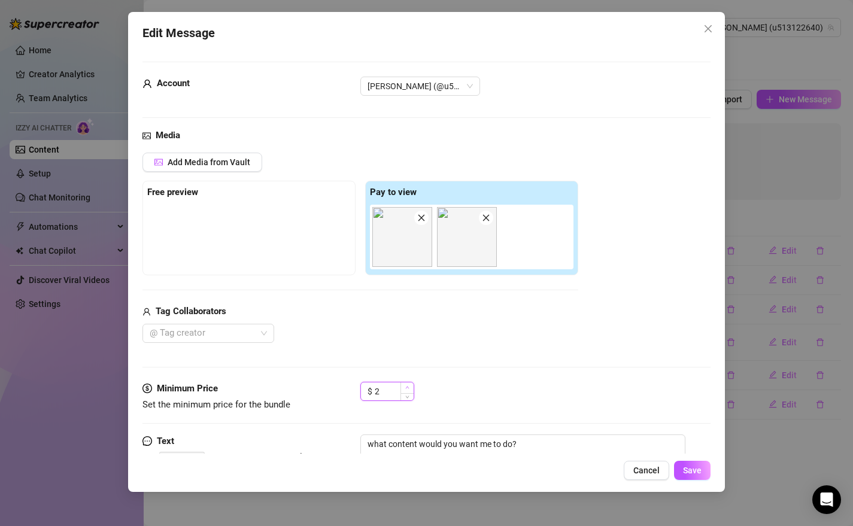
click at [407, 386] on icon "up" at bounding box center [407, 388] width 4 height 4
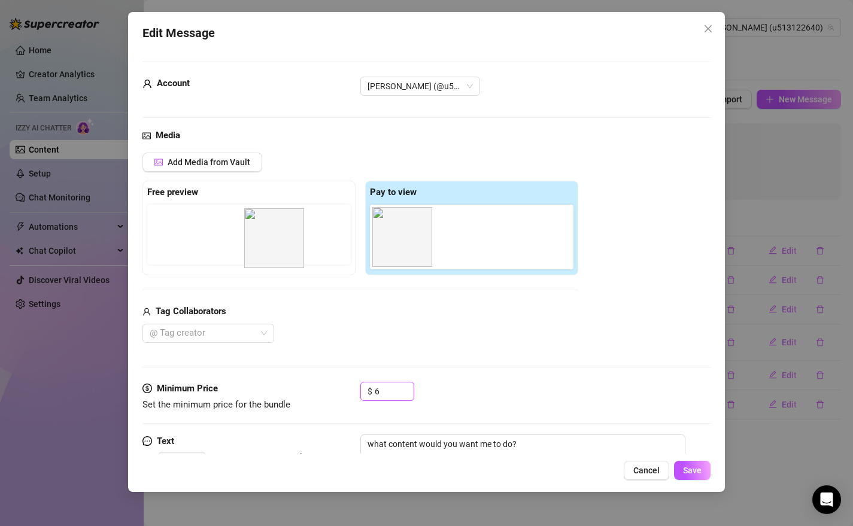
drag, startPoint x: 398, startPoint y: 244, endPoint x: 266, endPoint y: 244, distance: 131.1
click at [266, 244] on div "Free preview Pay to view" at bounding box center [360, 228] width 436 height 95
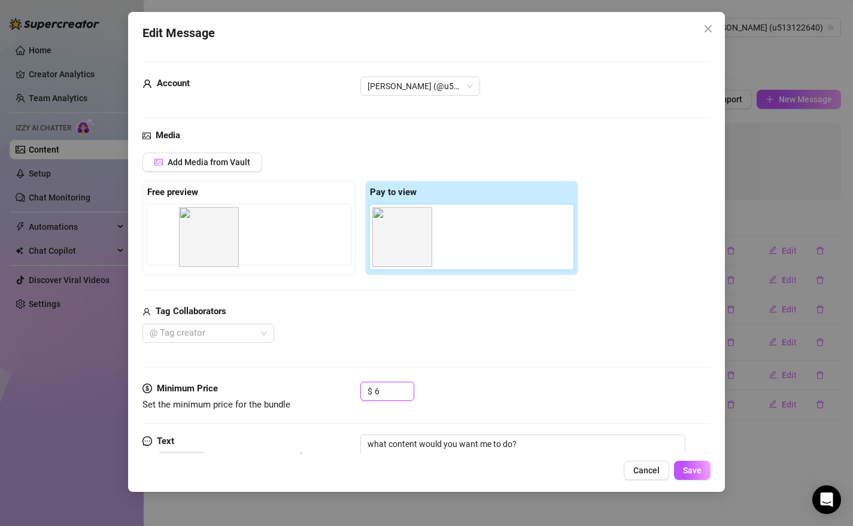
drag, startPoint x: 418, startPoint y: 238, endPoint x: 223, endPoint y: 241, distance: 195.2
click at [222, 241] on div "Free preview Pay to view" at bounding box center [360, 228] width 436 height 95
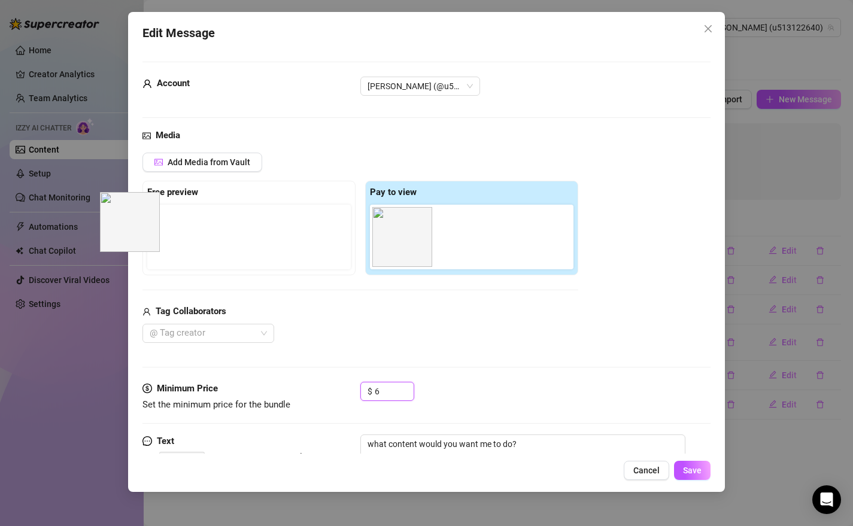
drag, startPoint x: 401, startPoint y: 225, endPoint x: 163, endPoint y: 228, distance: 237.7
click at [163, 228] on div "Free preview Pay to view" at bounding box center [360, 228] width 436 height 95
click at [409, 395] on icon "down" at bounding box center [407, 395] width 4 height 4
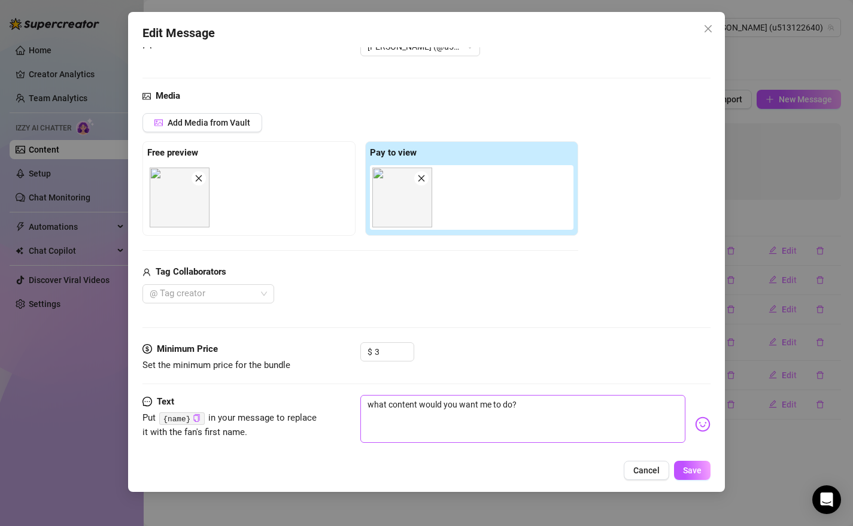
scroll to position [41, 0]
click at [521, 408] on textarea "what content would you want me to do?" at bounding box center [523, 418] width 326 height 48
click at [368, 406] on textarea "what content would you want me to do? ❤️ a hot lingerie in a high class style?" at bounding box center [523, 418] width 326 height 48
click at [431, 417] on textarea "Hey, what content would you want me to do? ❤️ a hot lingerie in a high class st…" at bounding box center [523, 418] width 326 height 48
click at [489, 422] on textarea "Hey, what content would you want me to do? ❤️ a hot lingerie in a high class st…" at bounding box center [523, 418] width 326 height 48
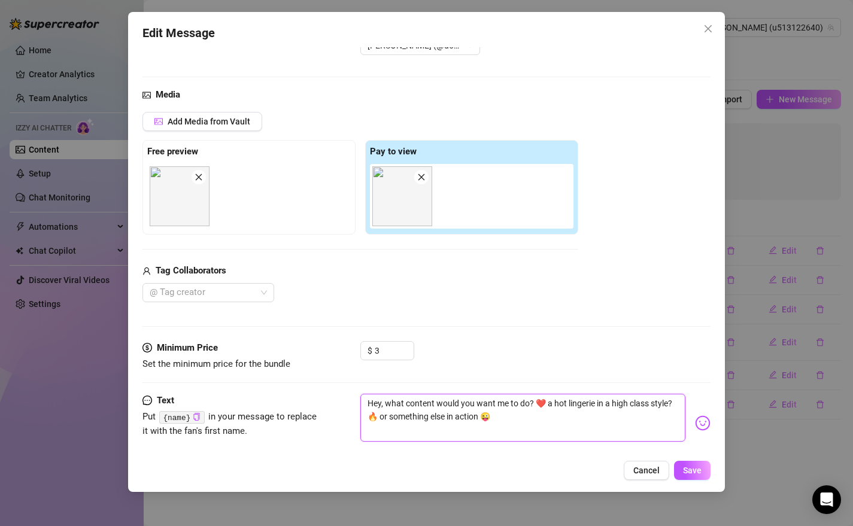
click at [452, 420] on textarea "Hey, what content would you want me to do? ❤️ a hot lingerie in a high class st…" at bounding box center [523, 418] width 326 height 48
click at [535, 416] on textarea "Hey, what content would you want me to do? ❤️ a hot lingerie in a high class st…" at bounding box center [523, 418] width 326 height 48
click at [607, 419] on textarea "Hey, what content would you want me to do? ❤️ a hot lingerie in a high class st…" at bounding box center [523, 418] width 326 height 48
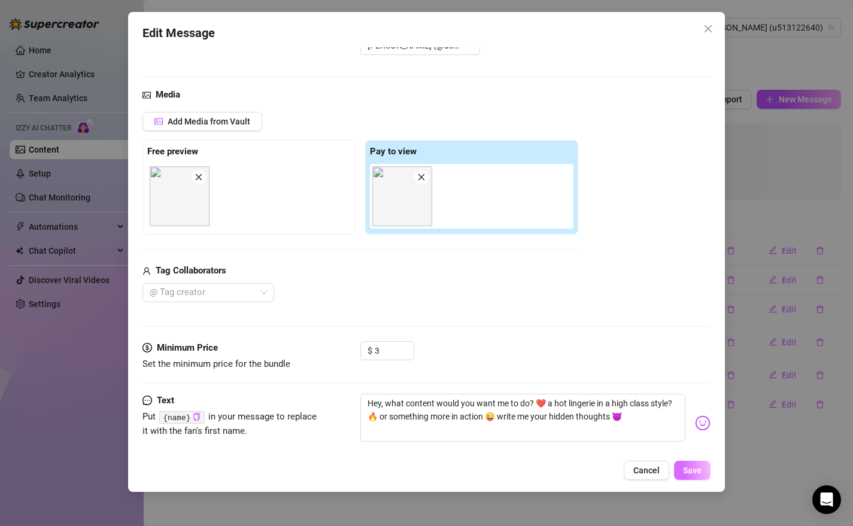
click at [692, 471] on span "Save" at bounding box center [692, 471] width 19 height 10
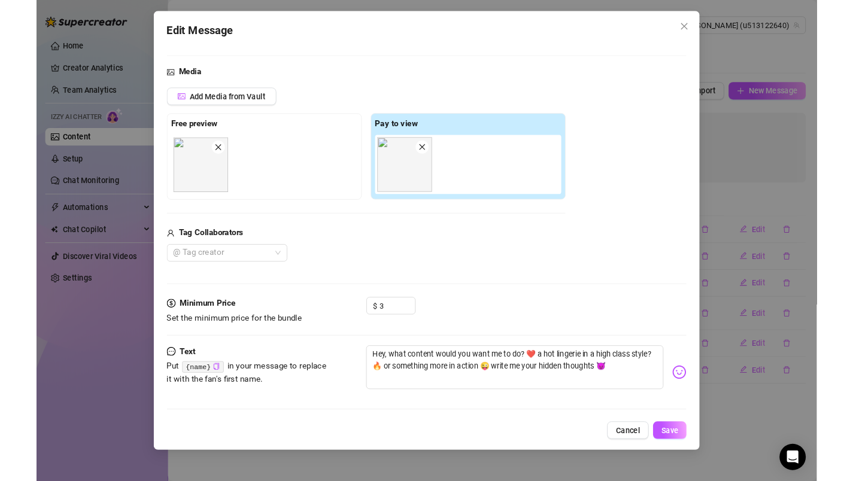
scroll to position [61, 0]
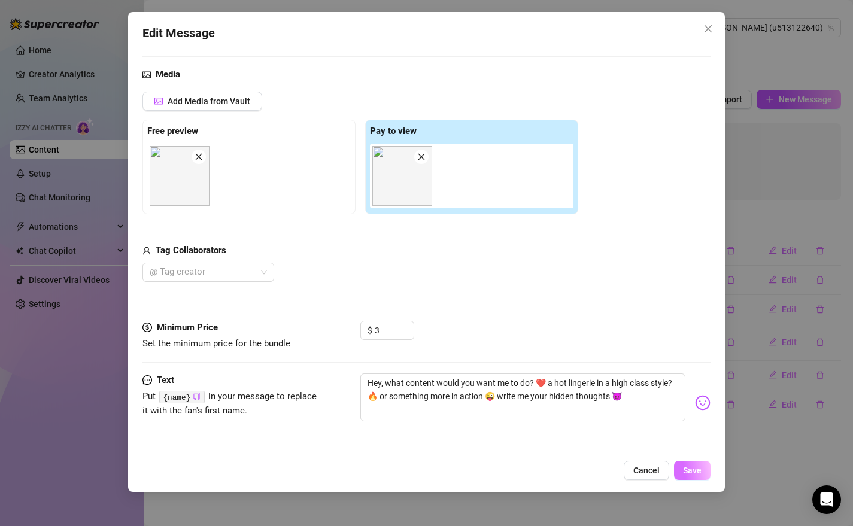
click at [695, 475] on span "Save" at bounding box center [692, 471] width 19 height 10
click at [667, 473] on button "Save" at bounding box center [686, 470] width 50 height 19
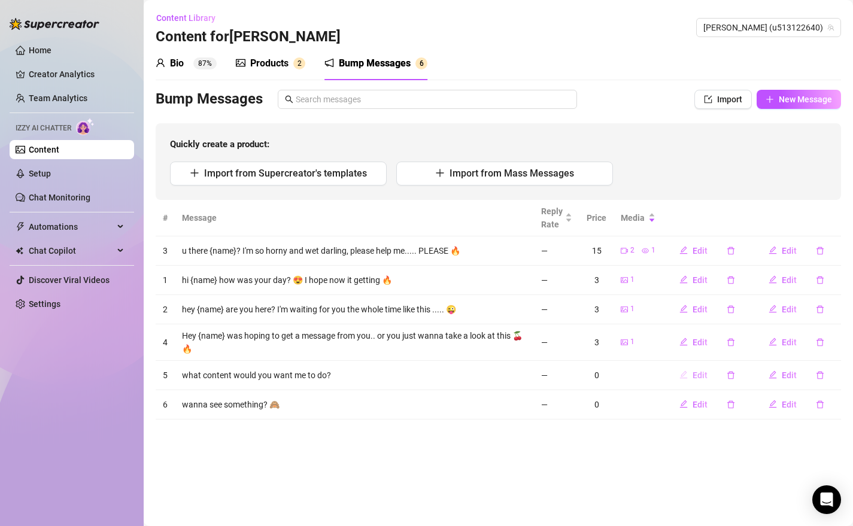
click at [683, 375] on icon "edit" at bounding box center [684, 375] width 8 height 8
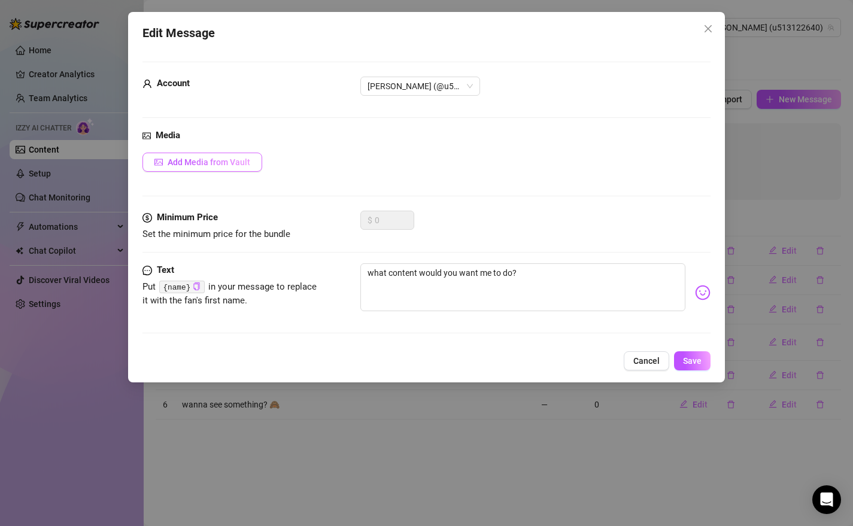
click at [222, 164] on span "Add Media from Vault" at bounding box center [209, 162] width 83 height 10
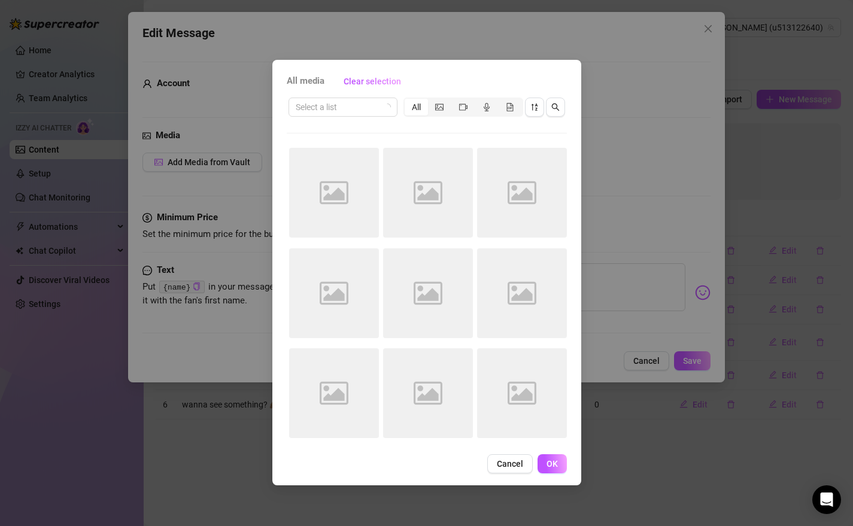
click at [568, 199] on div "All media Clear selection Select a list All Image placeholder Image placeholder…" at bounding box center [426, 273] width 309 height 426
click at [513, 466] on span "Cancel" at bounding box center [510, 464] width 26 height 10
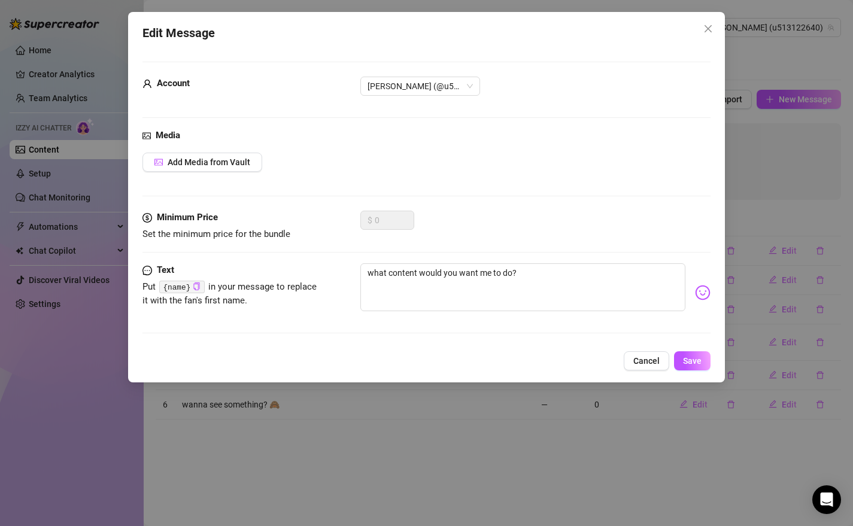
drag, startPoint x: 641, startPoint y: 365, endPoint x: 627, endPoint y: 377, distance: 18.3
click at [641, 365] on span "Cancel" at bounding box center [646, 361] width 26 height 10
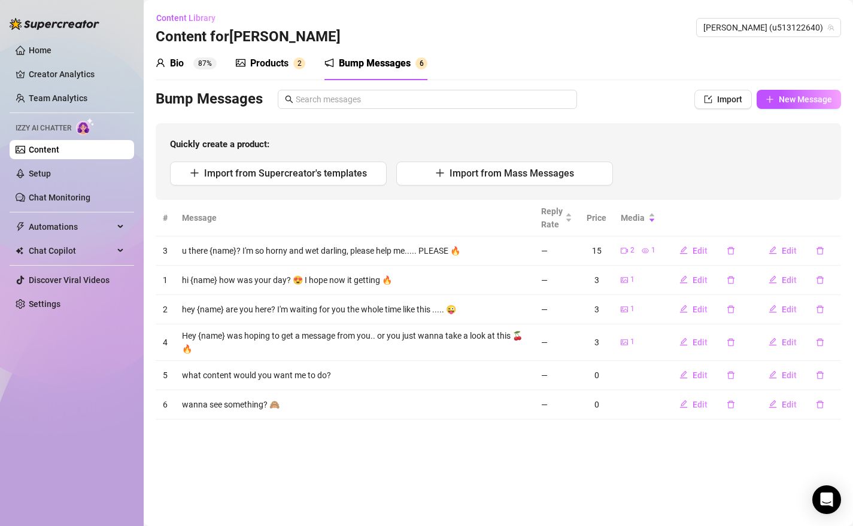
click at [544, 447] on main "Content Library Content for [PERSON_NAME] [PERSON_NAME] (u513122640) Bio 87% Pr…" at bounding box center [498, 263] width 709 height 526
click at [50, 172] on link "Setup" at bounding box center [40, 174] width 22 height 10
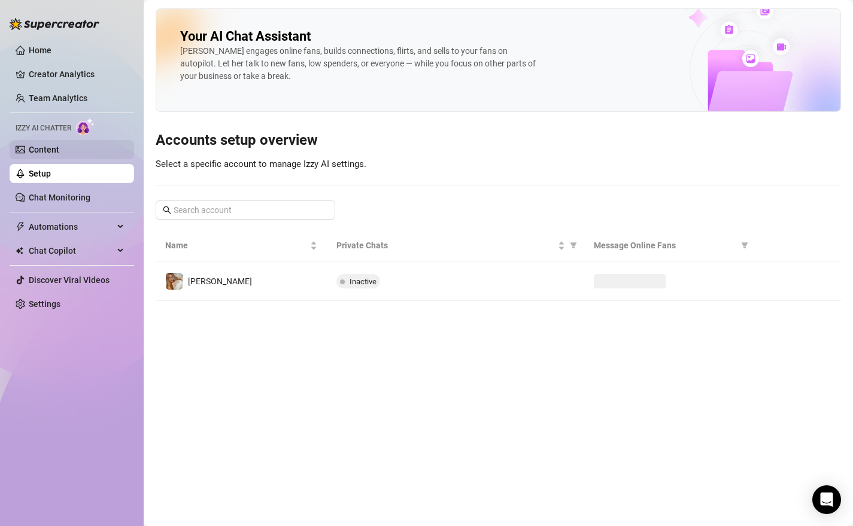
click at [50, 151] on link "Content" at bounding box center [44, 150] width 31 height 10
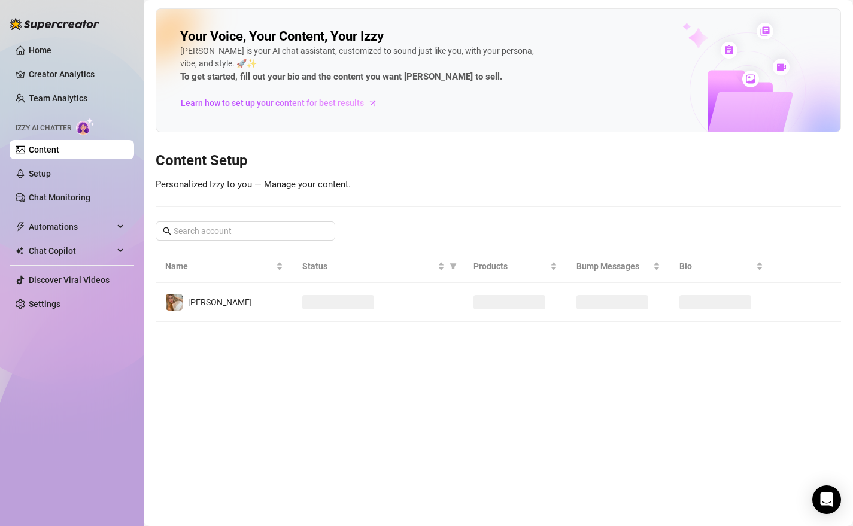
click at [50, 151] on link "Content" at bounding box center [44, 150] width 31 height 10
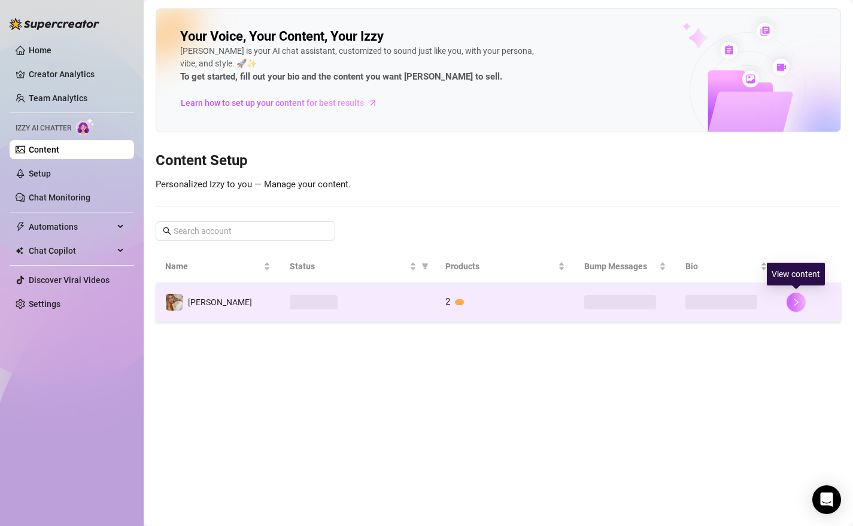
click at [792, 301] on button "button" at bounding box center [796, 302] width 19 height 19
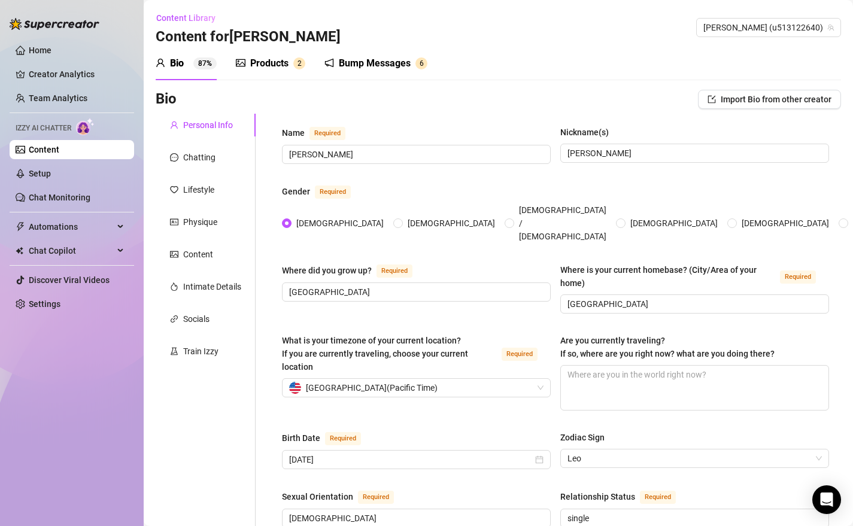
click at [276, 65] on div "Products" at bounding box center [269, 63] width 38 height 14
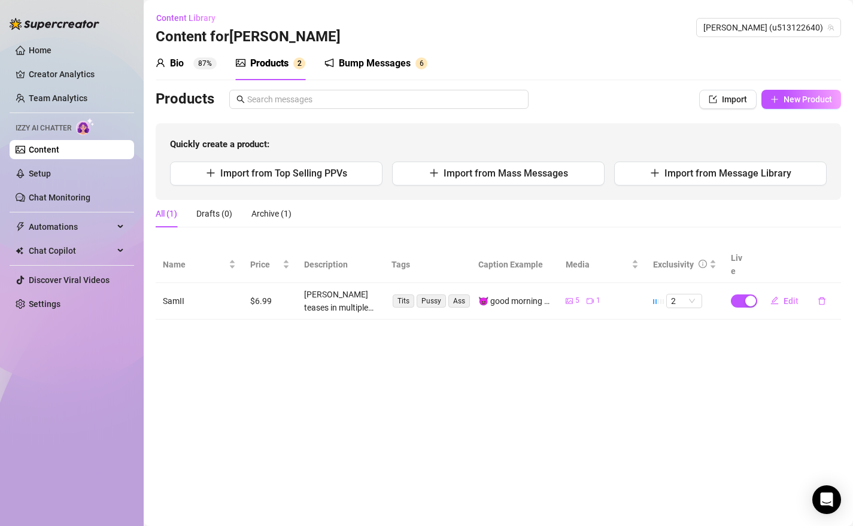
click at [323, 338] on main "Content Library Content for [PERSON_NAME] [PERSON_NAME] (u513122640) Bio 87% Pr…" at bounding box center [498, 263] width 709 height 526
click at [390, 59] on div "Bump Messages" at bounding box center [375, 63] width 72 height 14
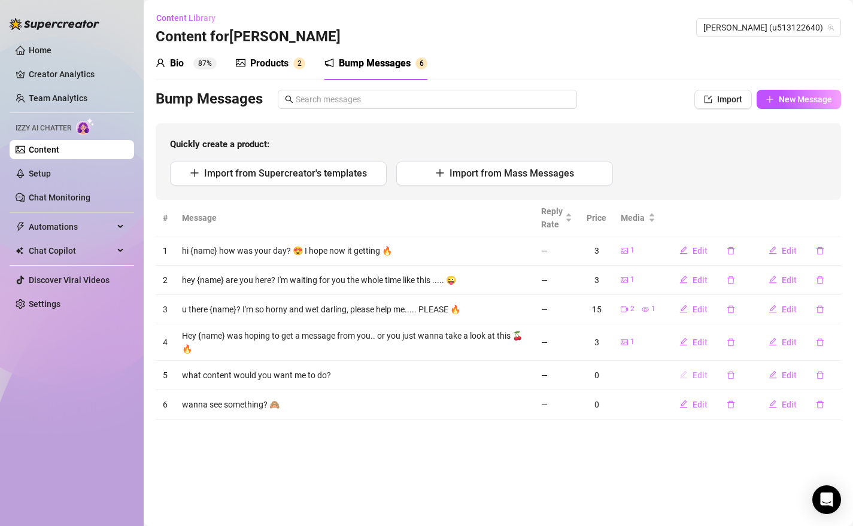
click at [689, 374] on button "Edit" at bounding box center [693, 375] width 47 height 19
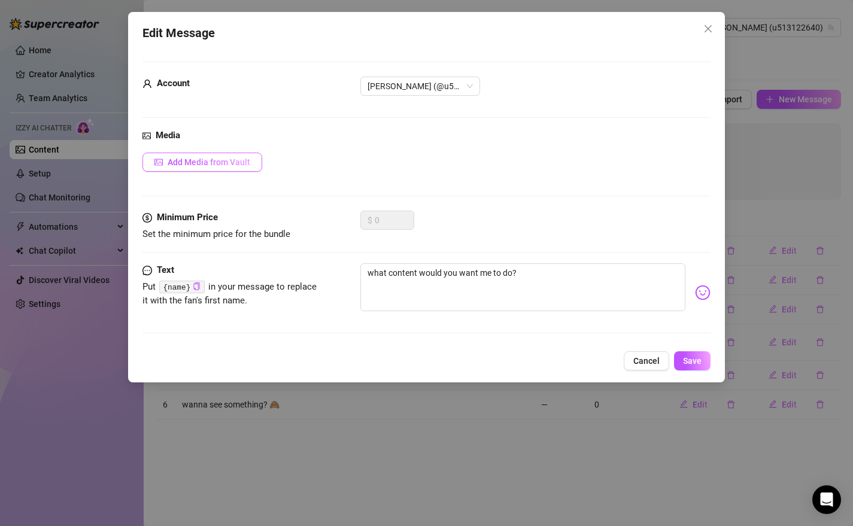
click at [256, 163] on button "Add Media from Vault" at bounding box center [202, 162] width 120 height 19
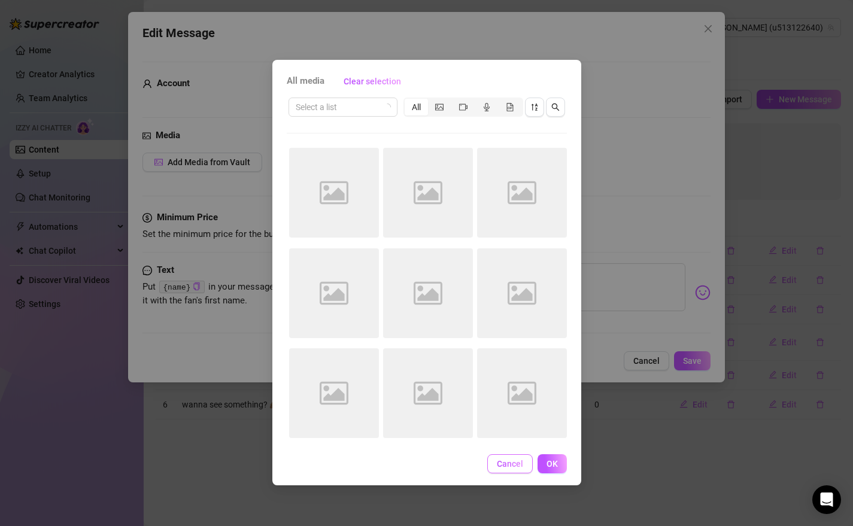
click at [515, 463] on span "Cancel" at bounding box center [510, 464] width 26 height 10
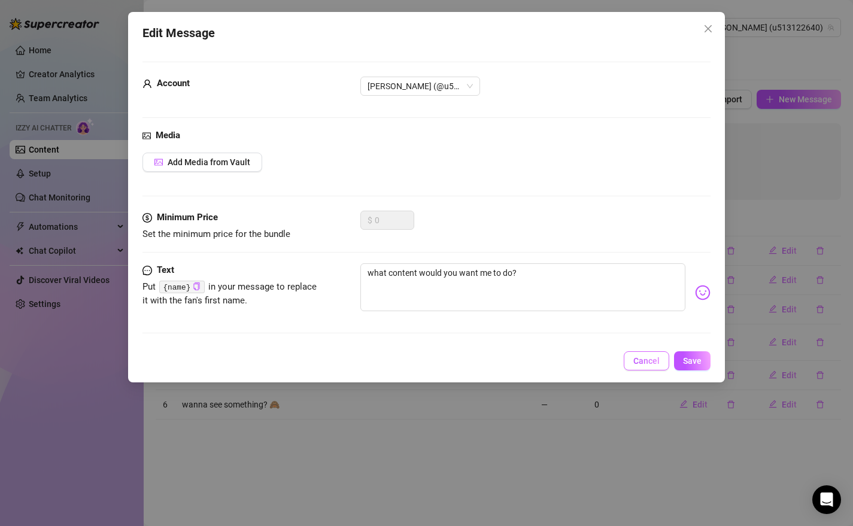
click at [651, 360] on span "Cancel" at bounding box center [646, 361] width 26 height 10
